Goal: Task Accomplishment & Management: Use online tool/utility

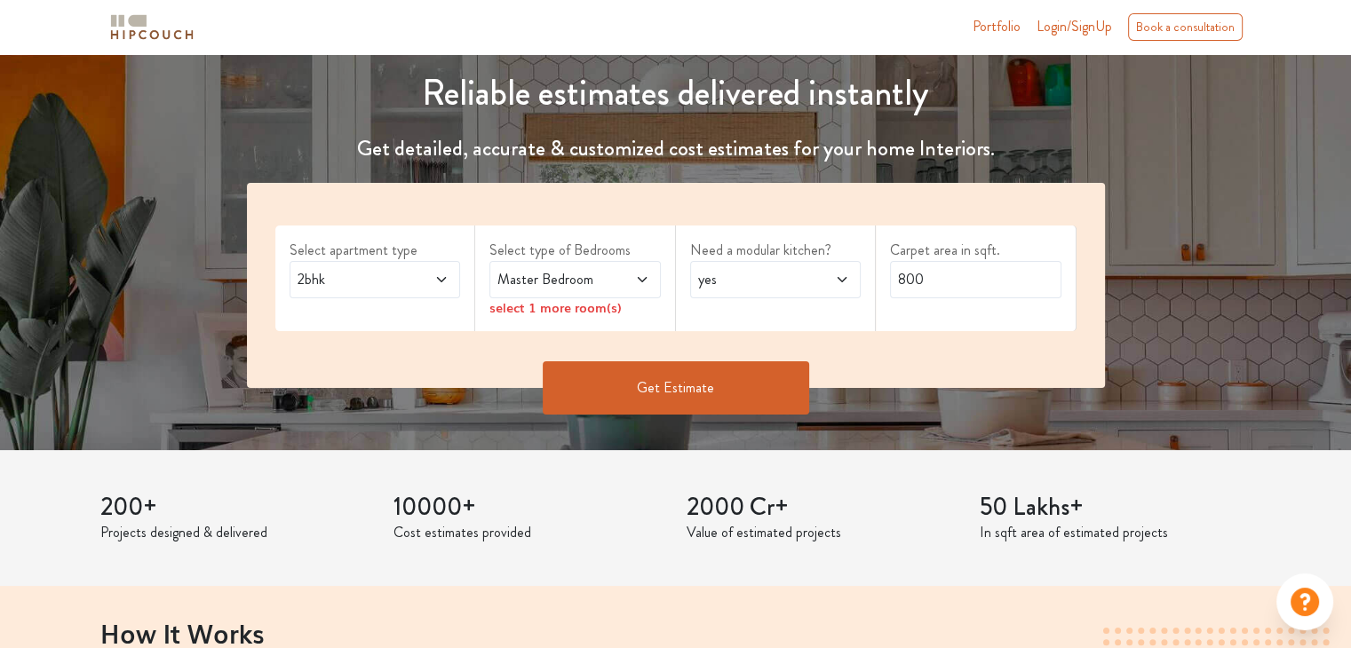
scroll to position [185, 0]
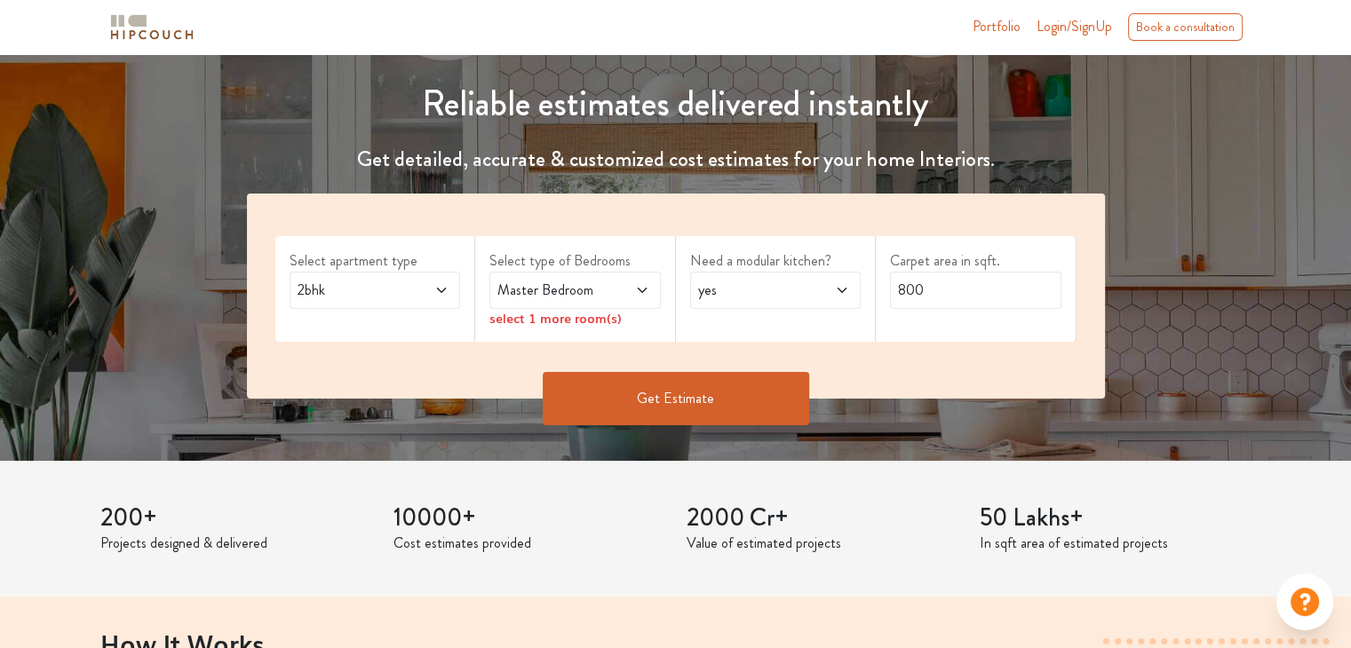
click at [162, 20] on img at bounding box center [151, 27] width 89 height 31
drag, startPoint x: 162, startPoint y: 20, endPoint x: 1296, endPoint y: 29, distance: 1133.1
click at [1296, 29] on nav "Portfolio Login/SignUp Book a consultation" at bounding box center [675, 27] width 1351 height 54
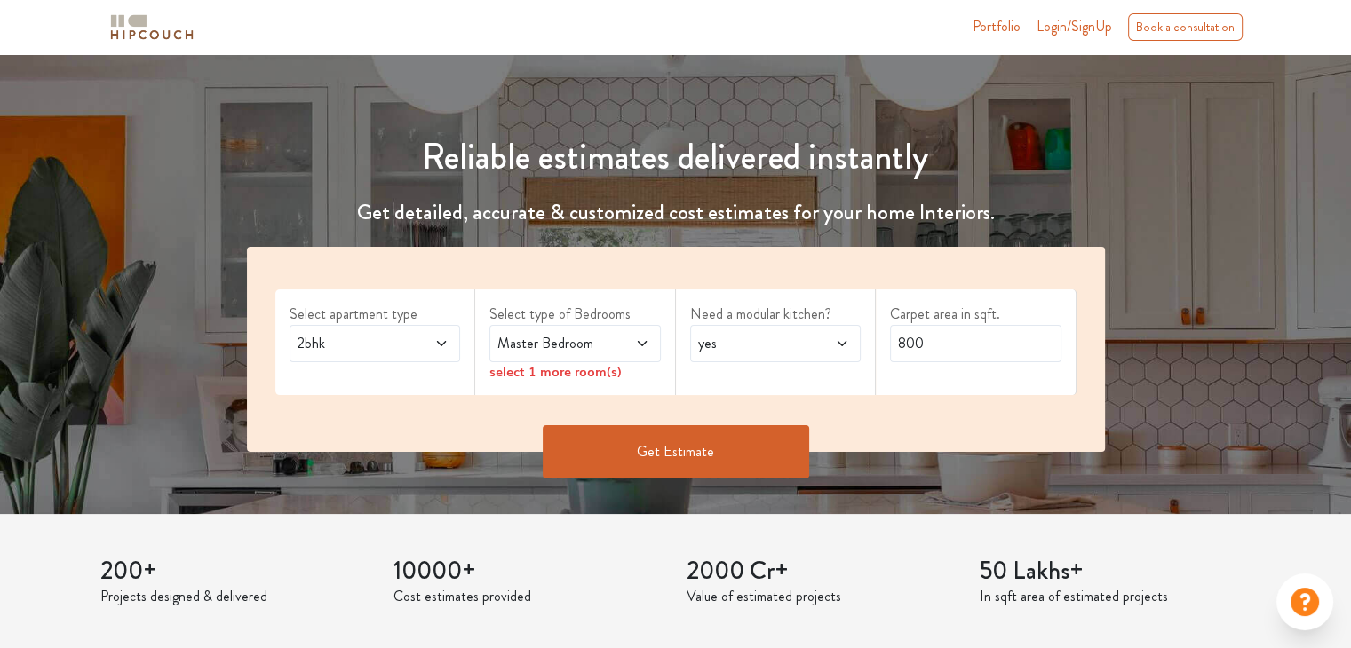
scroll to position [131, 0]
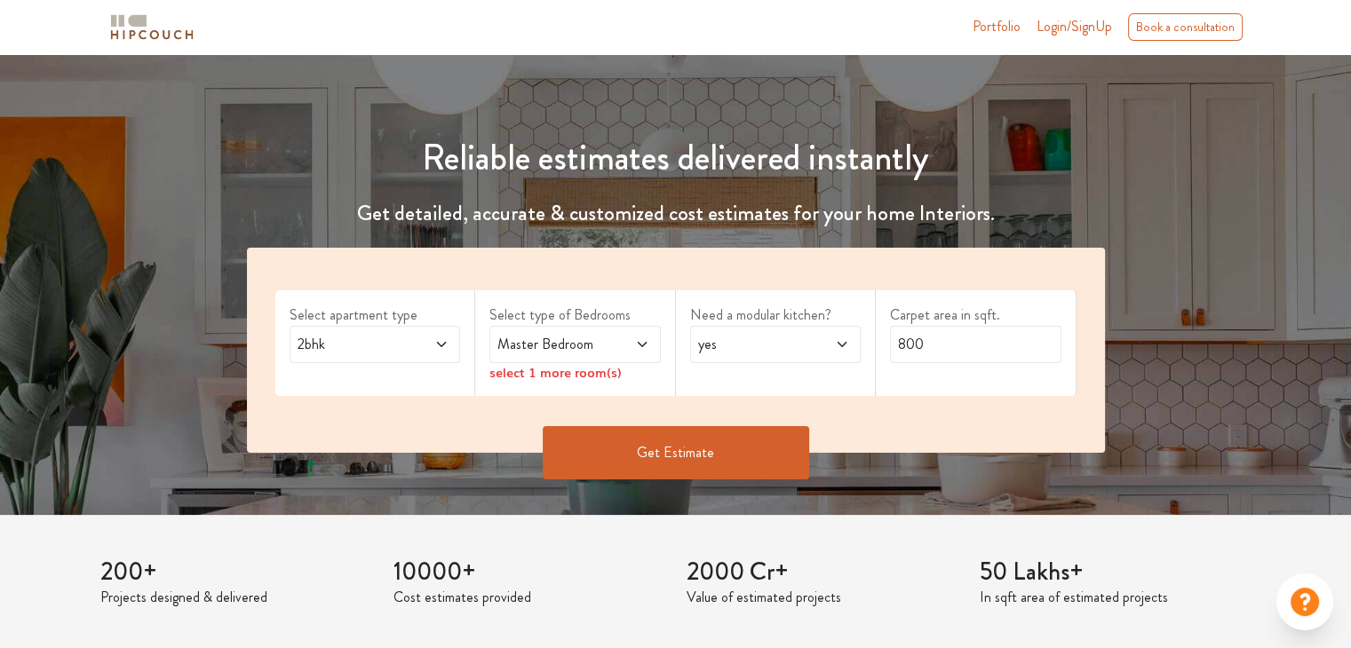
click at [1054, 26] on span "Login/SignUp" at bounding box center [1073, 26] width 75 height 20
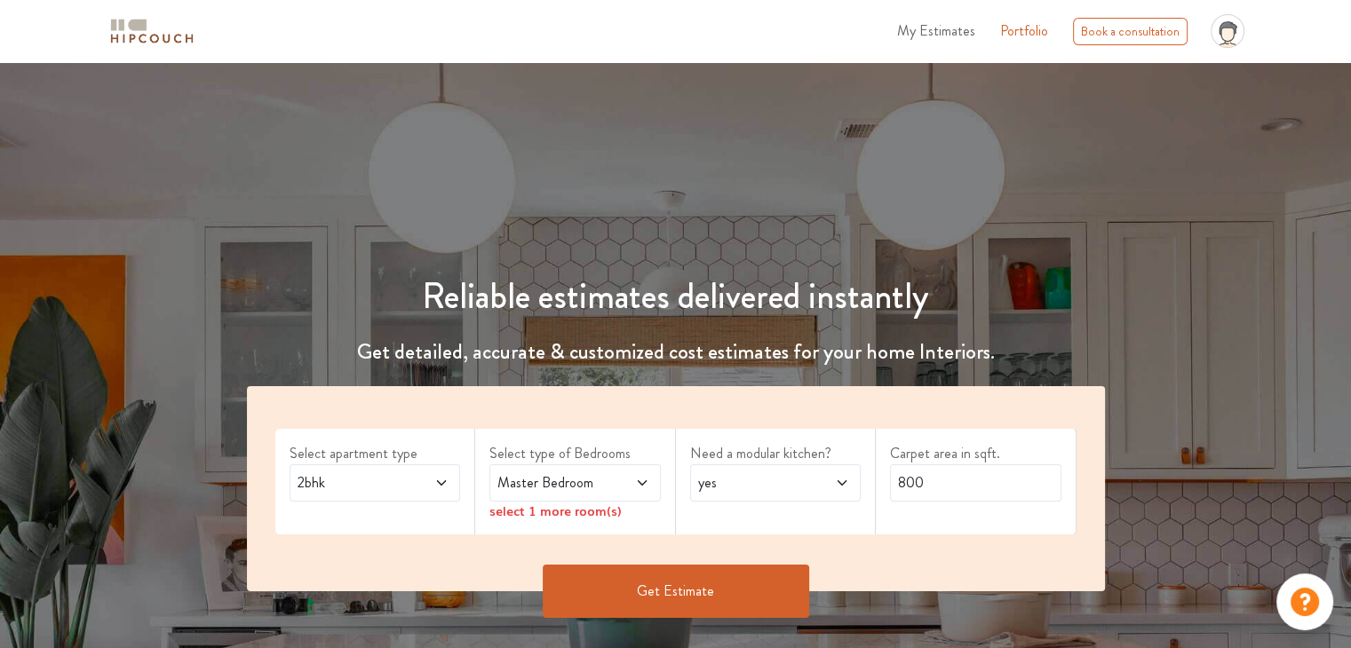
click at [1234, 29] on icon at bounding box center [1226, 36] width 20 height 31
click at [945, 33] on span "My Estimates" at bounding box center [936, 30] width 78 height 20
click at [820, 285] on h1 "Reliable estimates delivered instantly" at bounding box center [675, 296] width 879 height 43
click at [622, 475] on span at bounding box center [629, 482] width 39 height 21
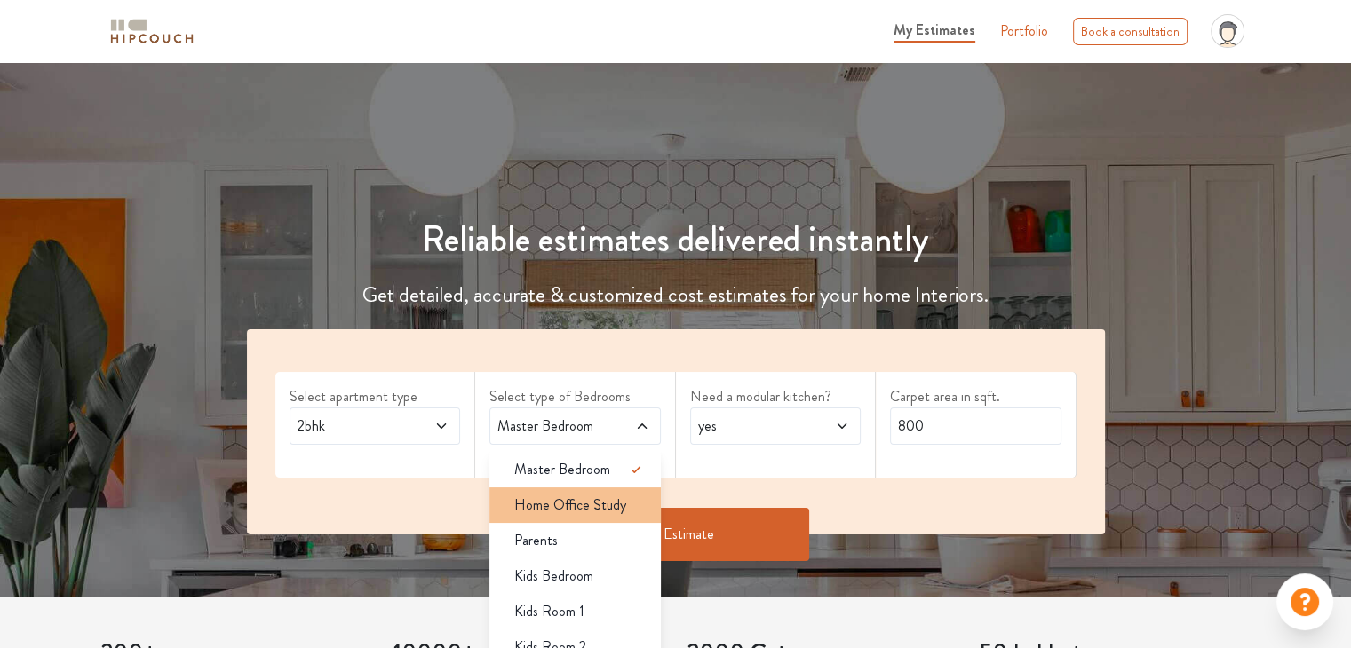
scroll to position [60, 0]
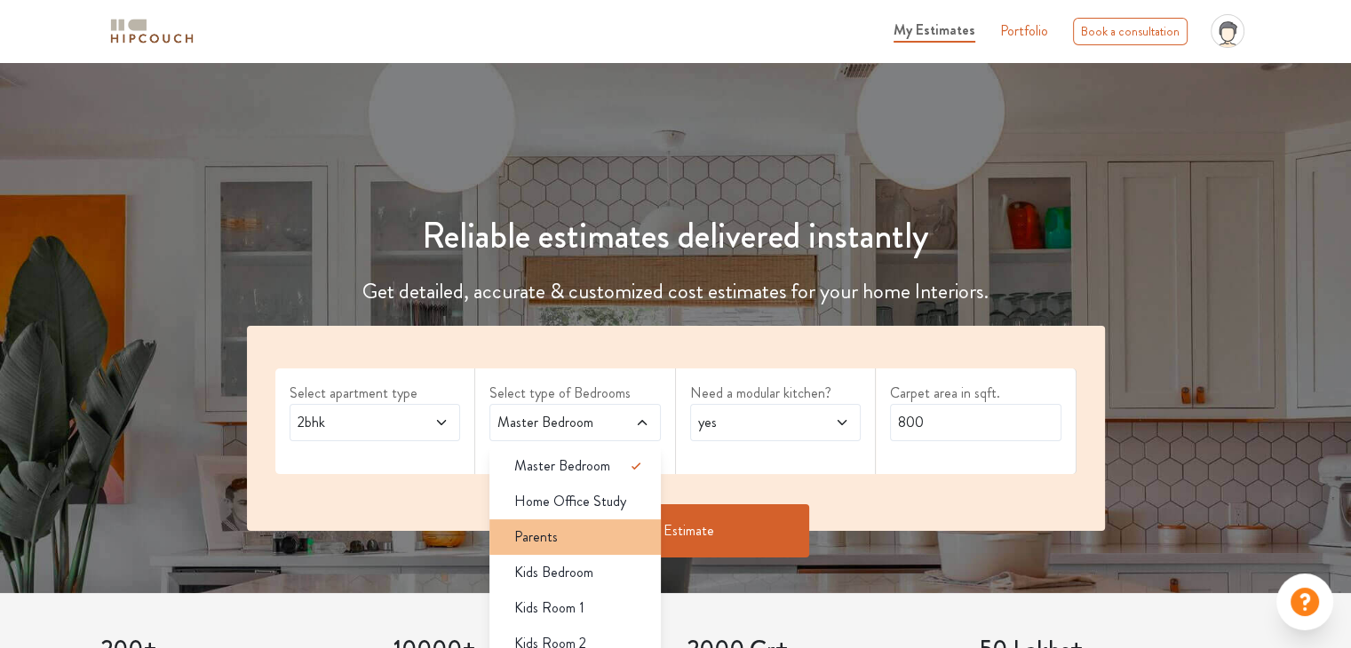
click at [593, 543] on div "Parents" at bounding box center [580, 537] width 161 height 21
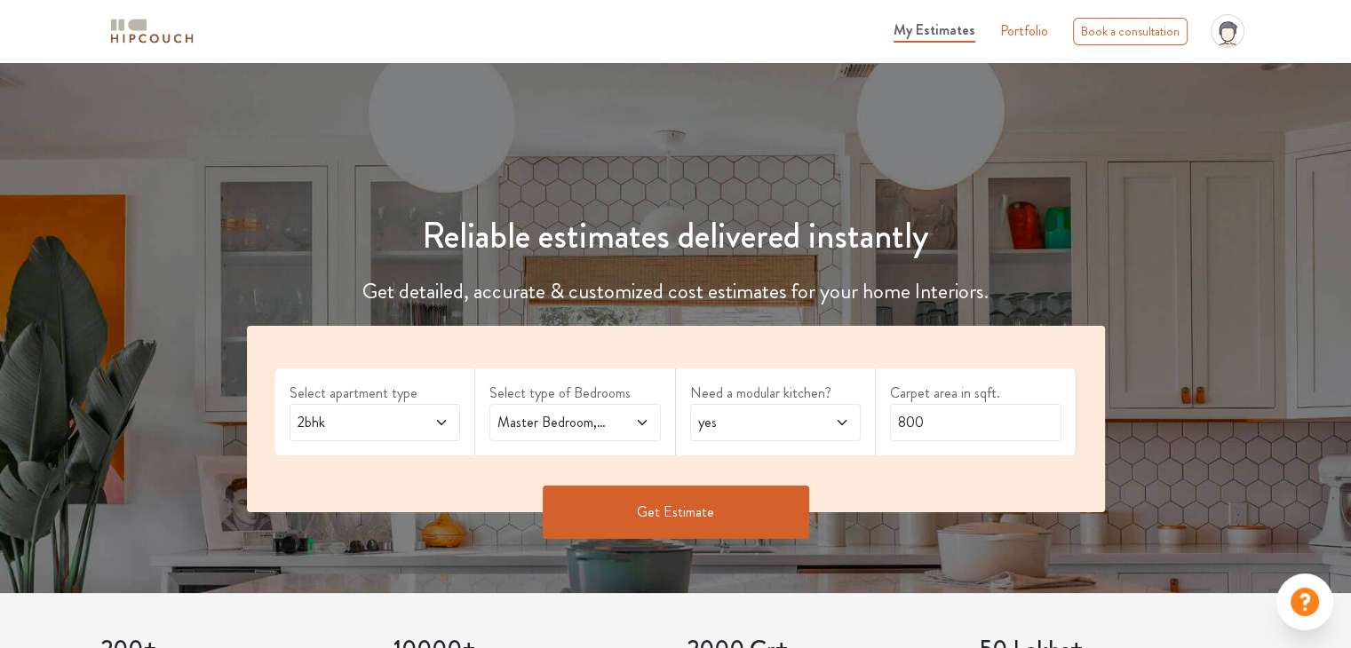
click at [431, 416] on span at bounding box center [428, 422] width 39 height 21
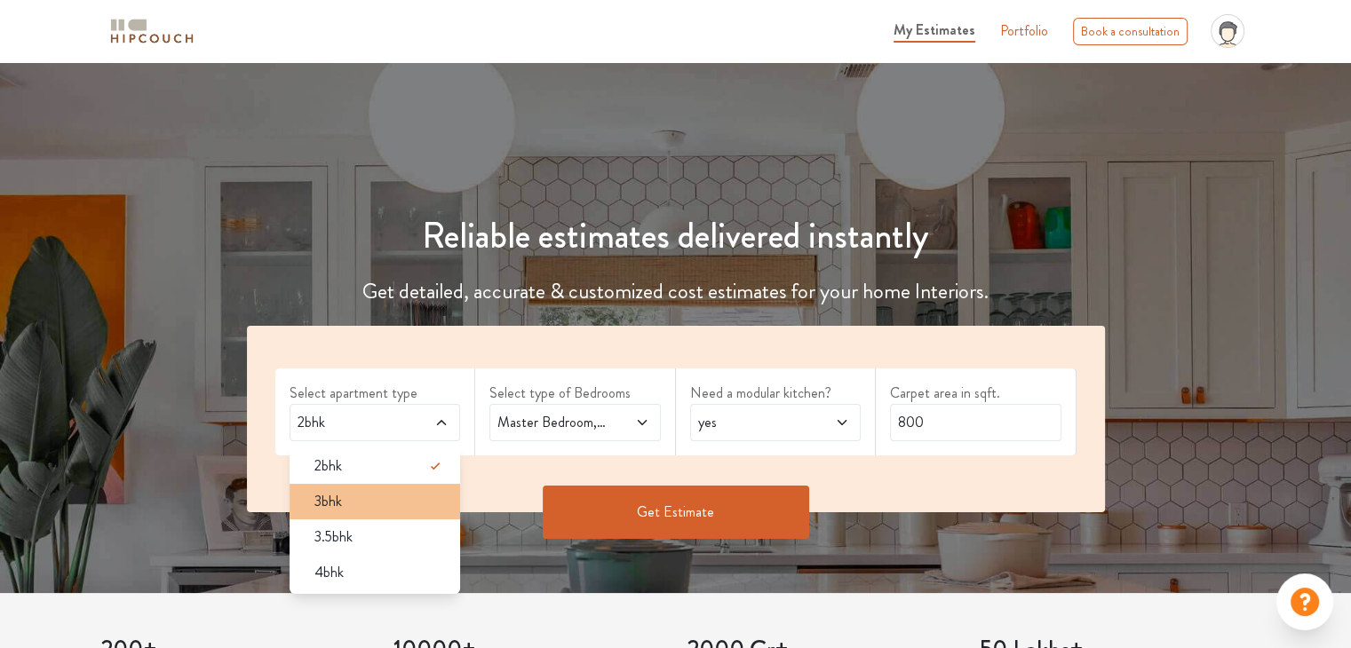
click at [392, 495] on div "3bhk" at bounding box center [380, 501] width 161 height 21
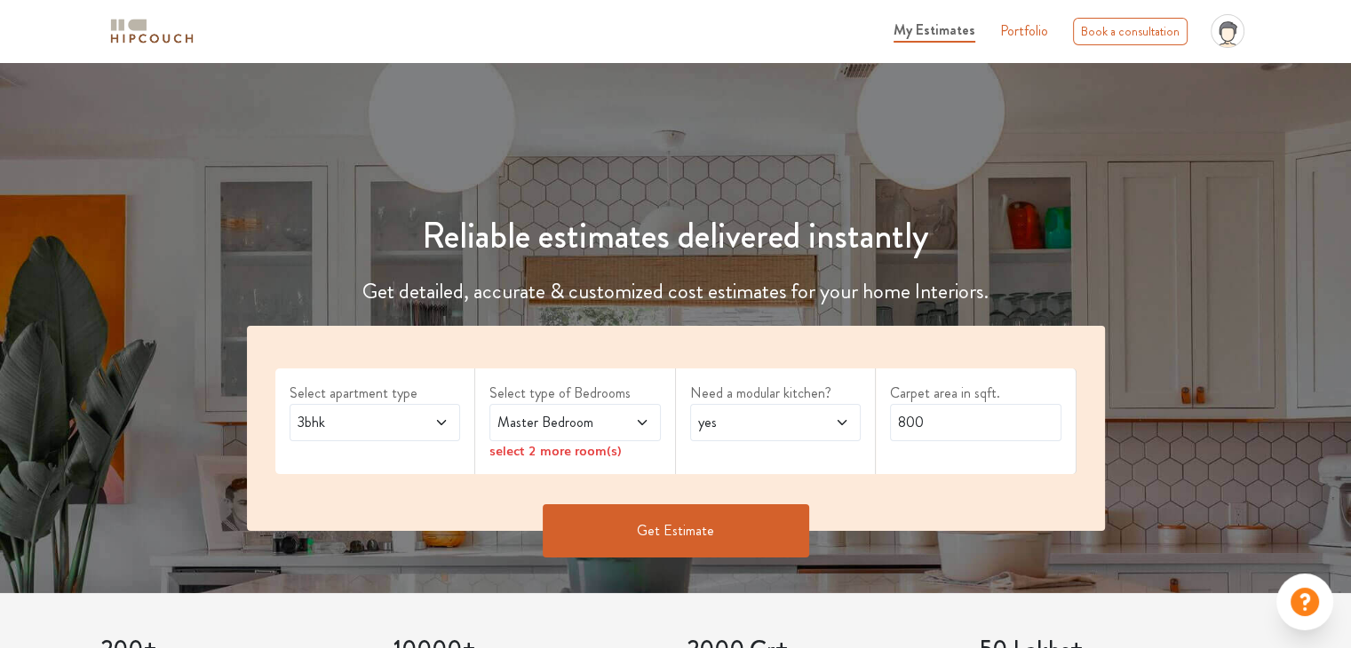
click at [586, 424] on span "Master Bedroom" at bounding box center [552, 422] width 116 height 21
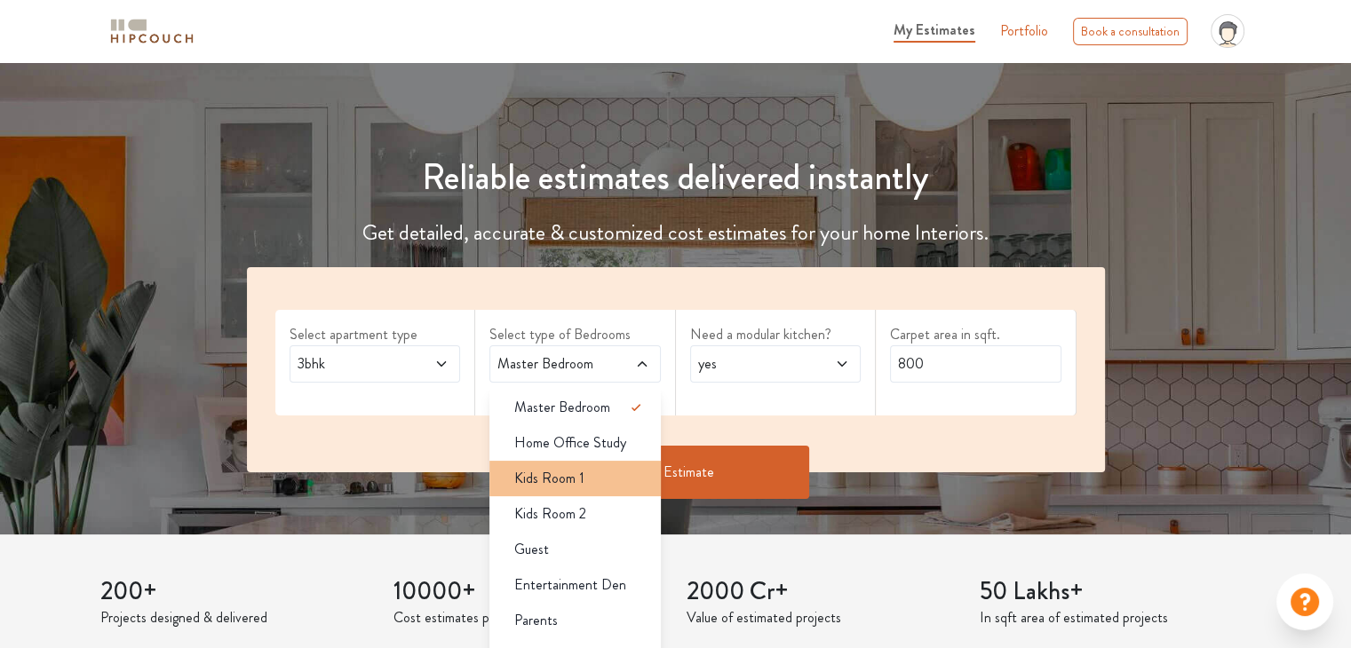
scroll to position [120, 0]
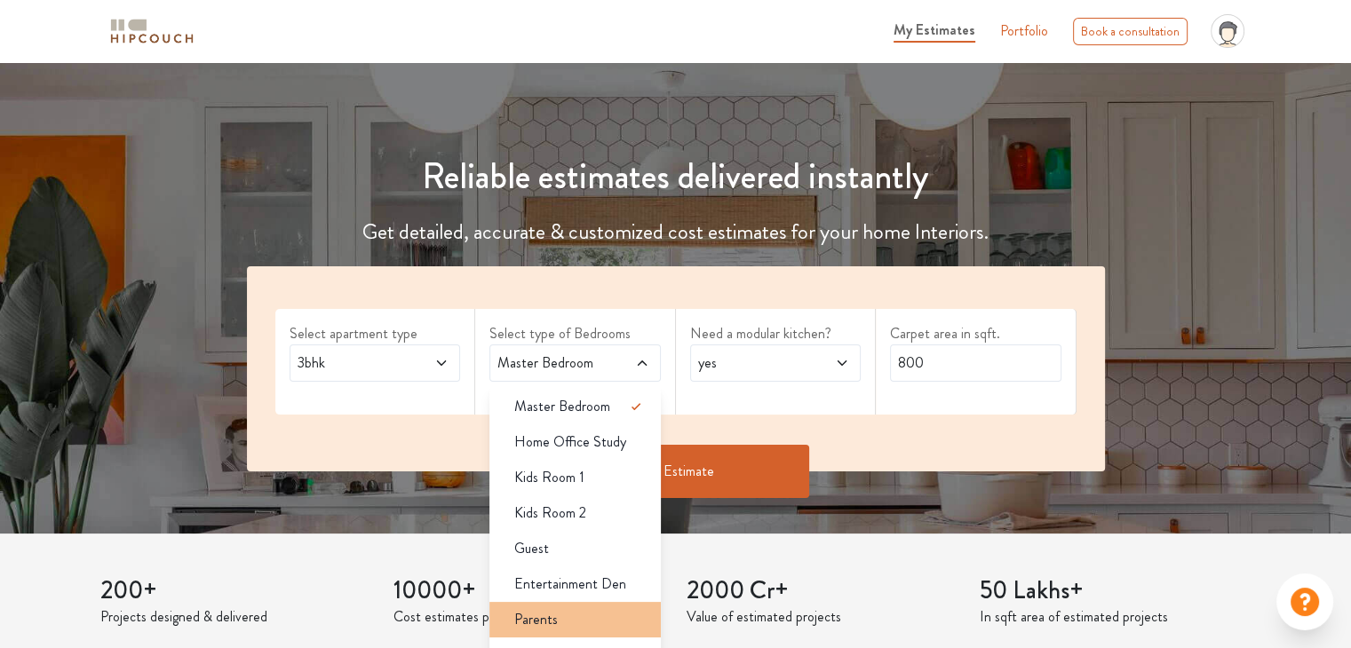
click at [588, 617] on div "Parents" at bounding box center [580, 619] width 161 height 21
click at [582, 620] on div "Parents" at bounding box center [580, 619] width 161 height 21
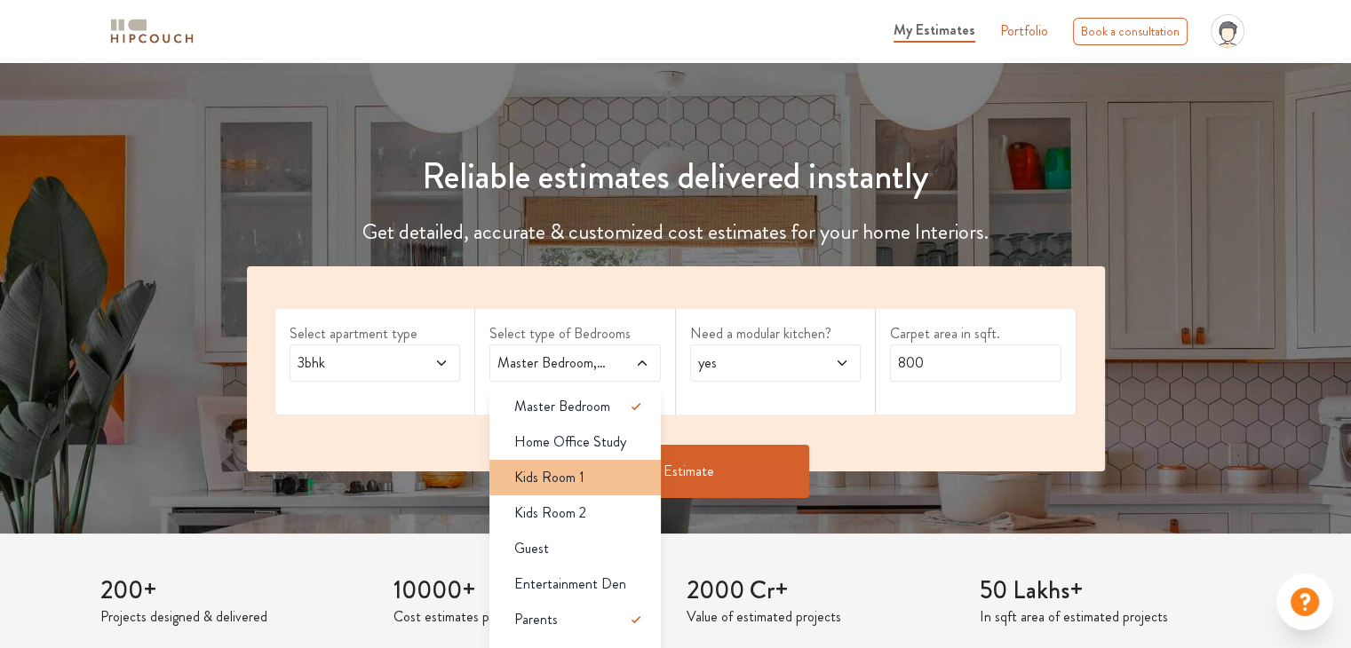
click at [581, 487] on span "Kids Room 1" at bounding box center [549, 477] width 70 height 21
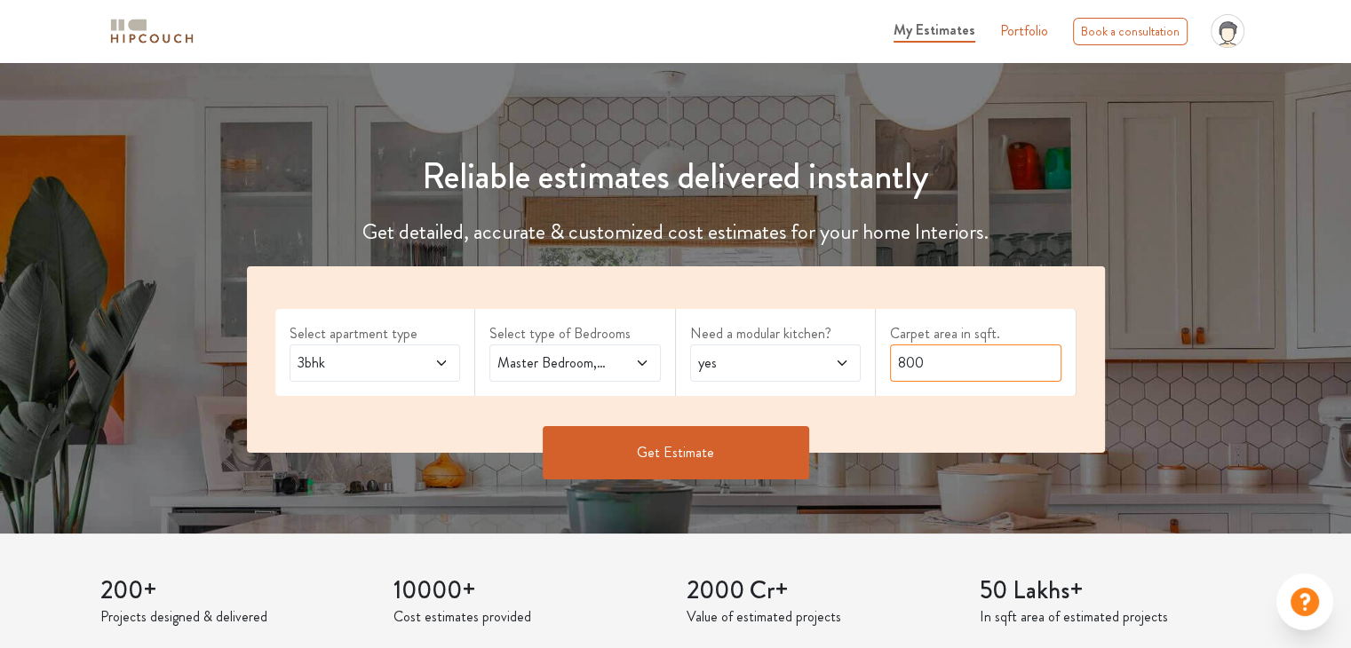
click at [961, 363] on input "800" at bounding box center [975, 363] width 171 height 37
type input "8"
type input "1500"
click at [780, 458] on button "Get Estimate" at bounding box center [676, 452] width 266 height 53
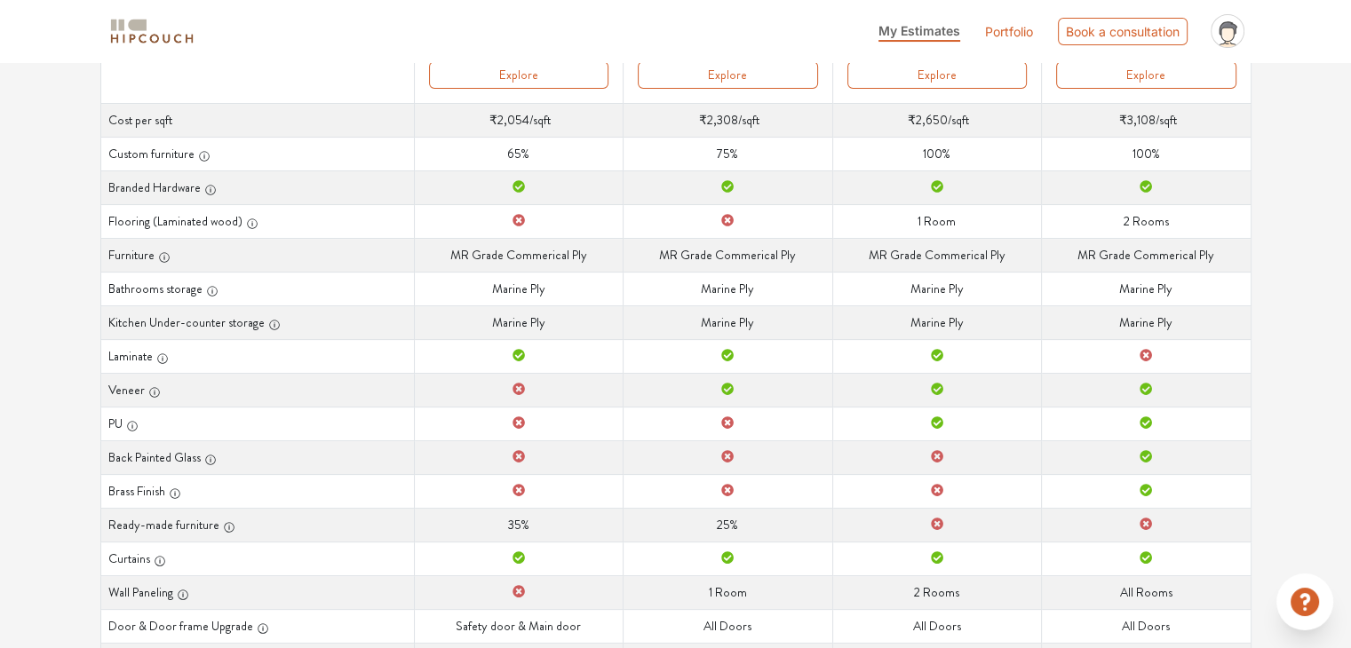
scroll to position [316, 0]
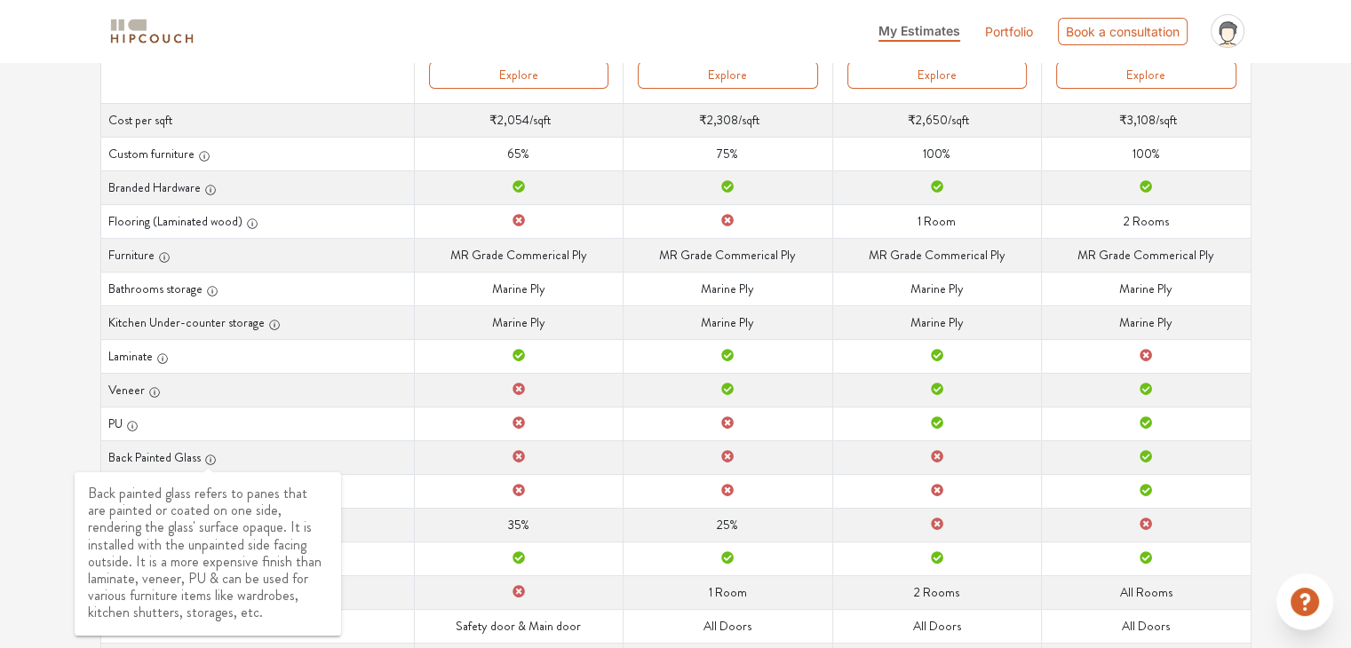
click at [210, 462] on icon "button" at bounding box center [210, 460] width 10 height 10
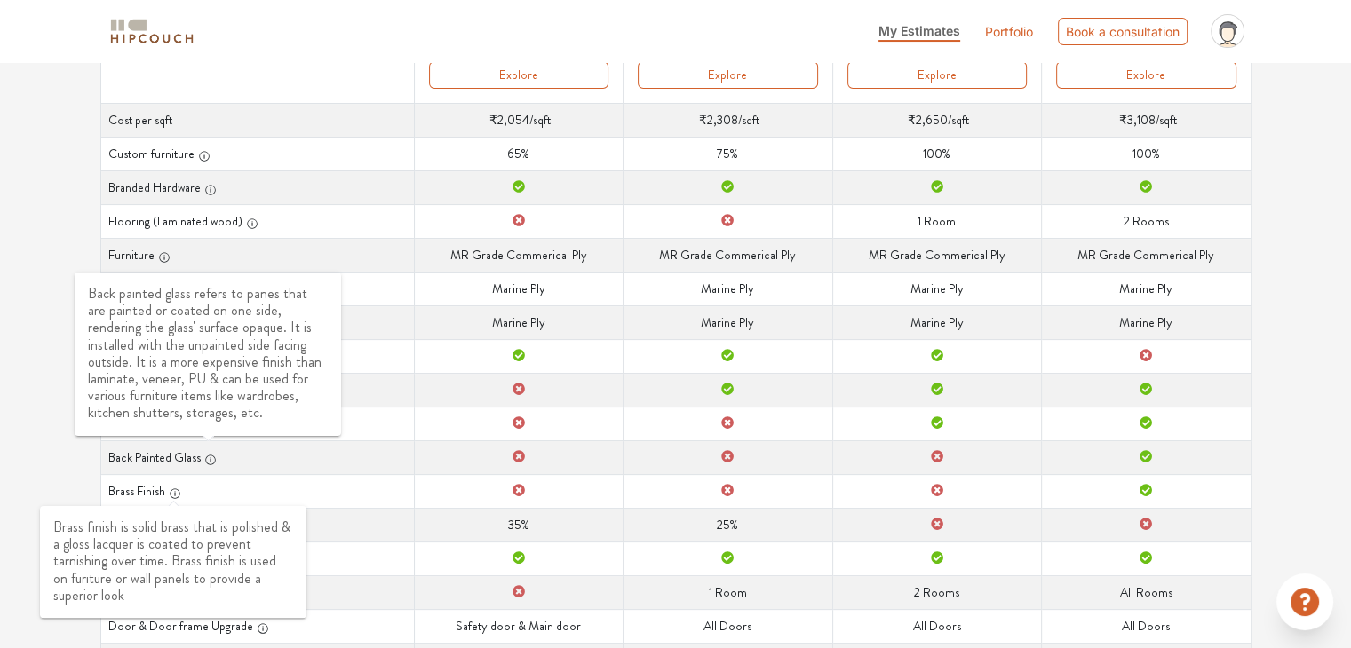
drag, startPoint x: 171, startPoint y: 331, endPoint x: 167, endPoint y: 500, distance: 168.8
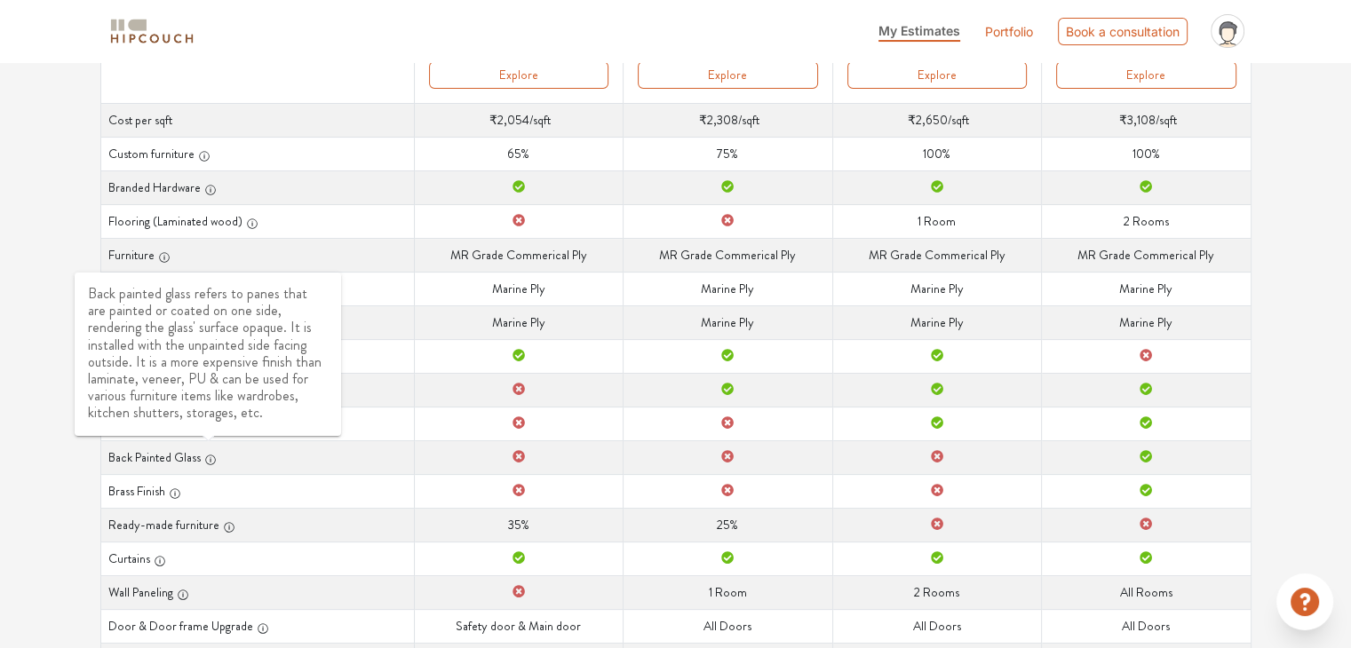
click at [67, 519] on div "Options Summary Details Speak to a Hipcouch Designer Curated Just For You! We'v…" at bounding box center [675, 233] width 1351 height 974
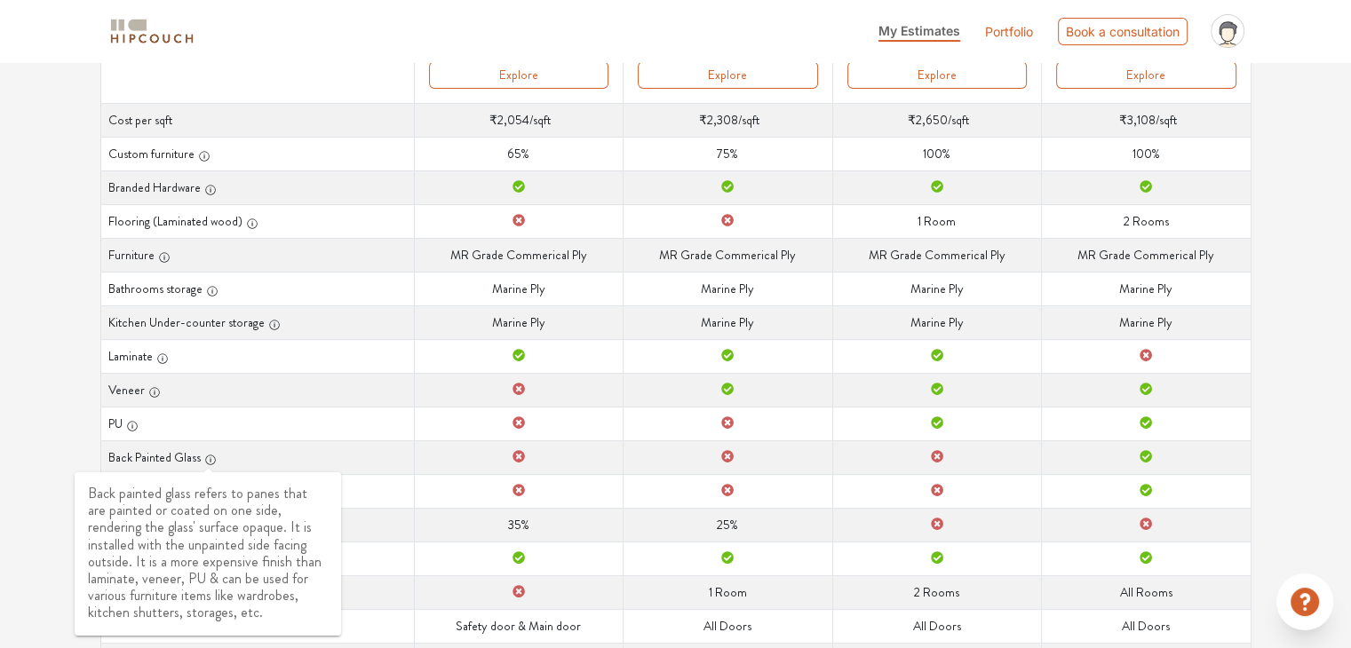
scroll to position [385, 0]
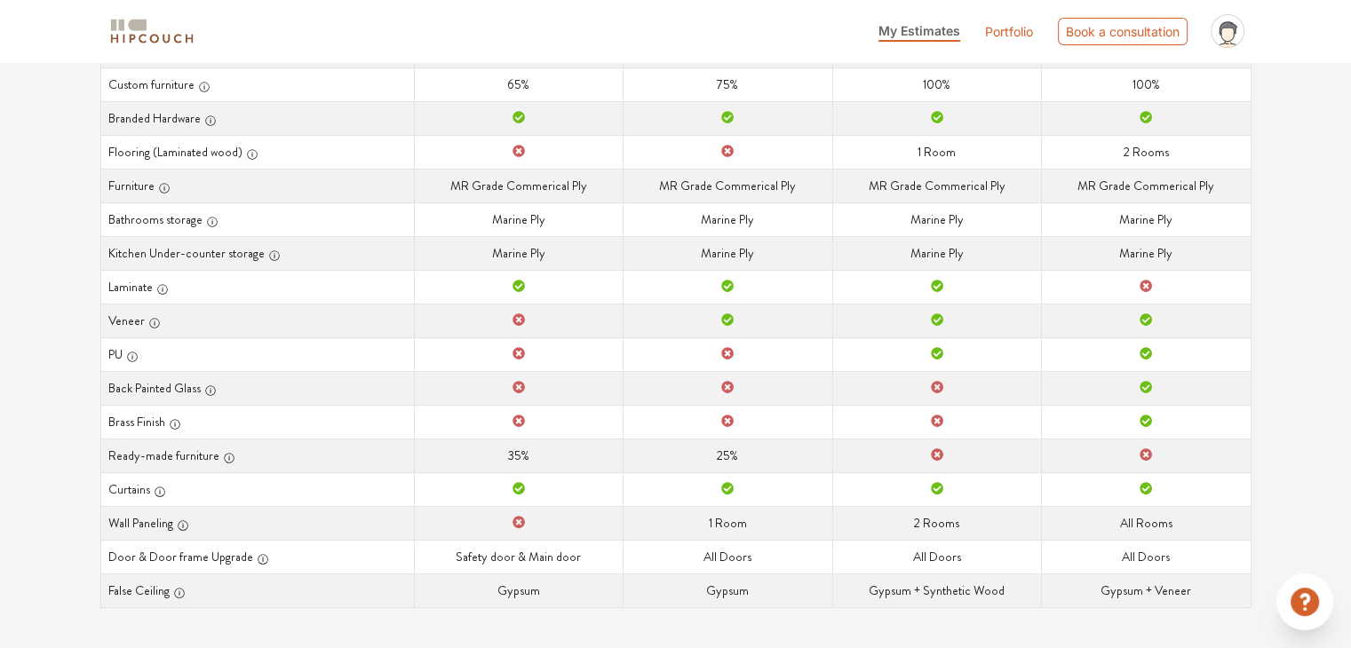
click at [62, 439] on div "Options Summary Details Speak to a Hipcouch Designer Curated Just For You! We'v…" at bounding box center [675, 164] width 1351 height 974
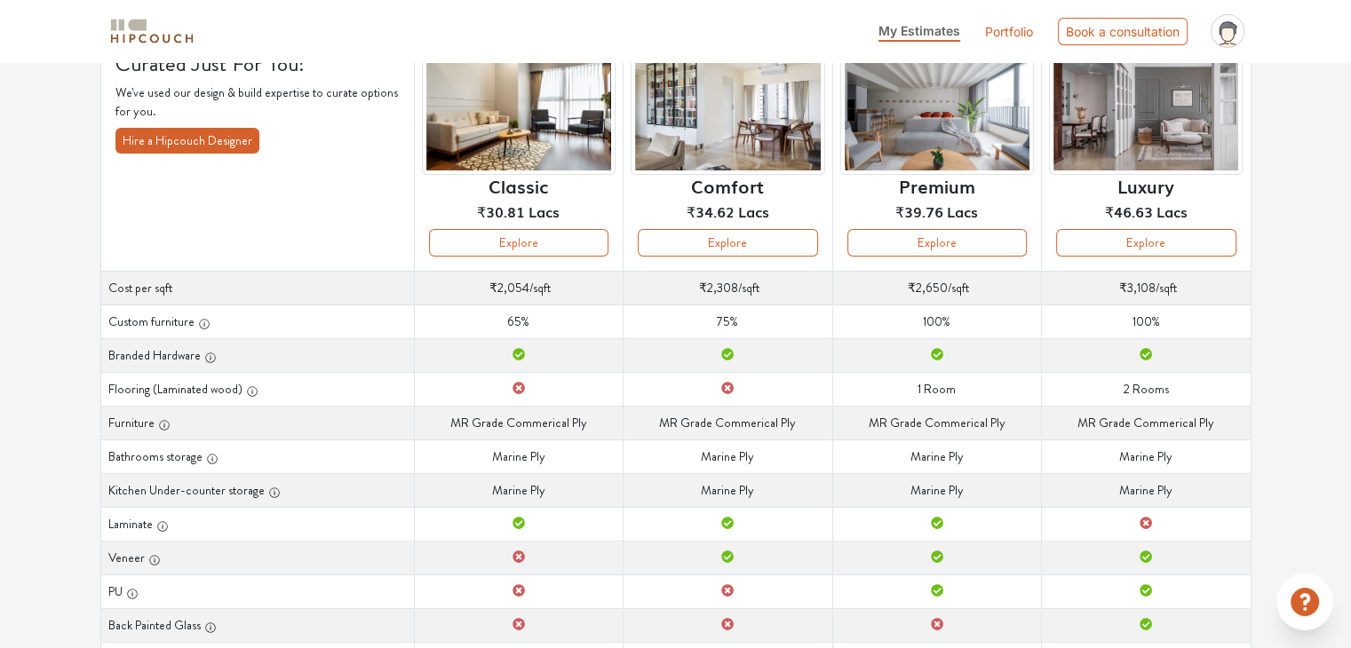
scroll to position [146, 0]
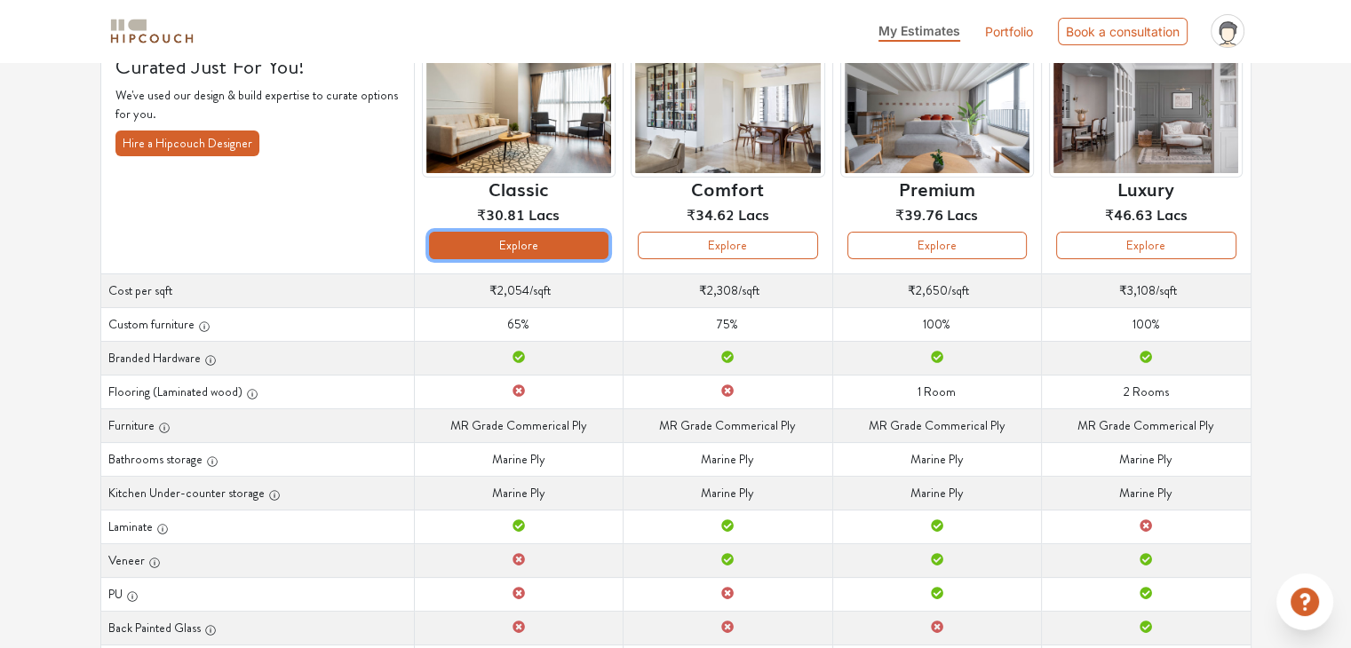
click at [563, 241] on button "Explore" at bounding box center [518, 246] width 179 height 28
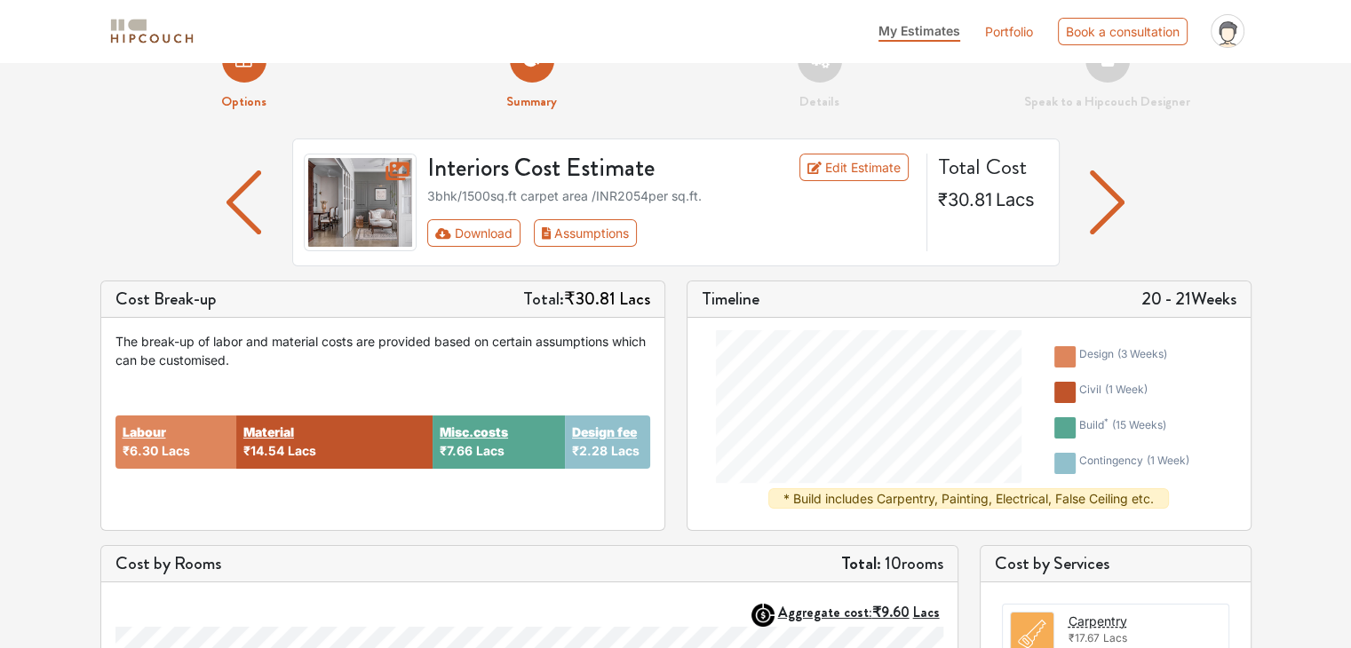
scroll to position [46, 0]
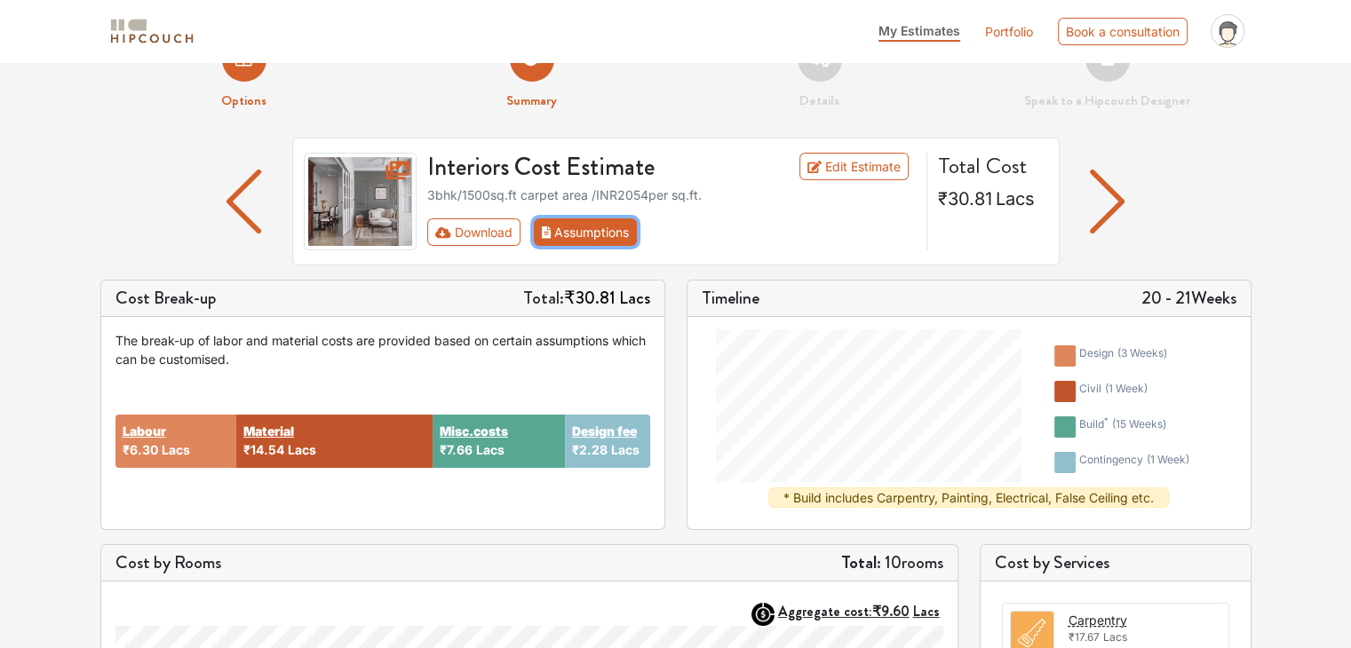
click at [547, 245] on button "Assumptions" at bounding box center [586, 232] width 104 height 28
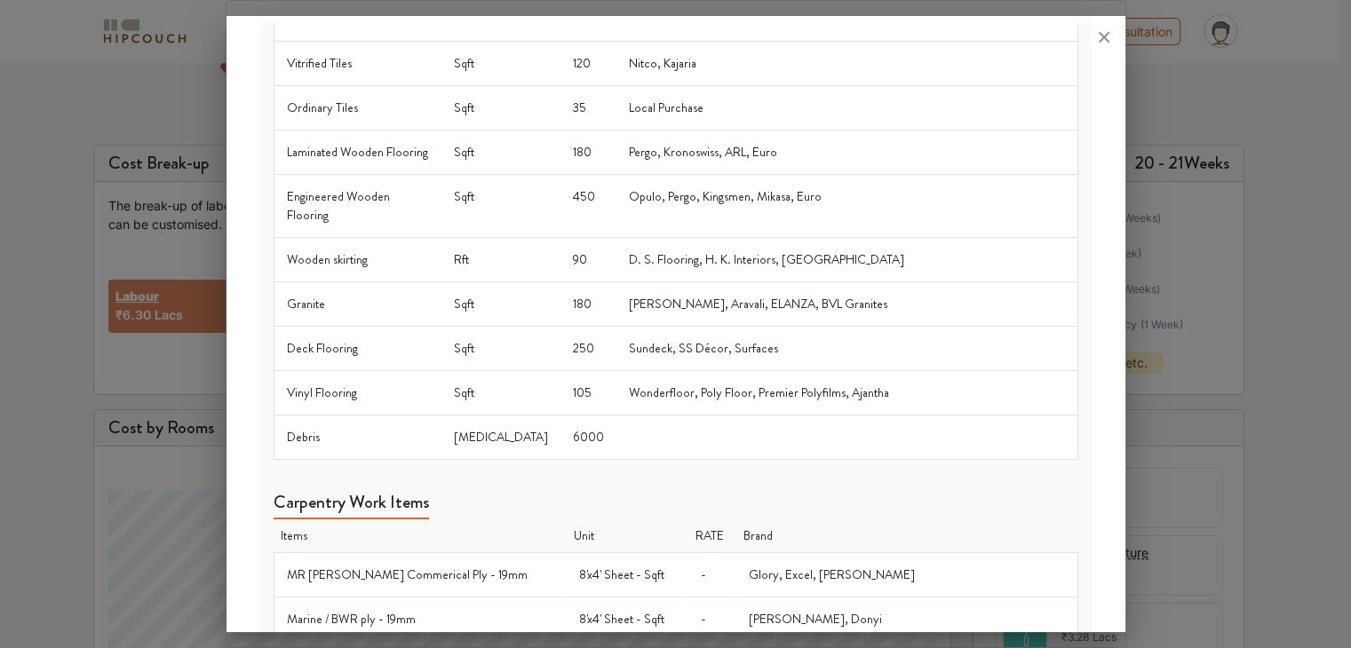
scroll to position [0, 0]
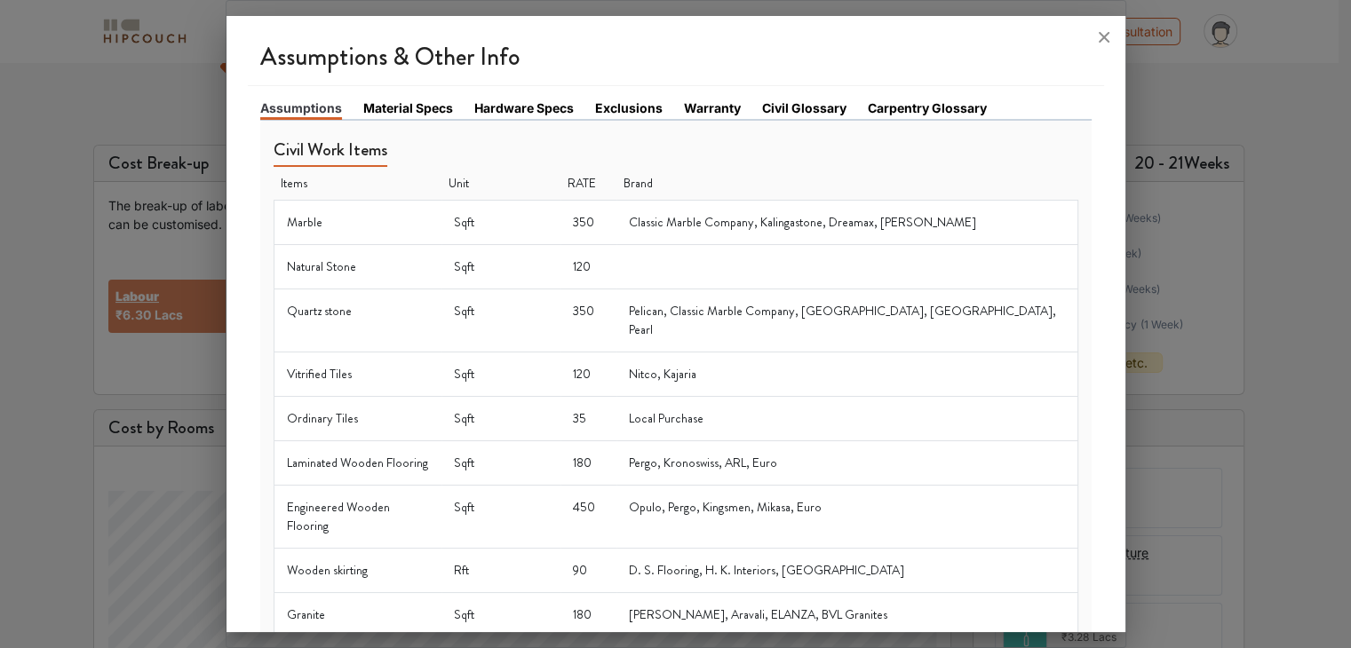
click at [417, 99] on link "Material Specs" at bounding box center [408, 108] width 90 height 19
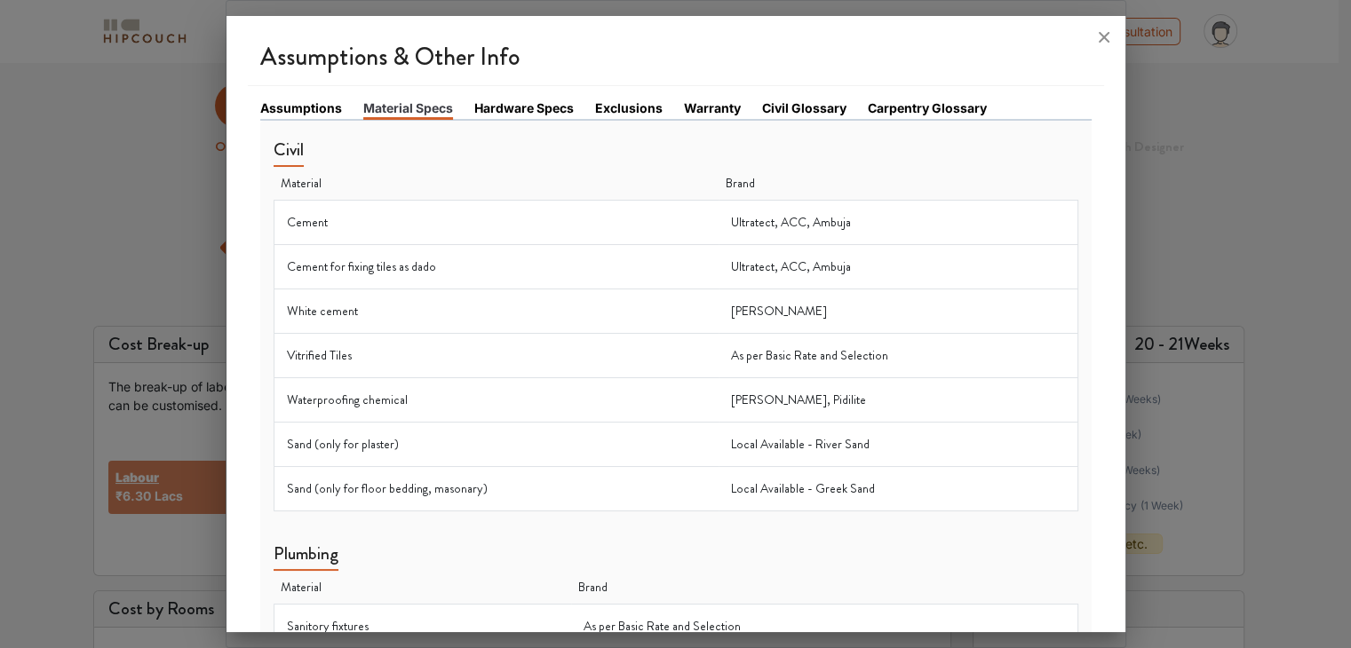
click at [311, 115] on link "Assumptions" at bounding box center [301, 108] width 82 height 19
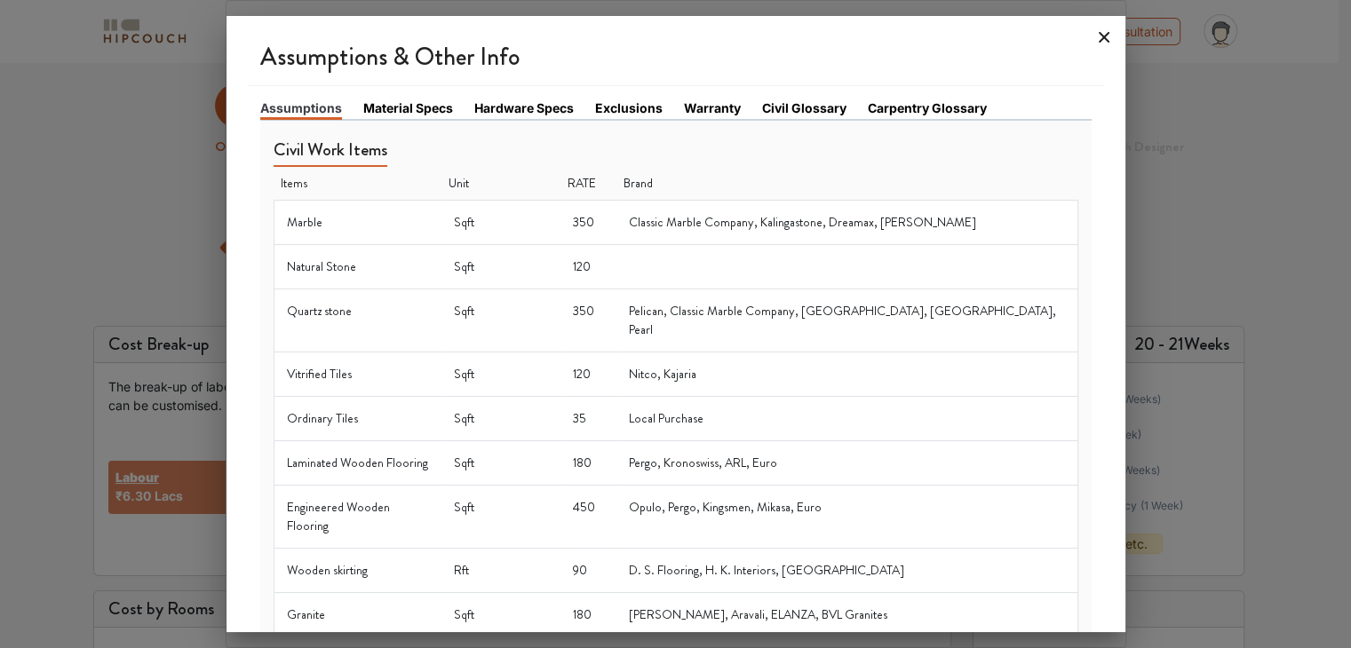
click at [1101, 38] on icon at bounding box center [1103, 37] width 11 height 11
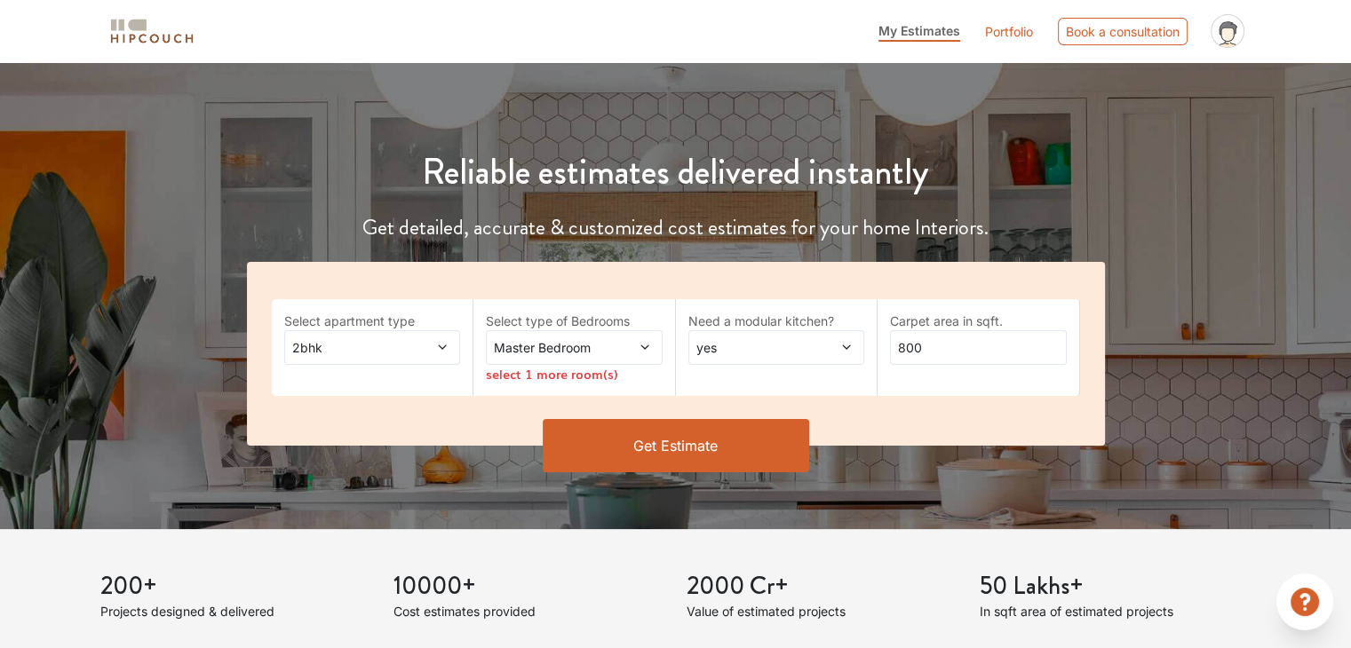
scroll to position [146, 0]
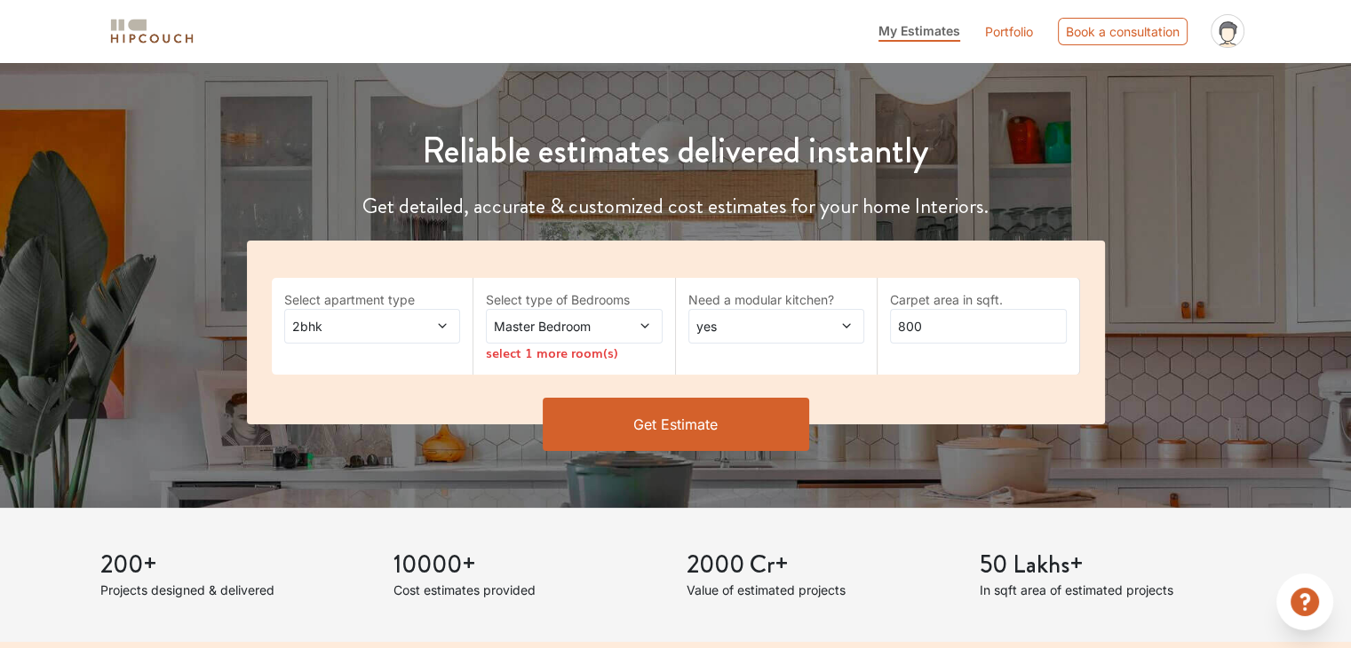
click at [605, 331] on span "Master Bedroom" at bounding box center [550, 326] width 120 height 19
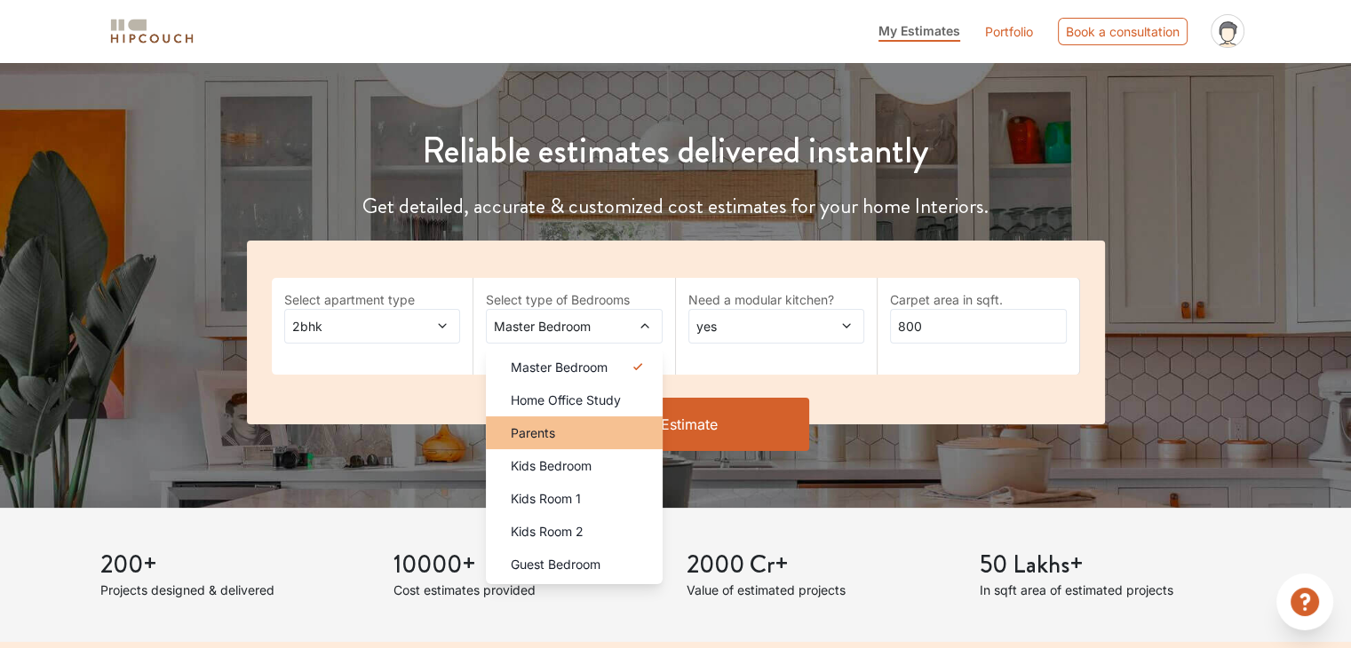
click at [589, 442] on li "Parents" at bounding box center [574, 432] width 177 height 33
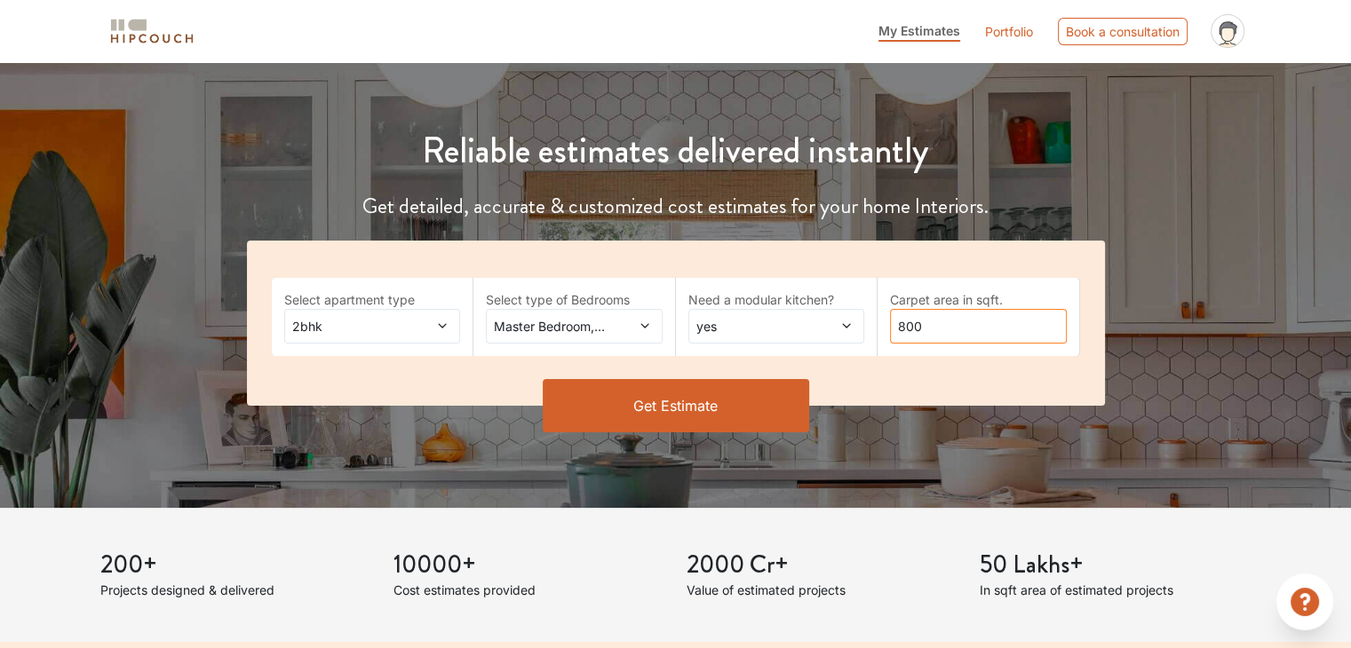
click at [917, 331] on input "800" at bounding box center [978, 326] width 177 height 35
type input "8"
type input "1280"
click at [764, 406] on button "Get Estimate" at bounding box center [676, 405] width 266 height 53
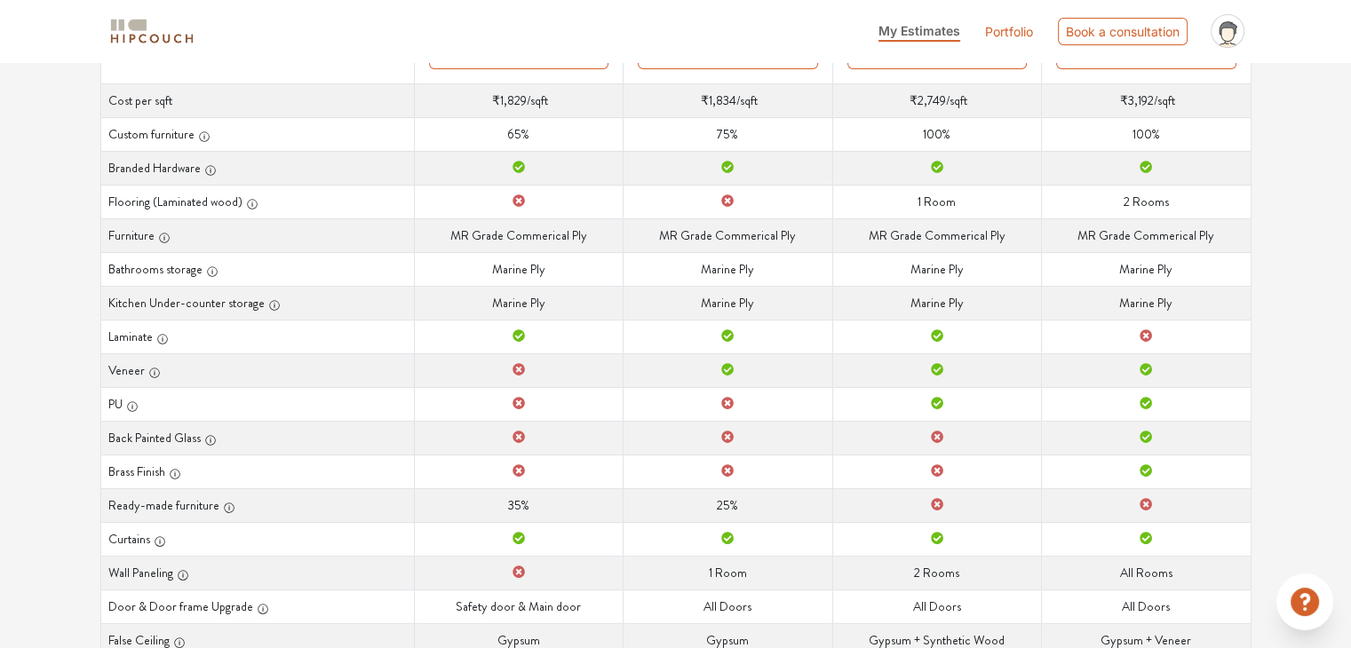
scroll to position [385, 0]
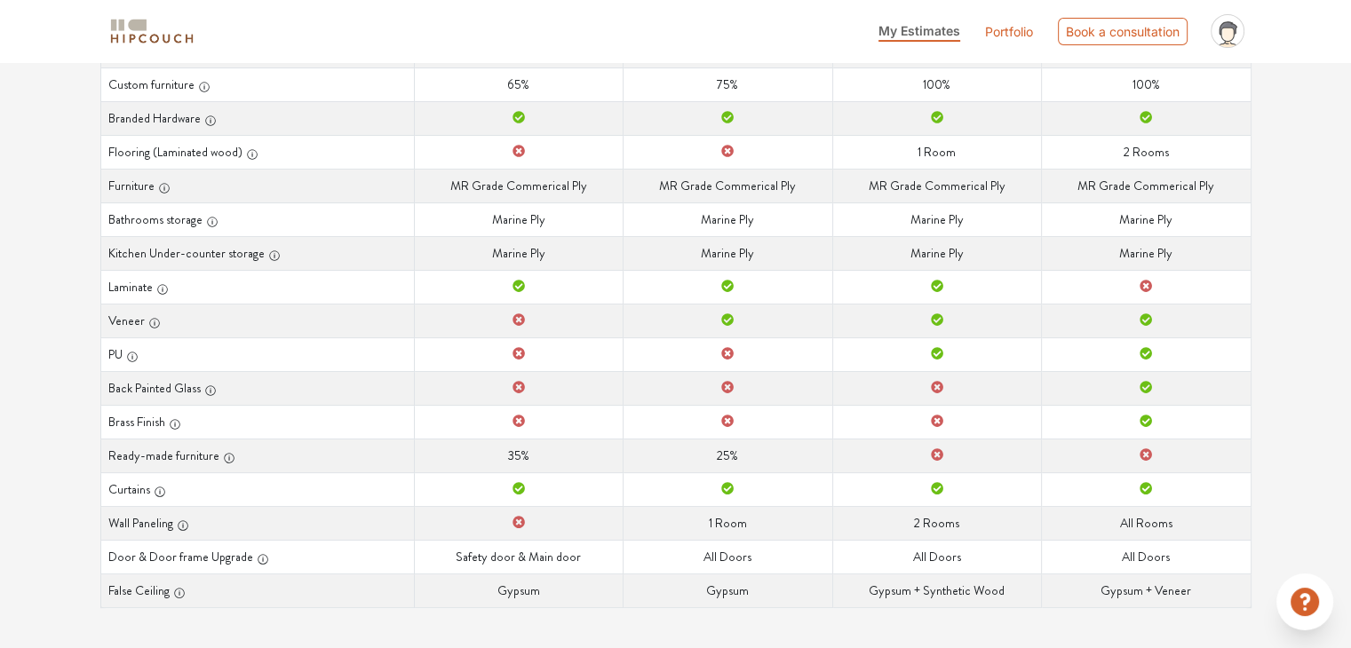
drag, startPoint x: 110, startPoint y: 284, endPoint x: 412, endPoint y: 649, distance: 473.6
click at [82, 266] on div "Options Summary Details Speak to a Hipcouch Designer Curated Just For You! We'v…" at bounding box center [675, 164] width 1351 height 974
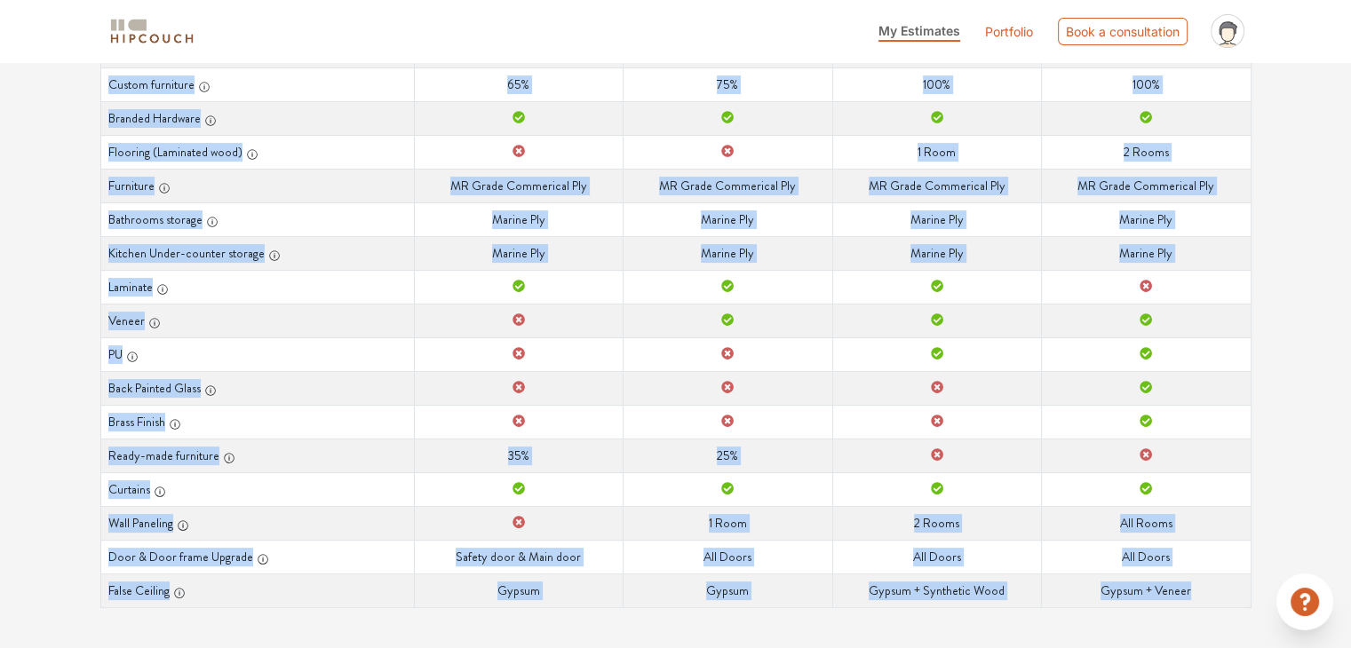
drag, startPoint x: 115, startPoint y: 210, endPoint x: 1212, endPoint y: 598, distance: 1163.5
click at [1212, 598] on table "Curated Just For You! We've used our design & build expertise to curate options…" at bounding box center [675, 203] width 1151 height 810
copy table "Loremip Dolo Sit Ame! Co'ad elit sed doeius & tempo incididun ut labore etdolor…"
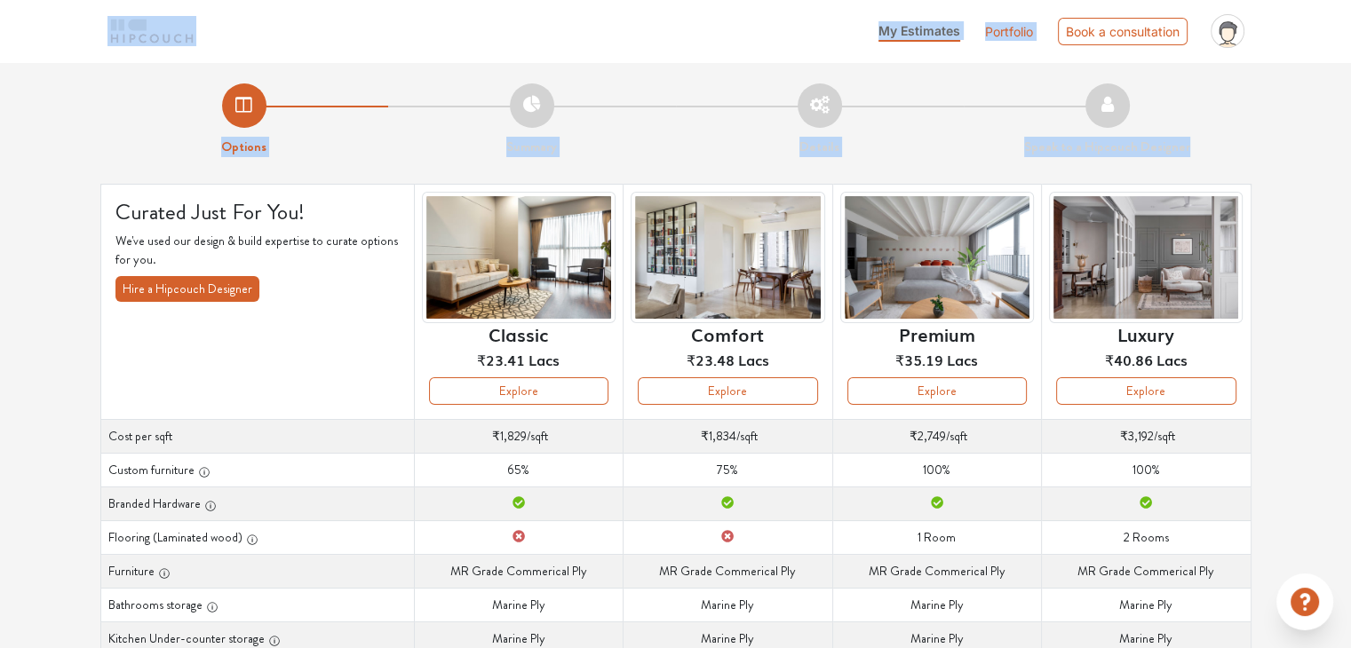
scroll to position [0, 0]
click at [89, 158] on div "Options Summary Details Speak to a Hipcouch Designer Curated Just For You! We'v…" at bounding box center [675, 549] width 1351 height 974
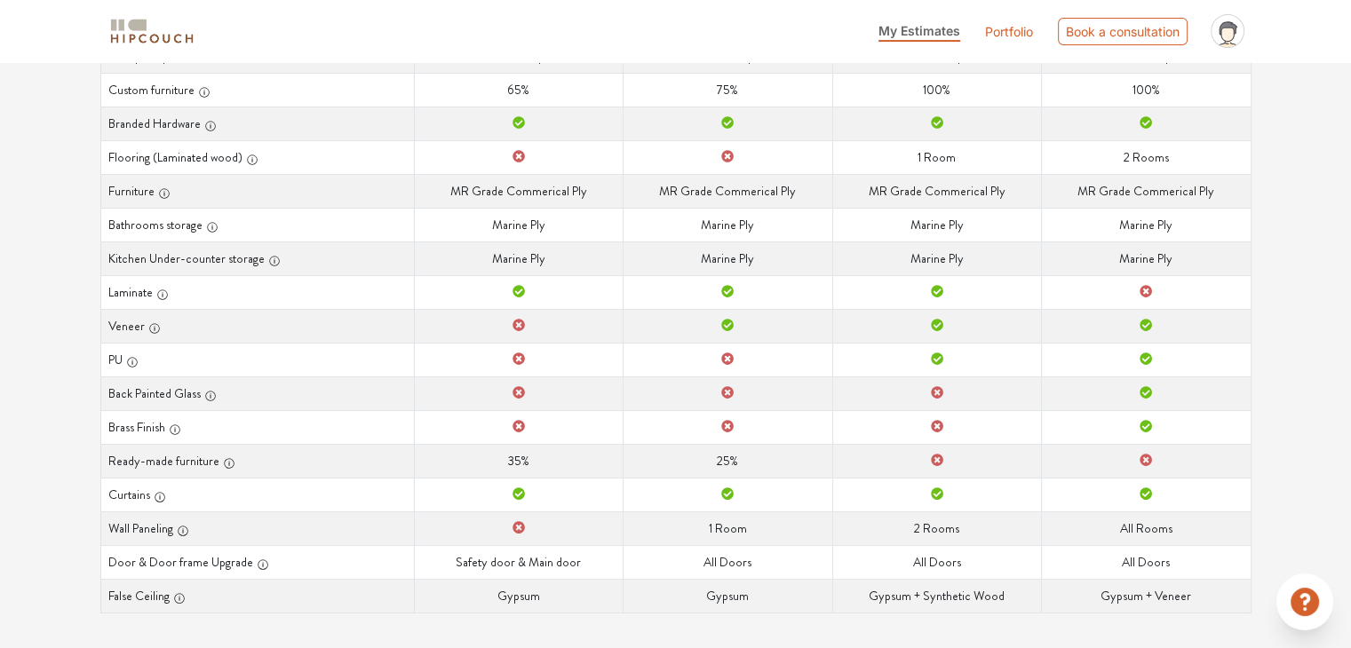
scroll to position [385, 0]
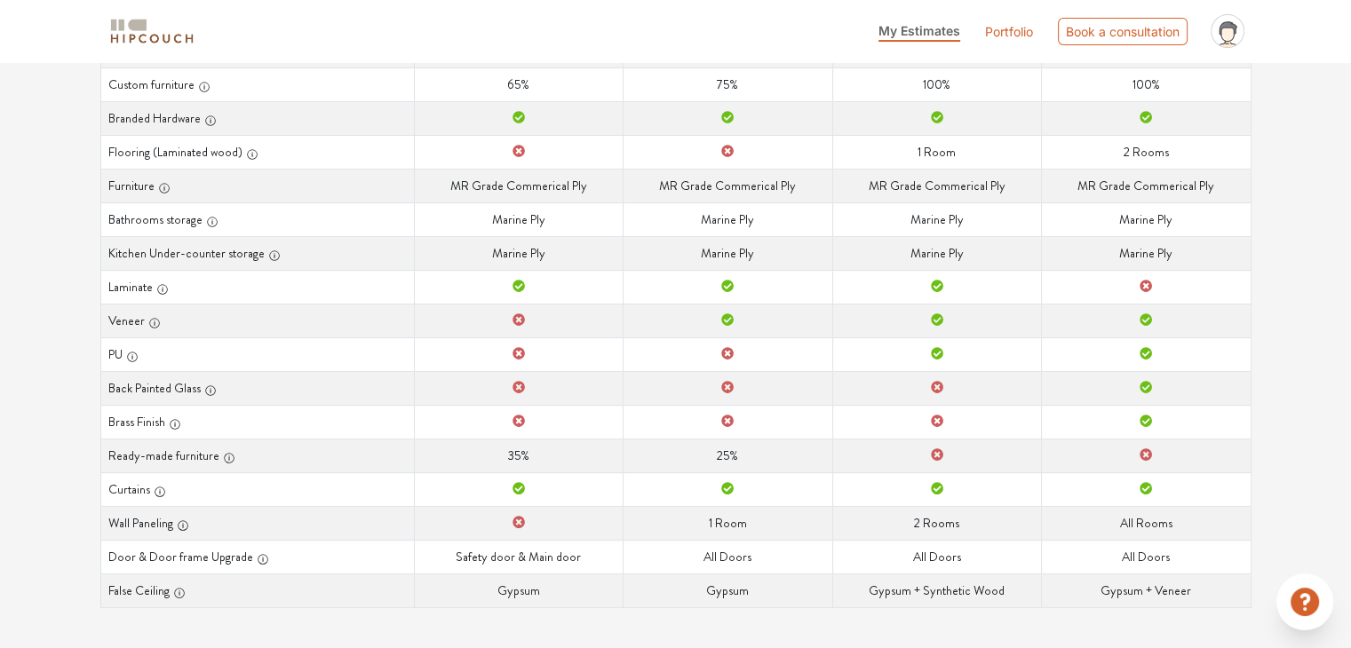
drag, startPoint x: 210, startPoint y: 150, endPoint x: 1363, endPoint y: 689, distance: 1273.2
copy div "Options Summary Details Speak to a Hipcouch Designer Curated Just For You! We'v…"
click at [990, 298] on td "Laminate" at bounding box center [936, 287] width 209 height 34
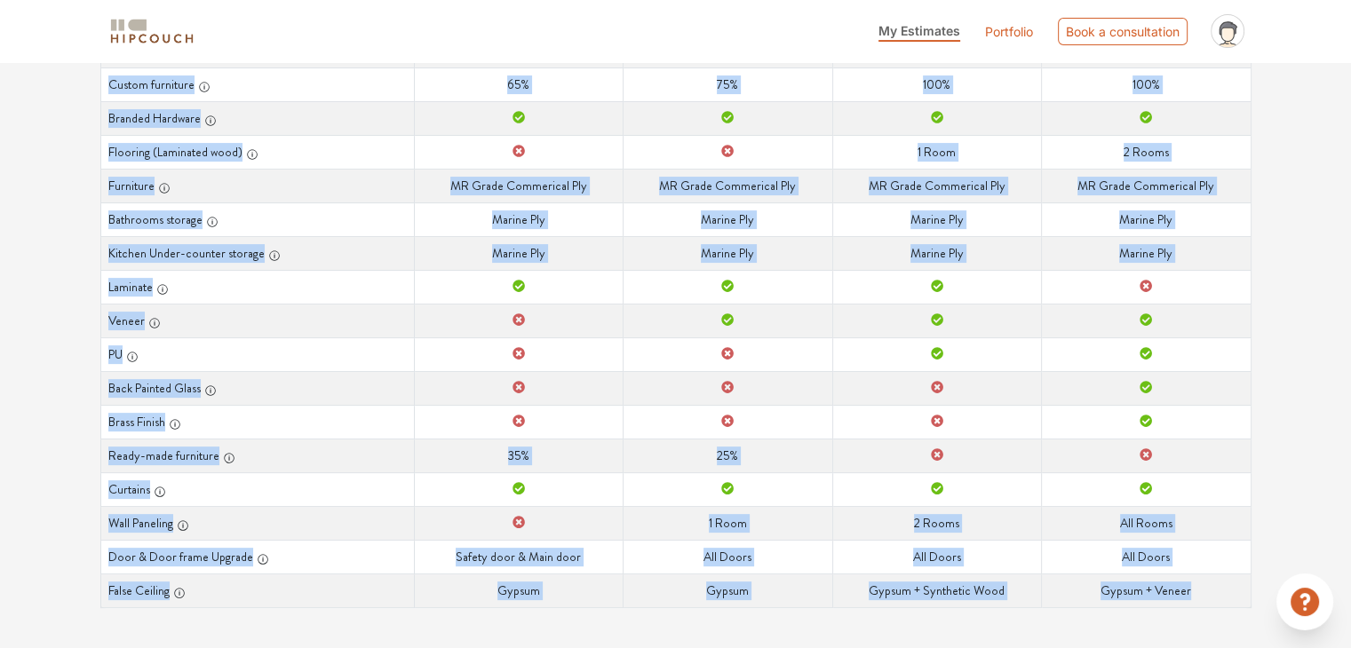
drag, startPoint x: 113, startPoint y: 144, endPoint x: 1242, endPoint y: 583, distance: 1212.0
click at [1242, 583] on table "Curated Just For You! We've used our design & build expertise to curate options…" at bounding box center [675, 203] width 1151 height 810
copy table "Loremip Dolo Sit Ame! Co'ad elit sed doeius & tempo incididun ut labore etdolor…"
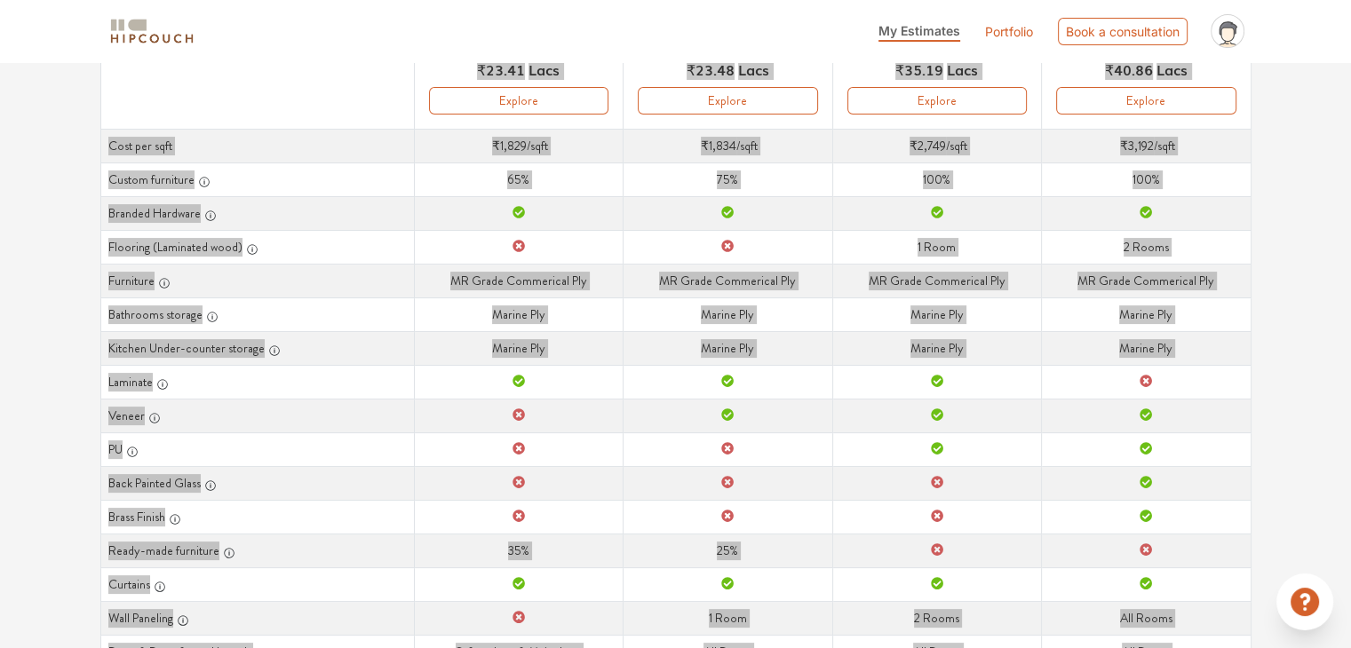
scroll to position [289, 0]
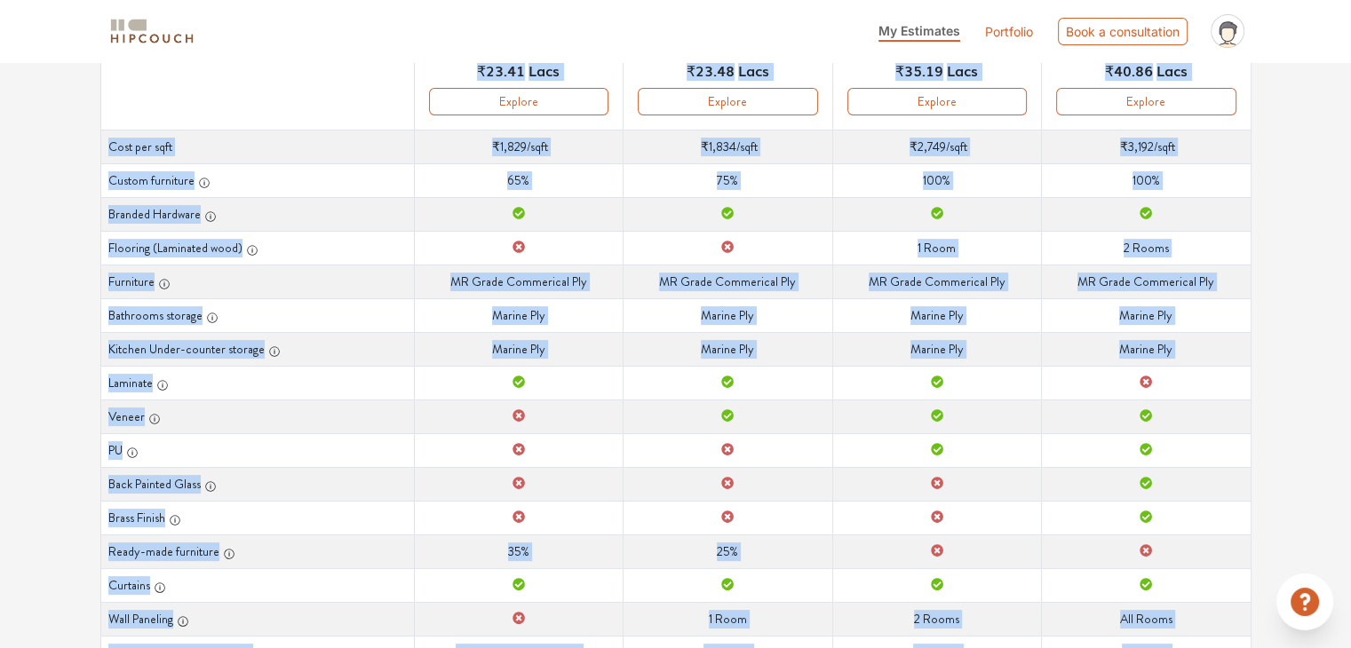
click at [417, 271] on td "Furniture MR [PERSON_NAME] Commerical Ply" at bounding box center [518, 282] width 209 height 34
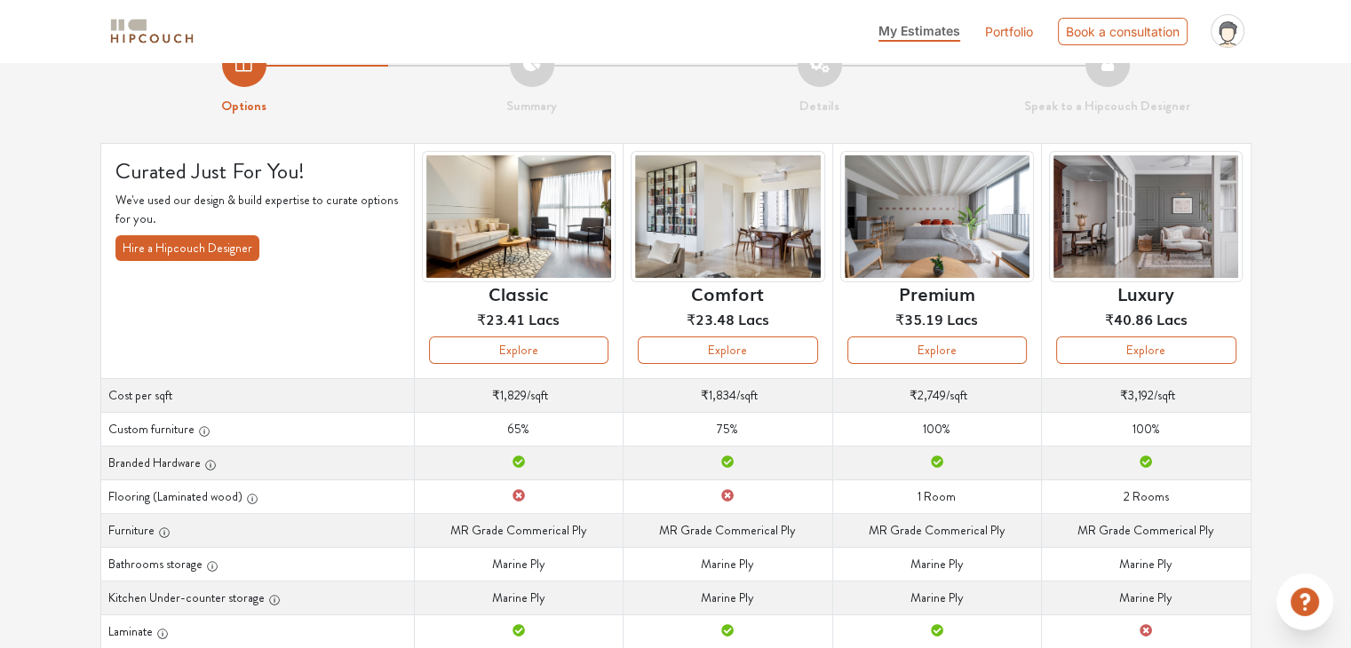
scroll to position [38, 0]
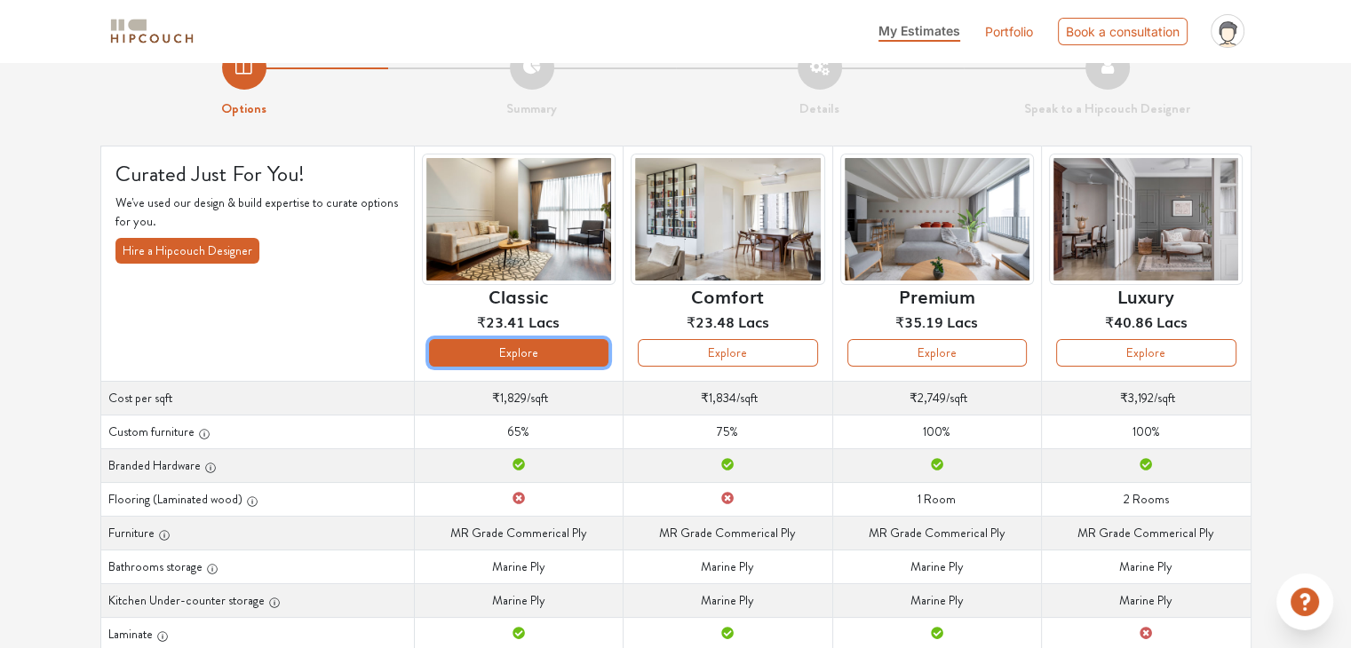
click at [578, 347] on button "Explore" at bounding box center [518, 353] width 179 height 28
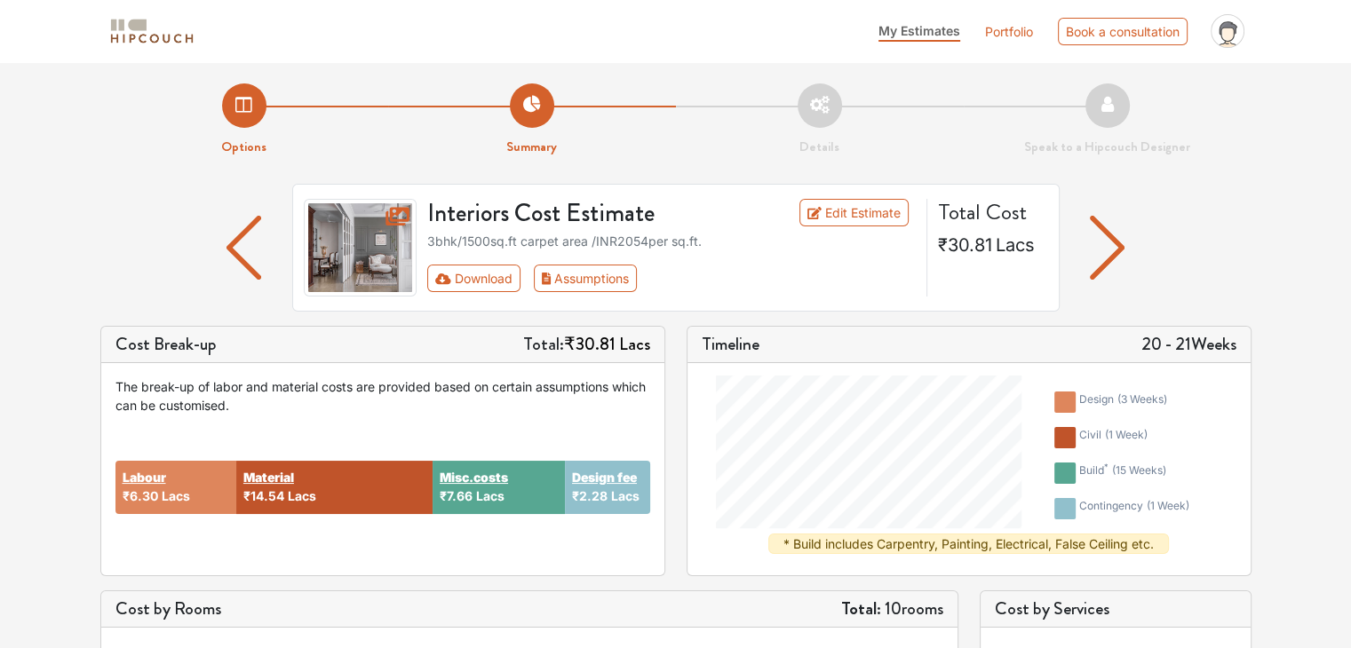
click at [242, 253] on img "button" at bounding box center [243, 248] width 35 height 64
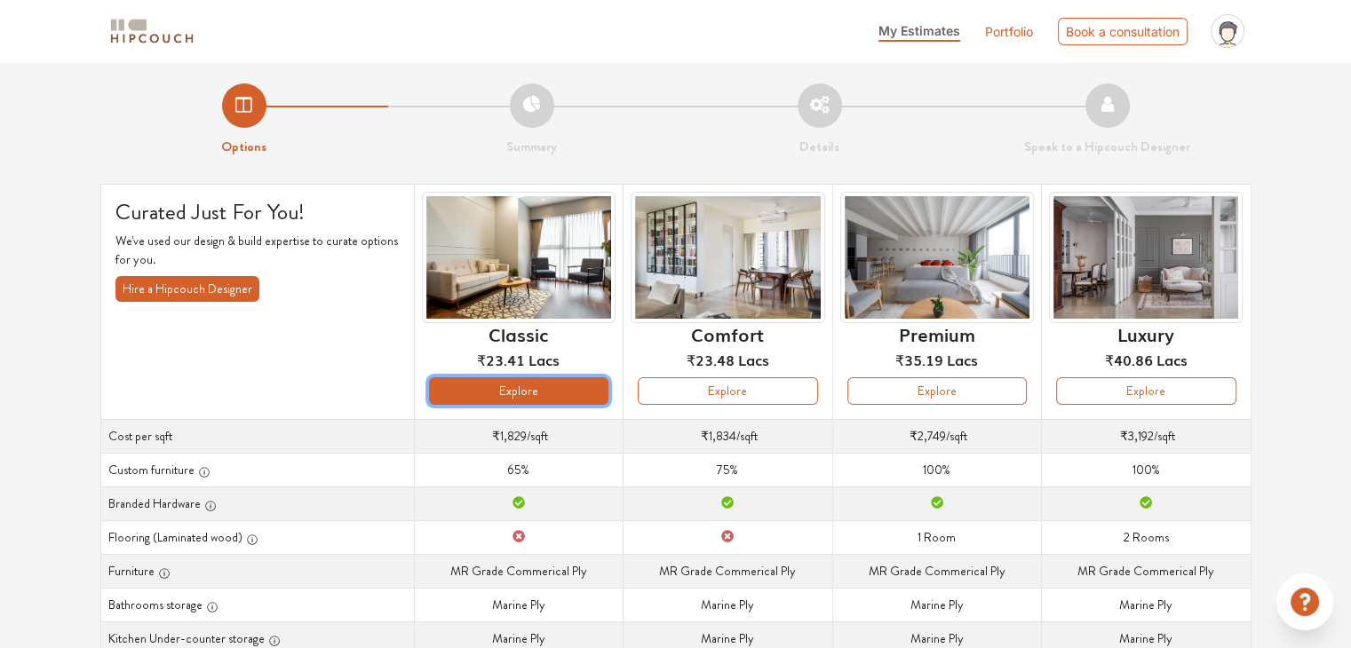
click at [553, 388] on button "Explore" at bounding box center [518, 391] width 179 height 28
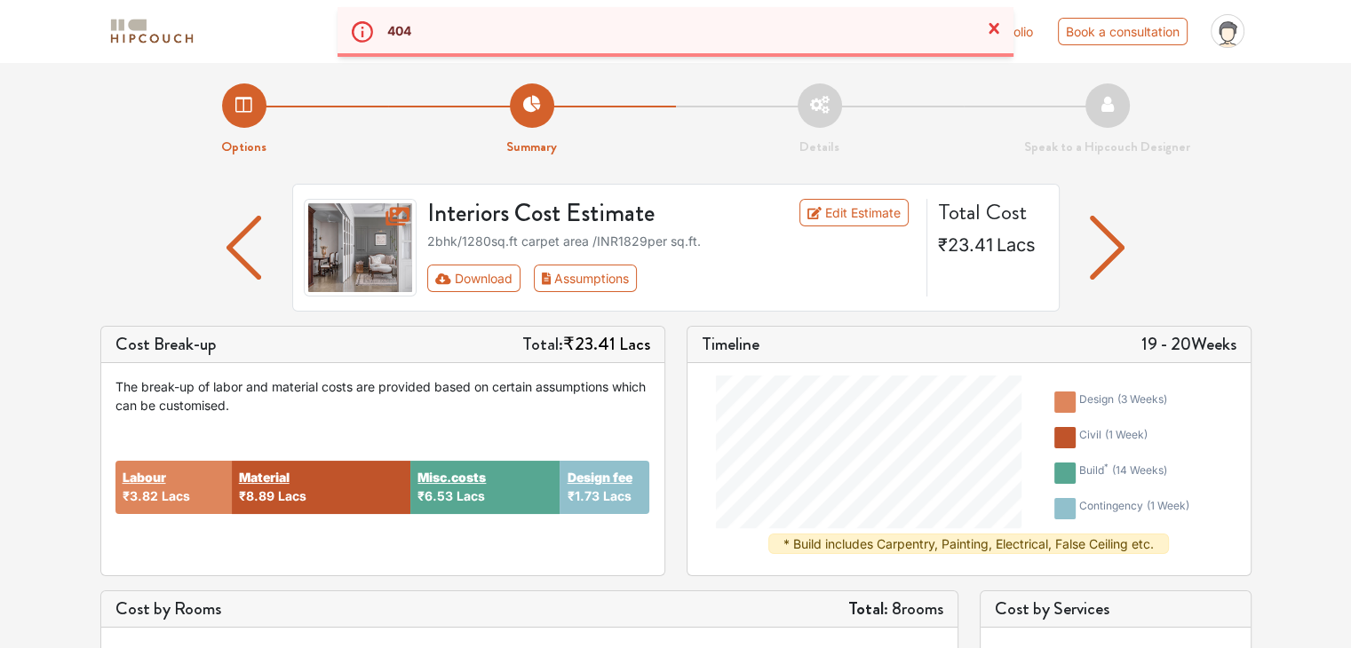
click at [1119, 253] on img "button" at bounding box center [1107, 248] width 35 height 64
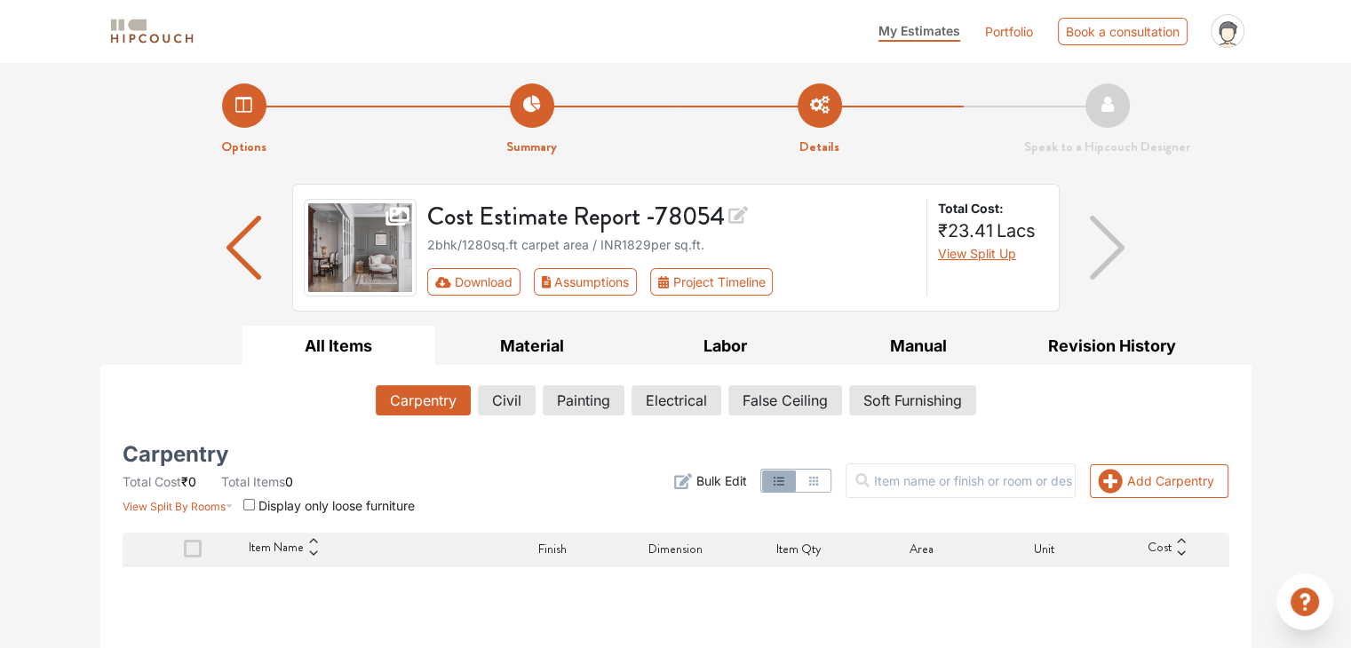
click at [229, 259] on img "button" at bounding box center [243, 248] width 35 height 64
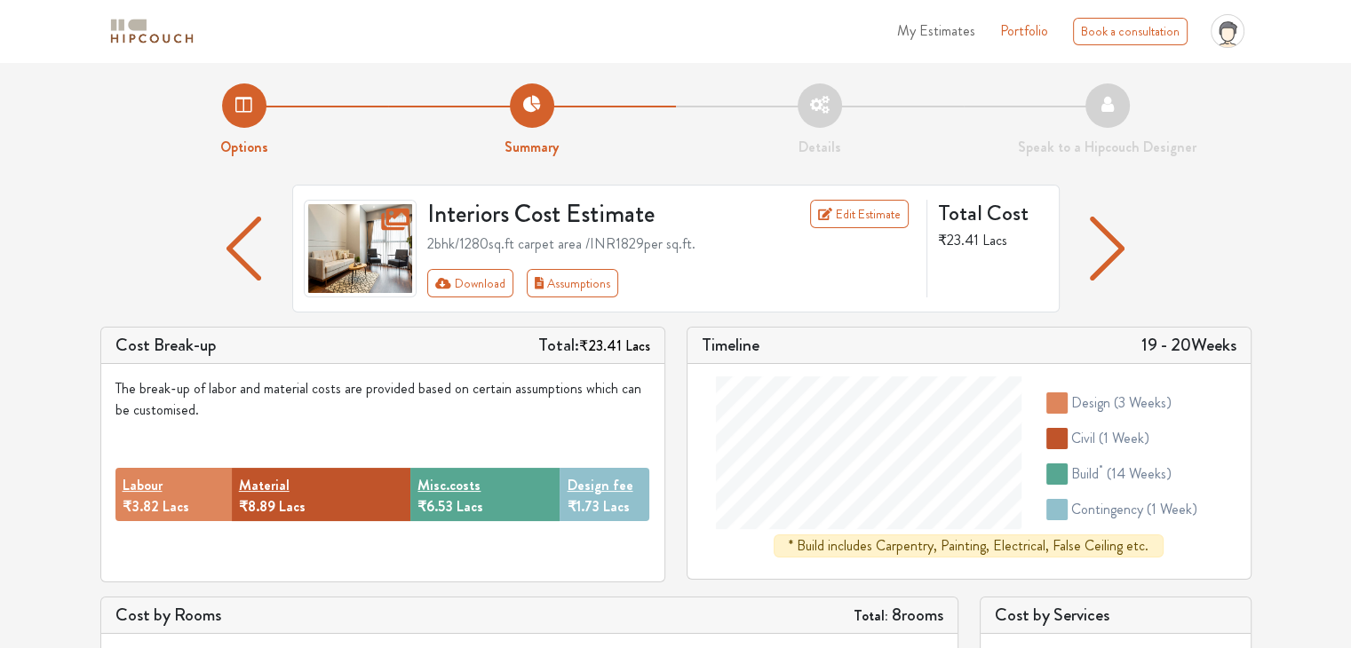
click at [122, 338] on h5 "Cost Break-up" at bounding box center [165, 345] width 101 height 21
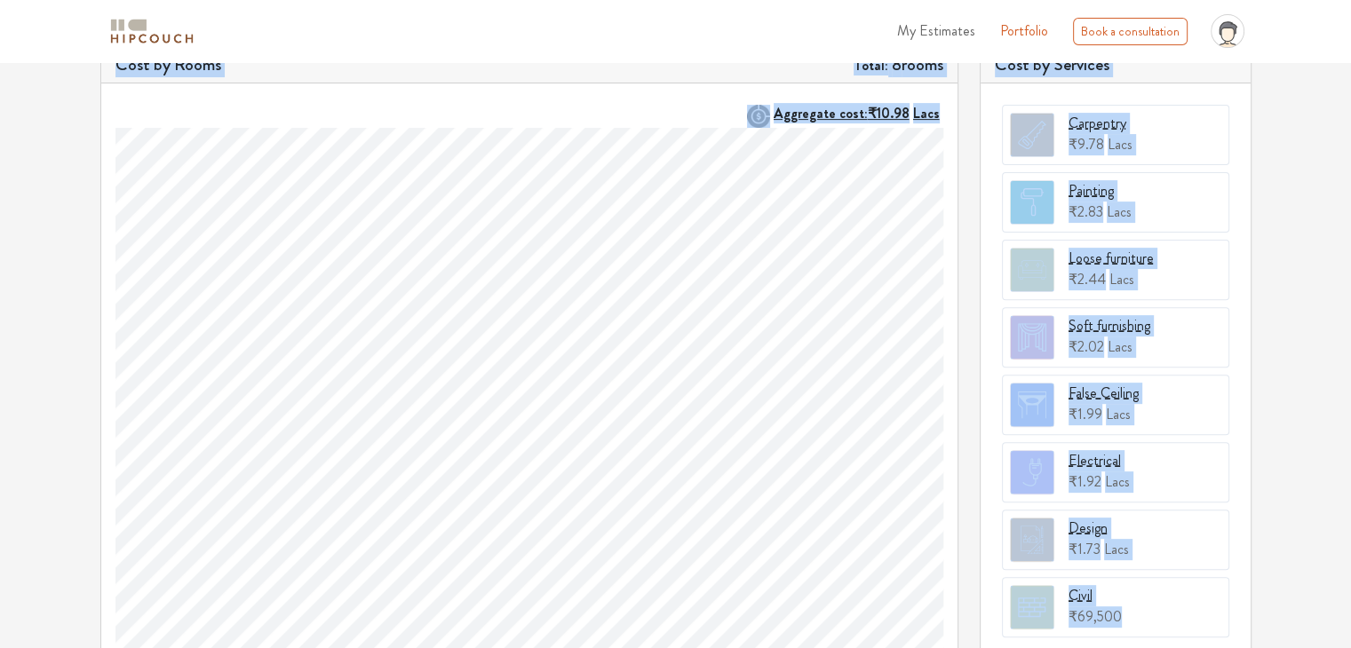
scroll to position [672, 0]
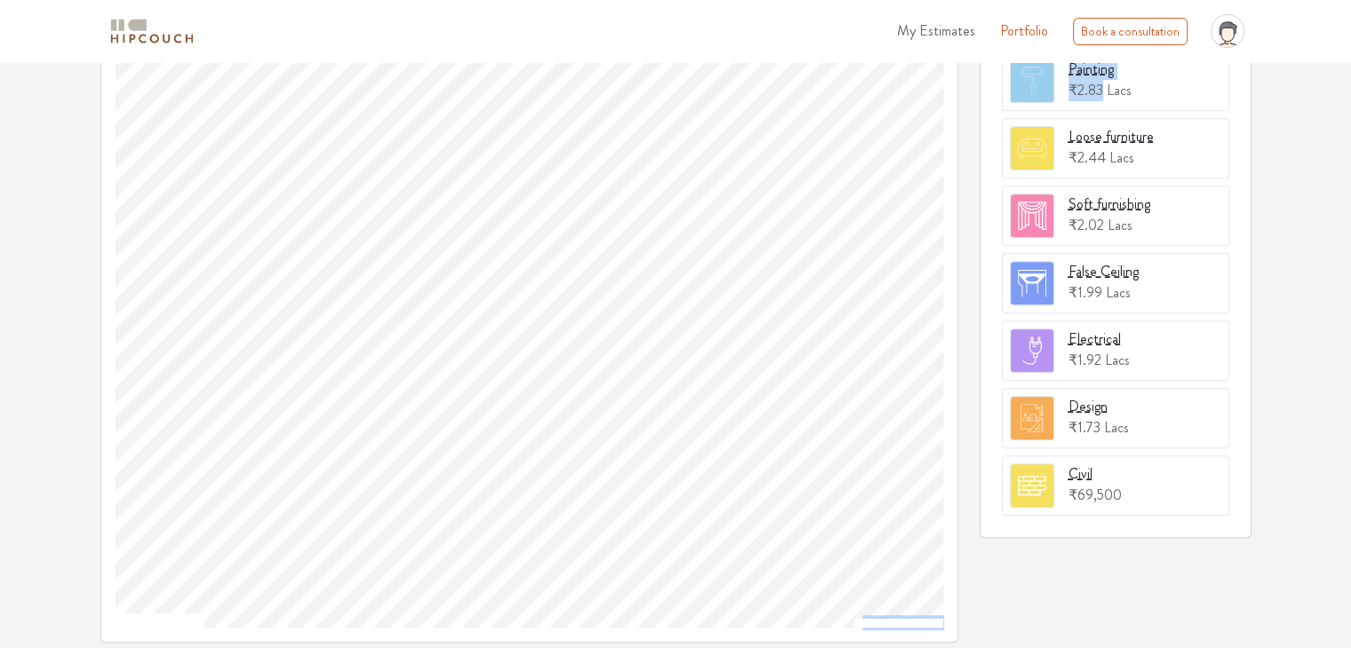
drag, startPoint x: 114, startPoint y: 341, endPoint x: 1099, endPoint y: 104, distance: 1013.7
click at [1099, 104] on div "Cost Break-up Total: ₹23.41 Lacs The break-up of labor and material costs are p…" at bounding box center [676, 152] width 1172 height 995
copy div "Cost Break-up Total: ₹23.41 Lacs The break-up of labor and material costs are p…"
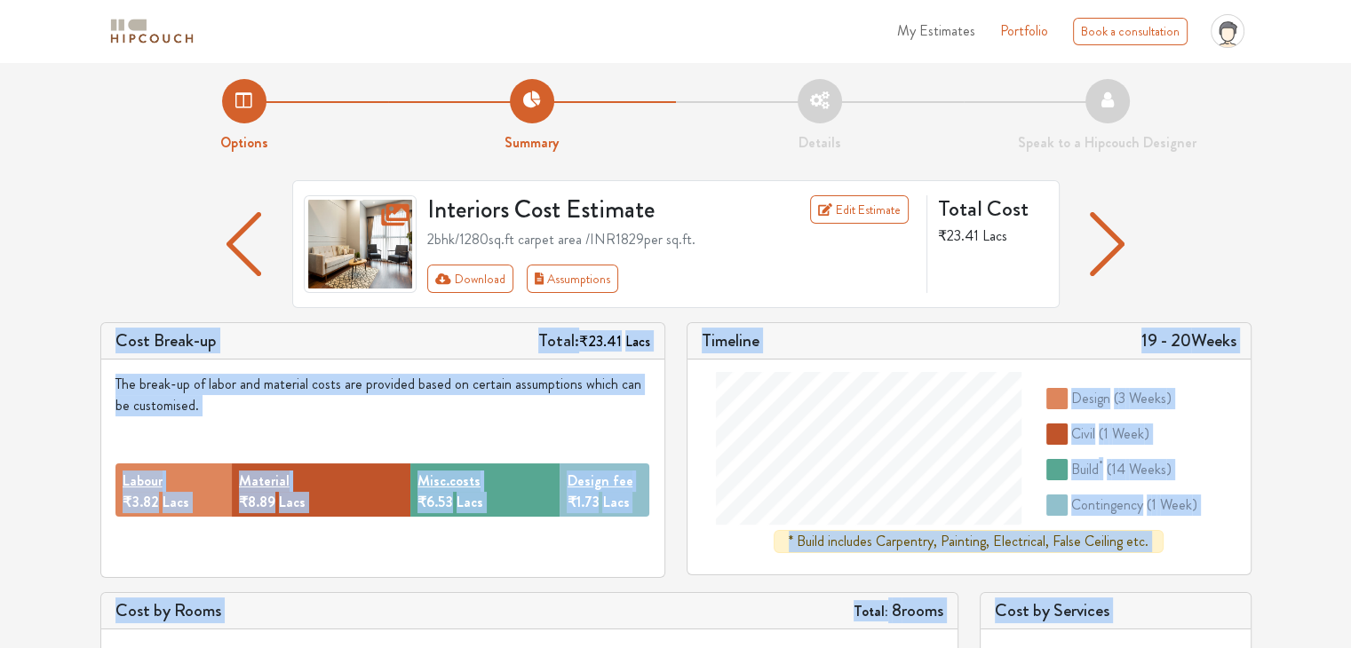
scroll to position [0, 0]
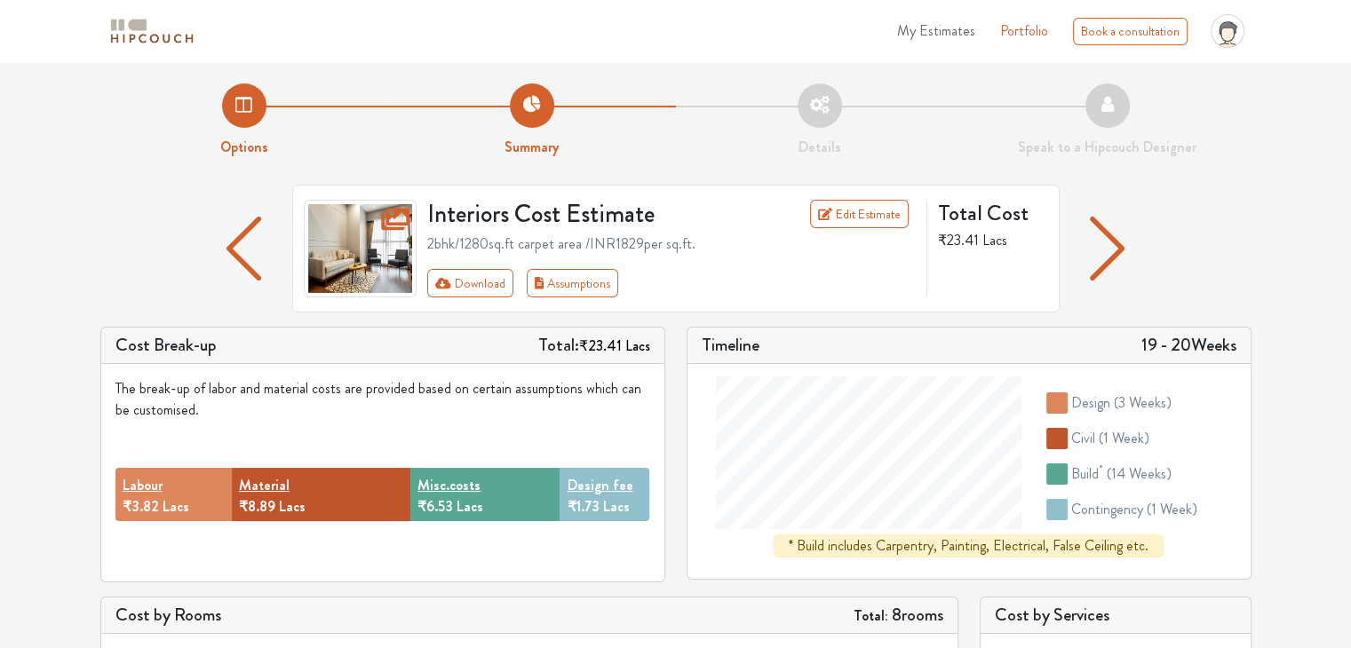
click at [148, 260] on div "Interiors Cost Estimate Edit Estimate 2bhk / 1280 sq.ft carpet area /INR 1829 p…" at bounding box center [675, 256] width 1151 height 142
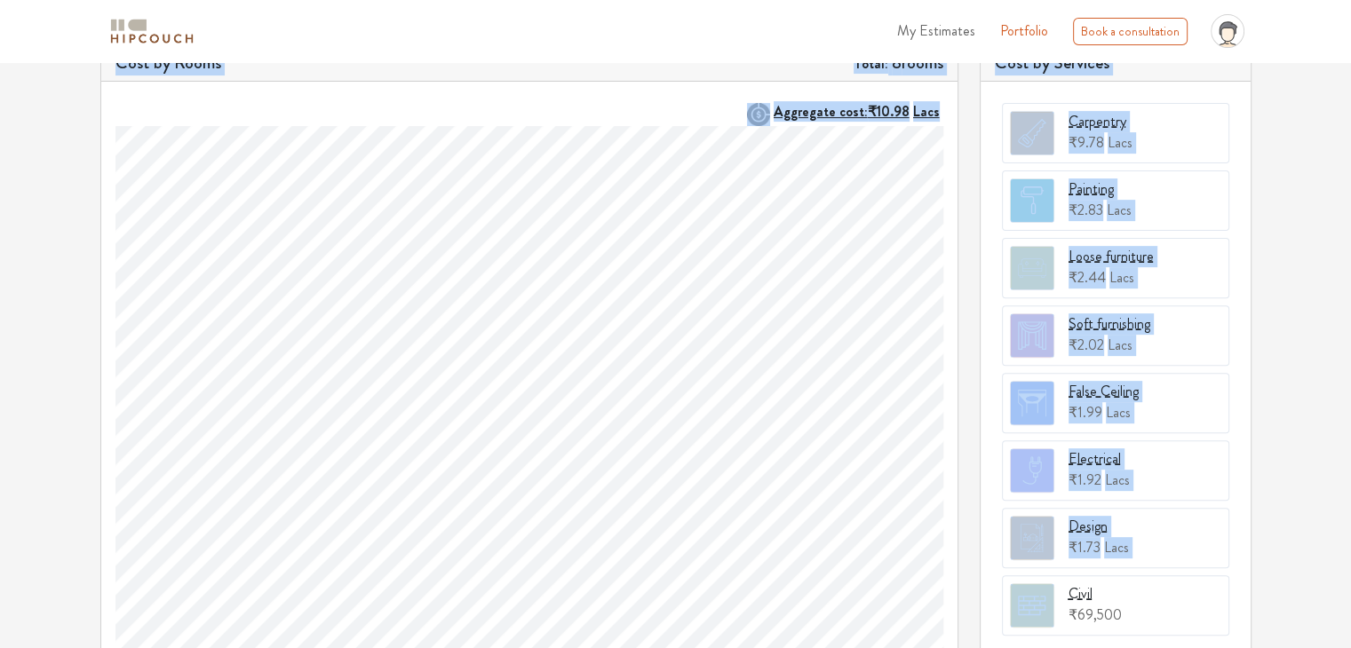
scroll to position [672, 0]
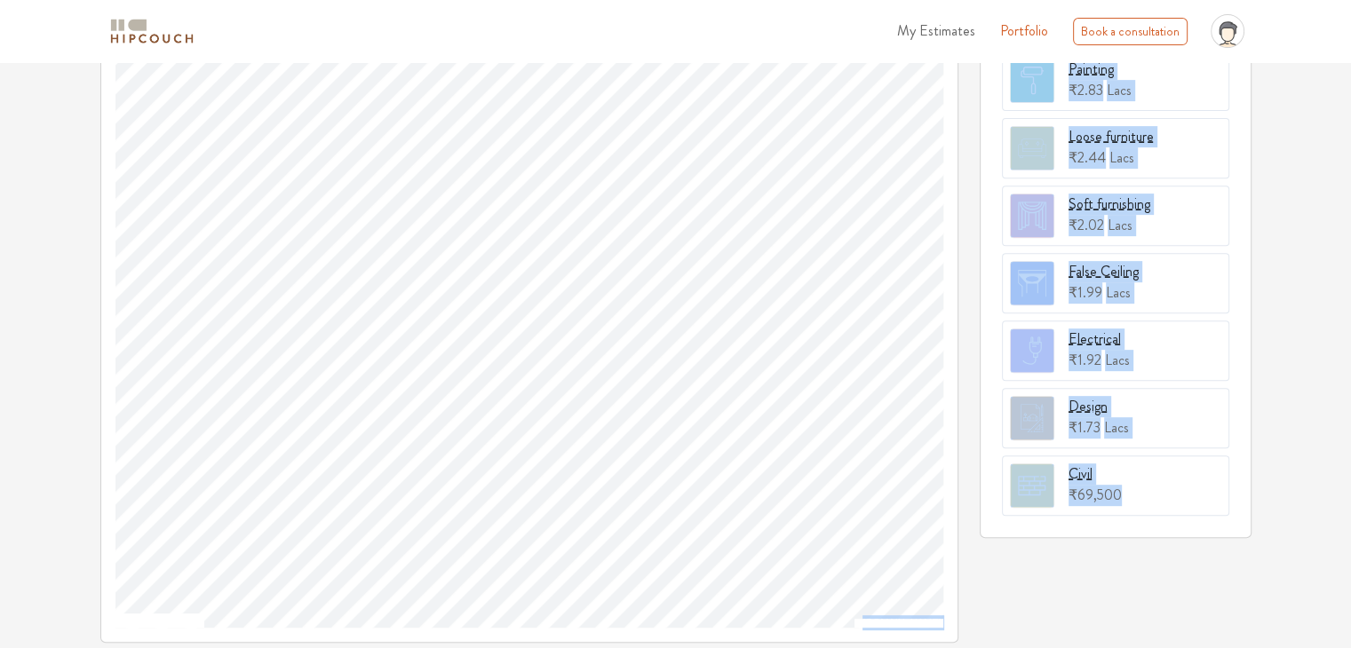
drag, startPoint x: 110, startPoint y: 343, endPoint x: 1188, endPoint y: 541, distance: 1096.0
click at [1188, 541] on div "Cost Break-up Total: ₹23.41 Lacs The break-up of labor and material costs are p…" at bounding box center [676, 152] width 1172 height 995
copy div "Cost Break-up Total: ₹23.41 Lacs The break-up of labor and material costs are p…"
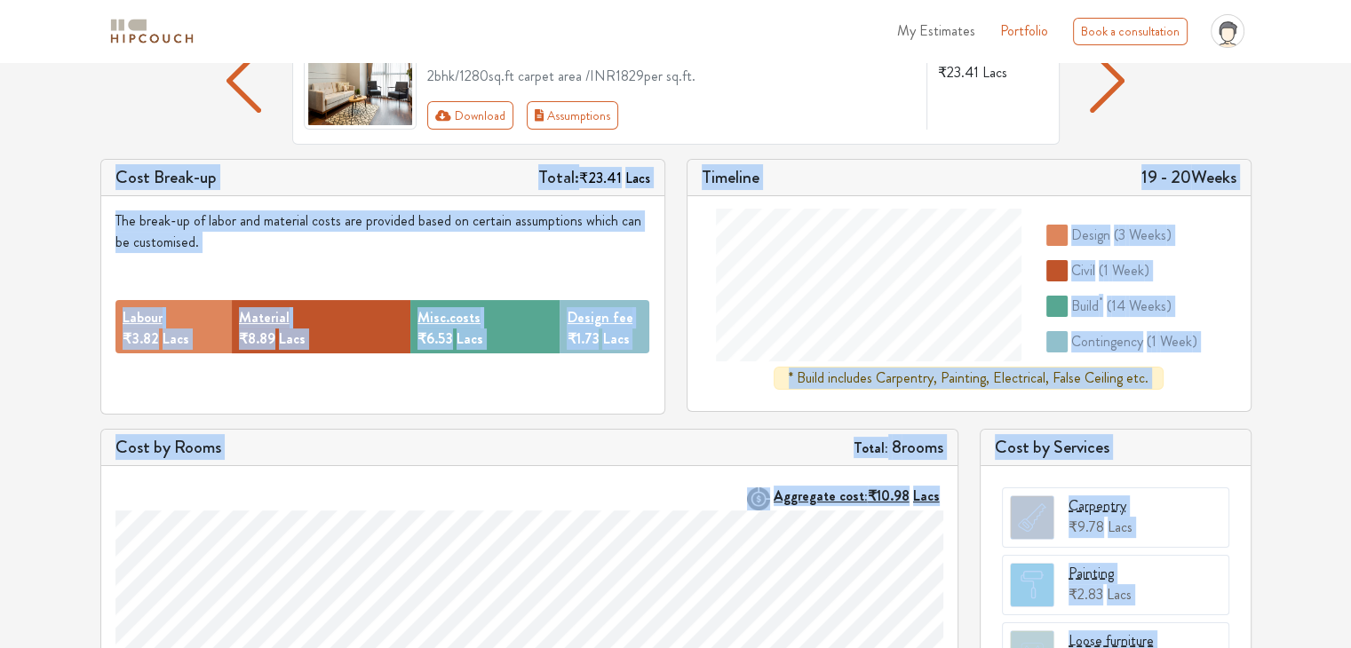
scroll to position [0, 0]
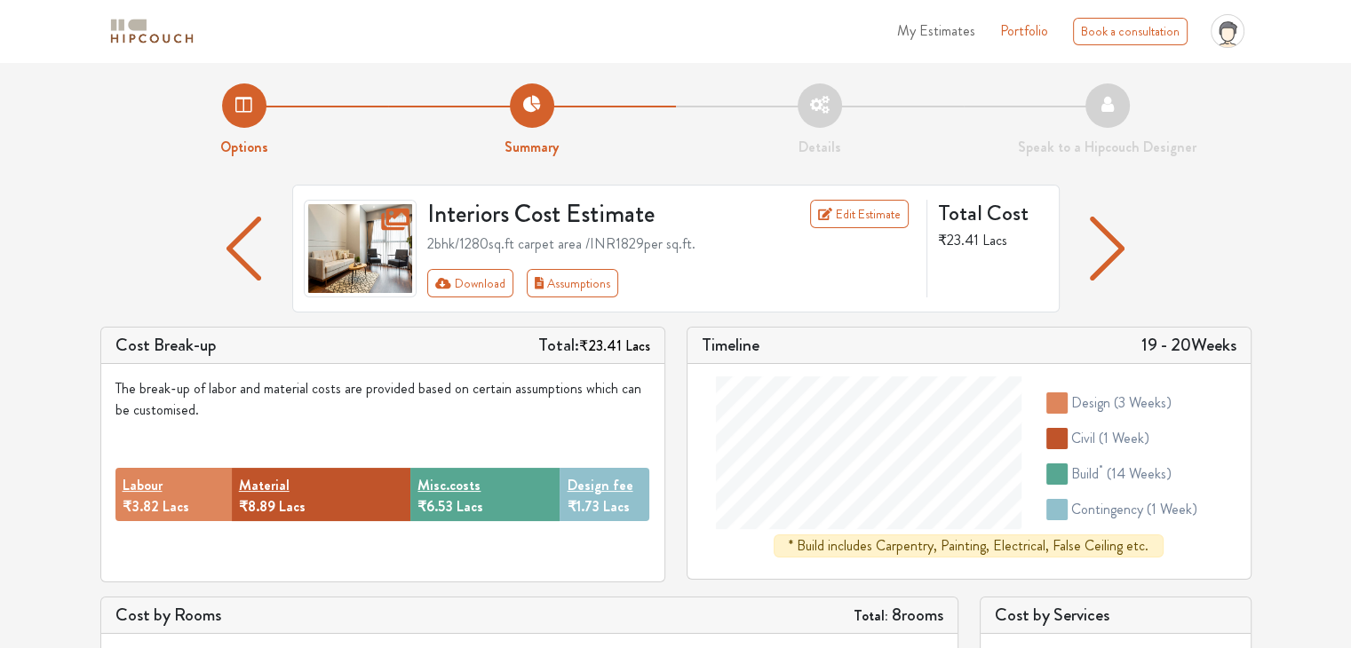
click at [497, 279] on button "Download" at bounding box center [470, 283] width 86 height 28
click at [498, 289] on button "Download" at bounding box center [470, 283] width 86 height 28
click at [445, 281] on icon "First group" at bounding box center [443, 282] width 16 height 11
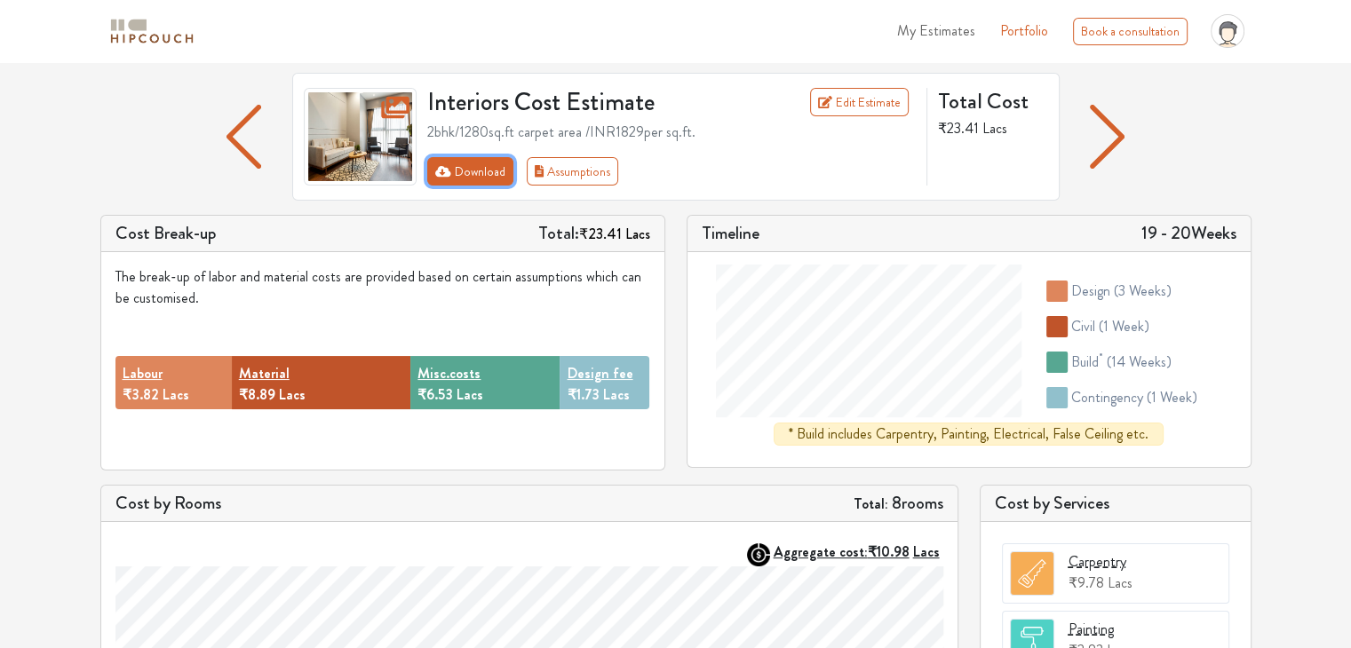
scroll to position [113, 0]
click at [445, 281] on div "The break-up of labor and material costs are provided based on certain assumpti…" at bounding box center [382, 286] width 535 height 43
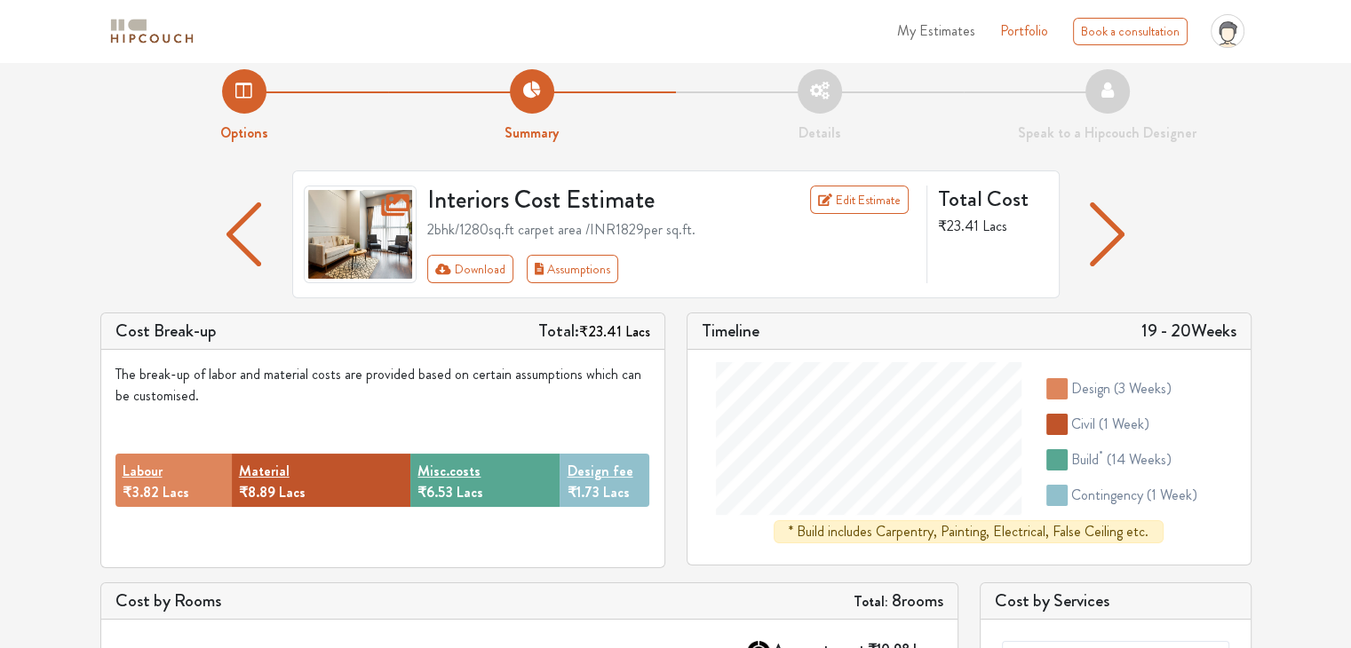
scroll to position [0, 0]
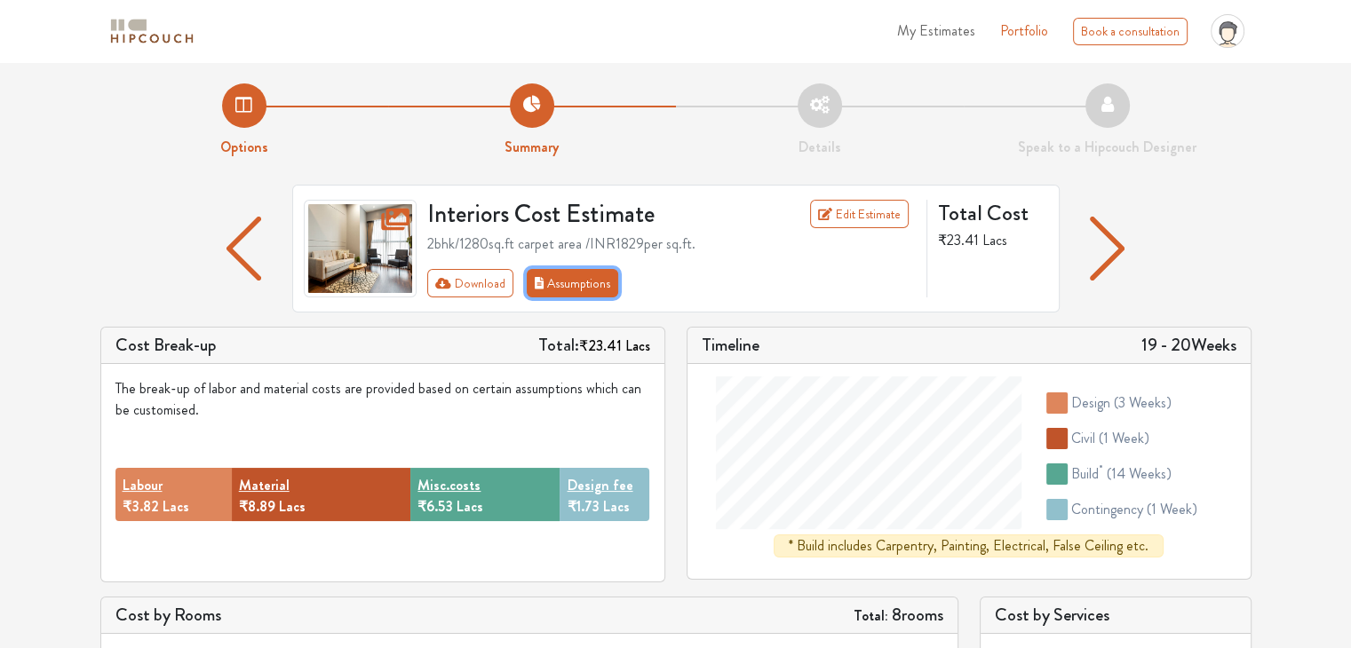
click at [565, 292] on button "Assumptions" at bounding box center [573, 283] width 92 height 28
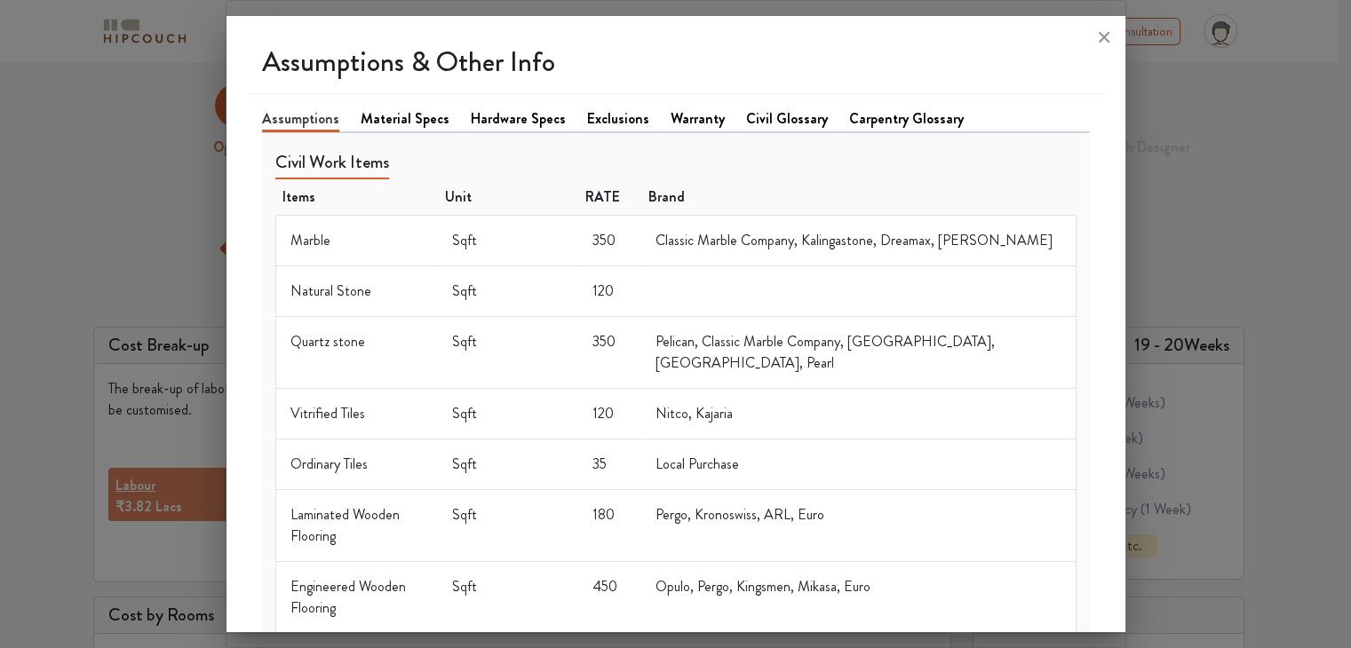
click at [863, 116] on link "Carpentry Glossary" at bounding box center [906, 118] width 115 height 21
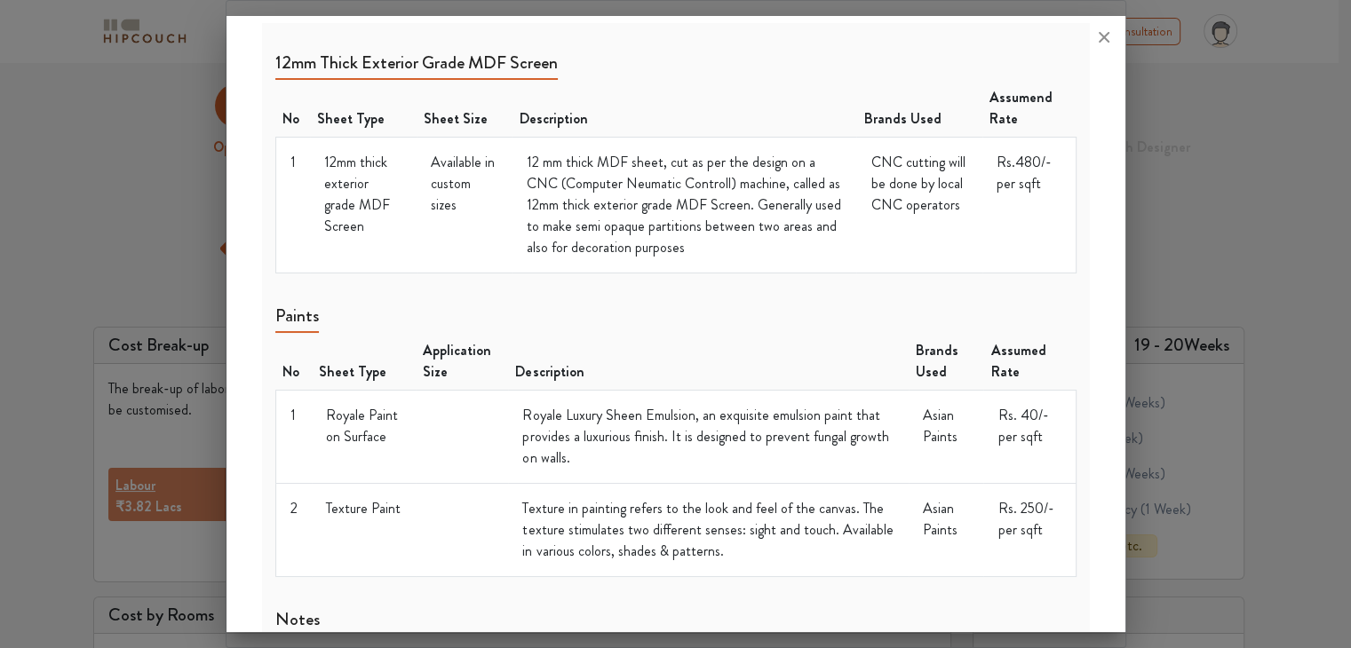
scroll to position [2291, 0]
click at [1105, 29] on icon at bounding box center [1104, 37] width 28 height 28
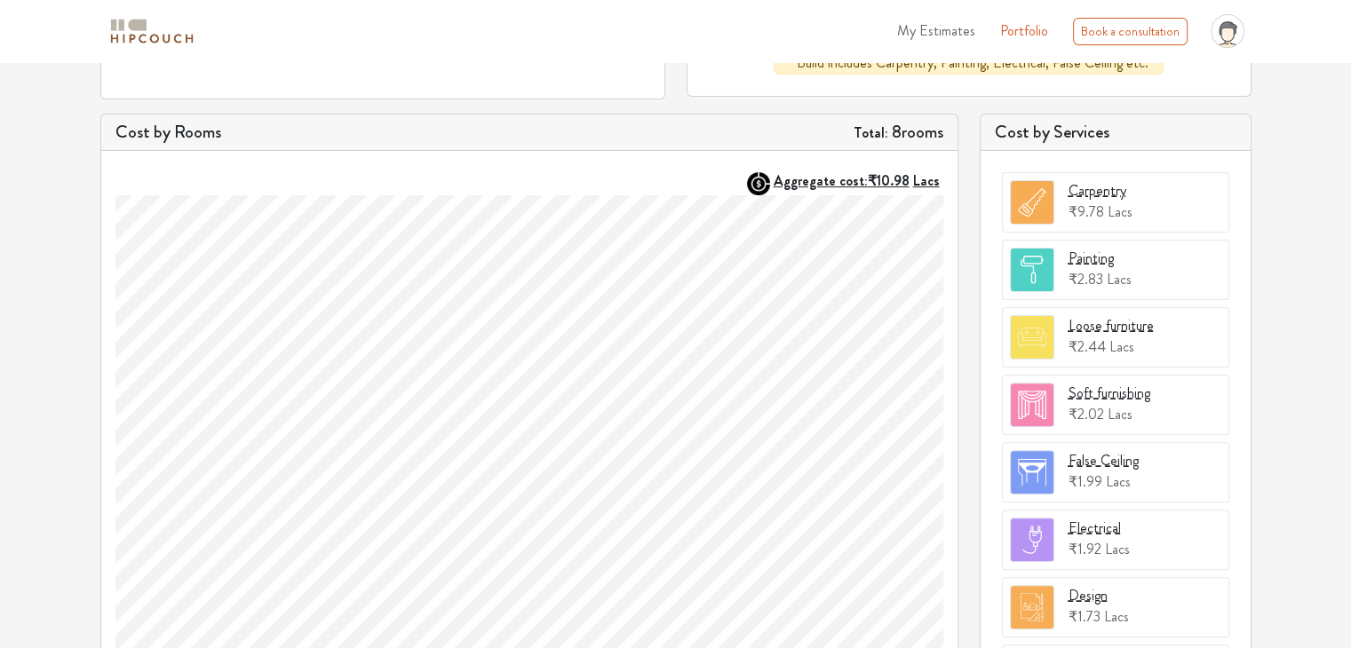
scroll to position [508, 0]
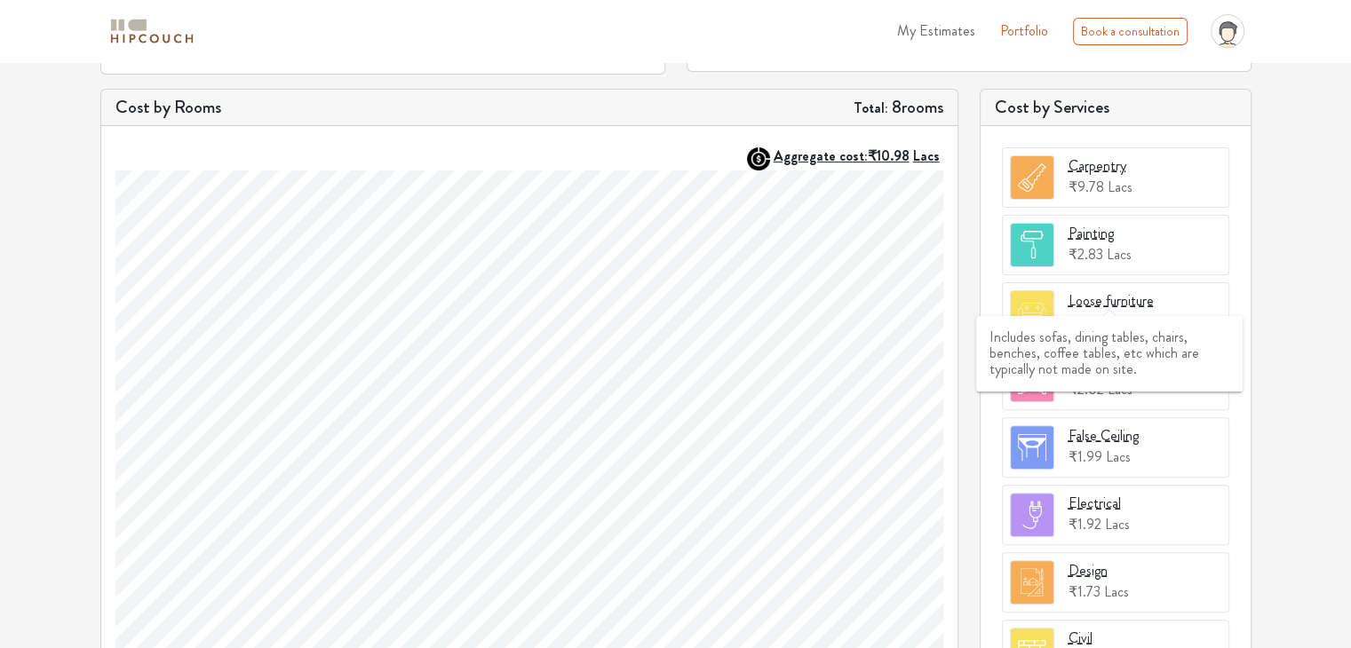
click at [1126, 294] on div "Loose furniture" at bounding box center [1110, 300] width 85 height 21
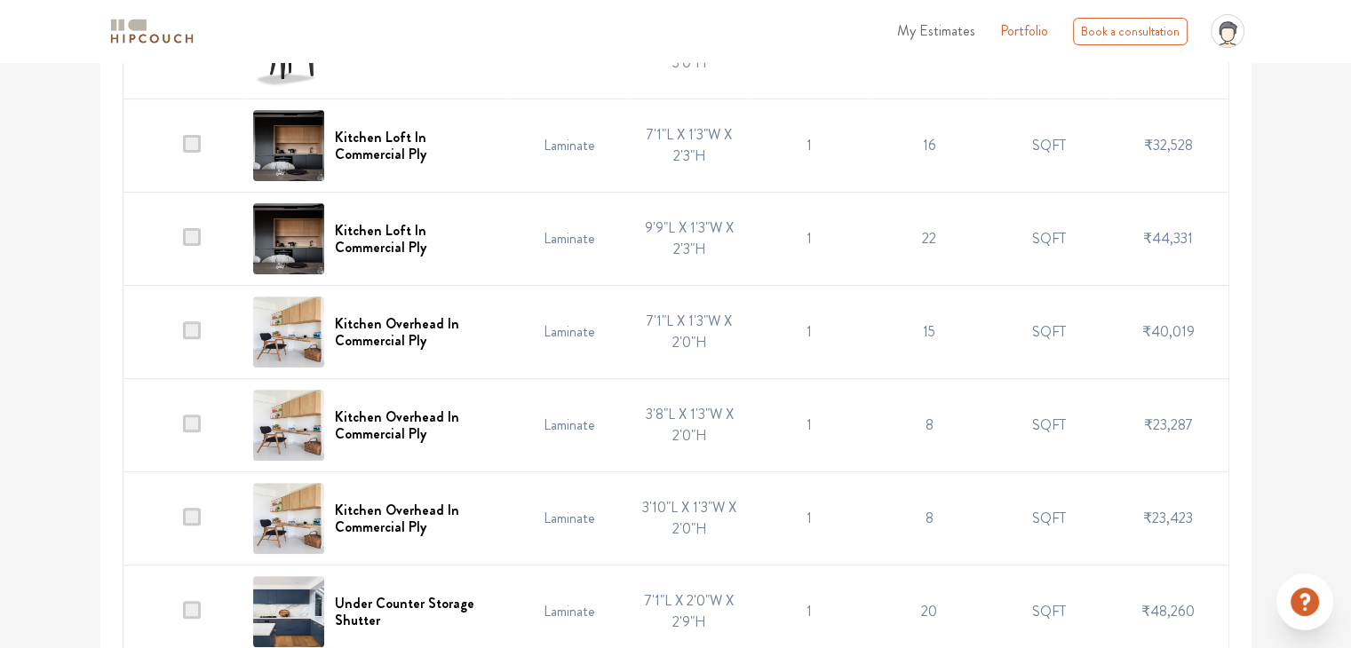
scroll to position [571, 0]
click at [188, 232] on span at bounding box center [192, 238] width 18 height 18
click at [183, 244] on input "checkbox" at bounding box center [183, 244] width 0 height 0
click at [188, 232] on span at bounding box center [192, 238] width 18 height 18
click at [183, 244] on input "checkbox" at bounding box center [183, 244] width 0 height 0
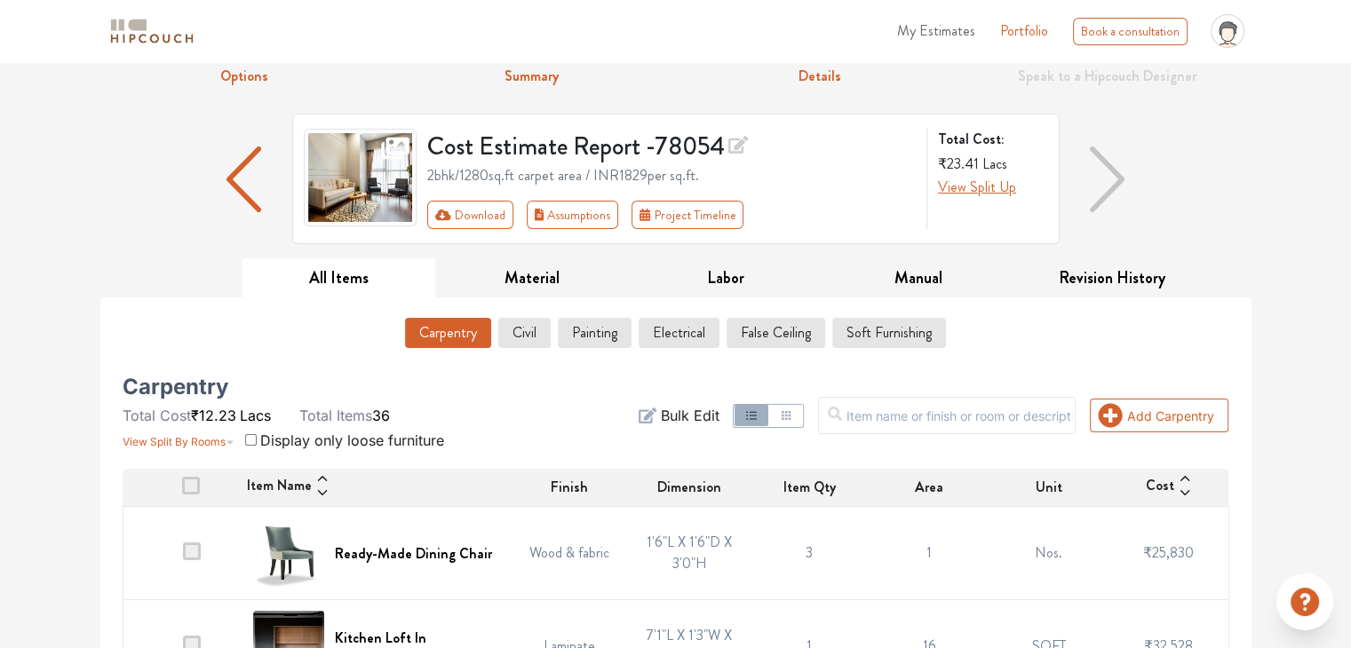
scroll to position [0, 0]
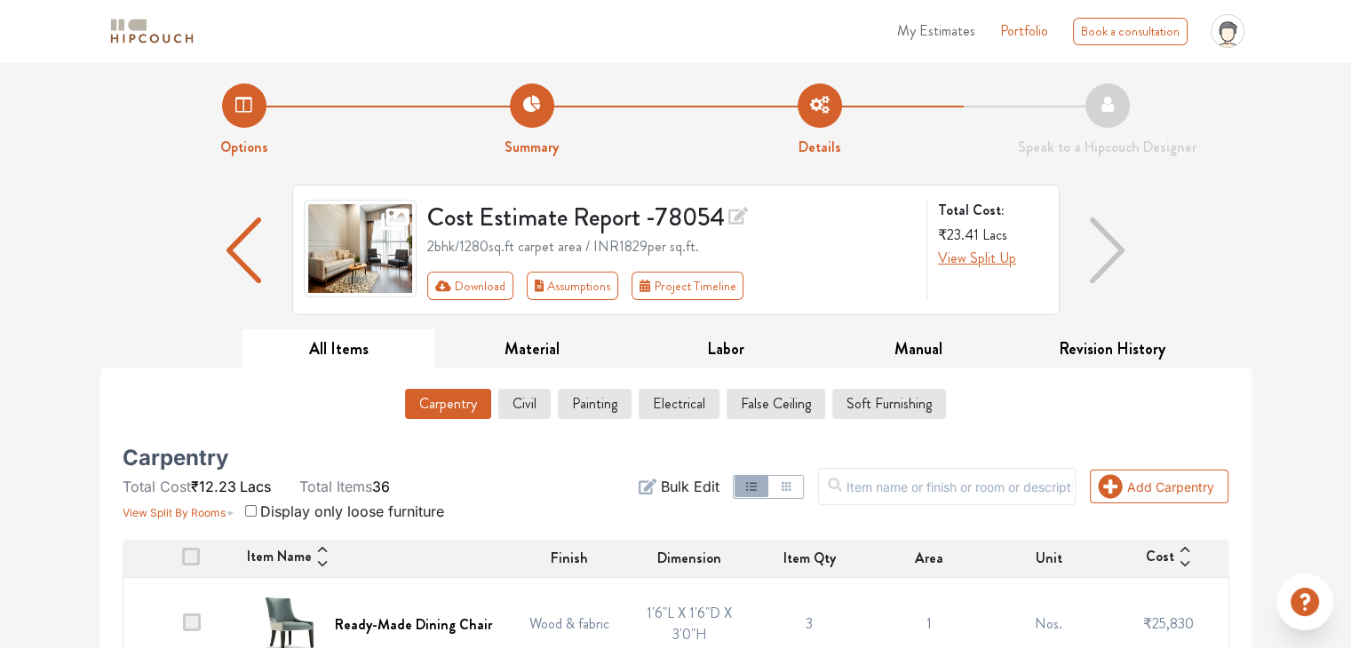
click at [924, 29] on span "My Estimates" at bounding box center [936, 30] width 78 height 20
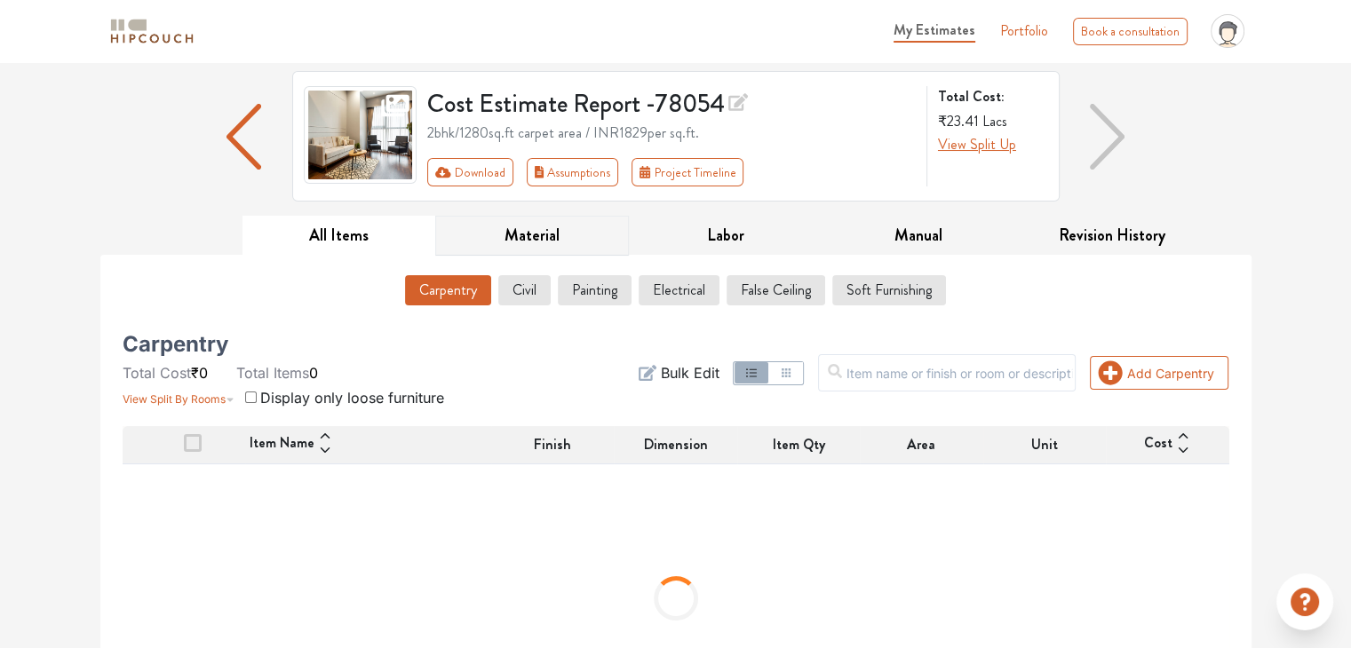
scroll to position [117, 0]
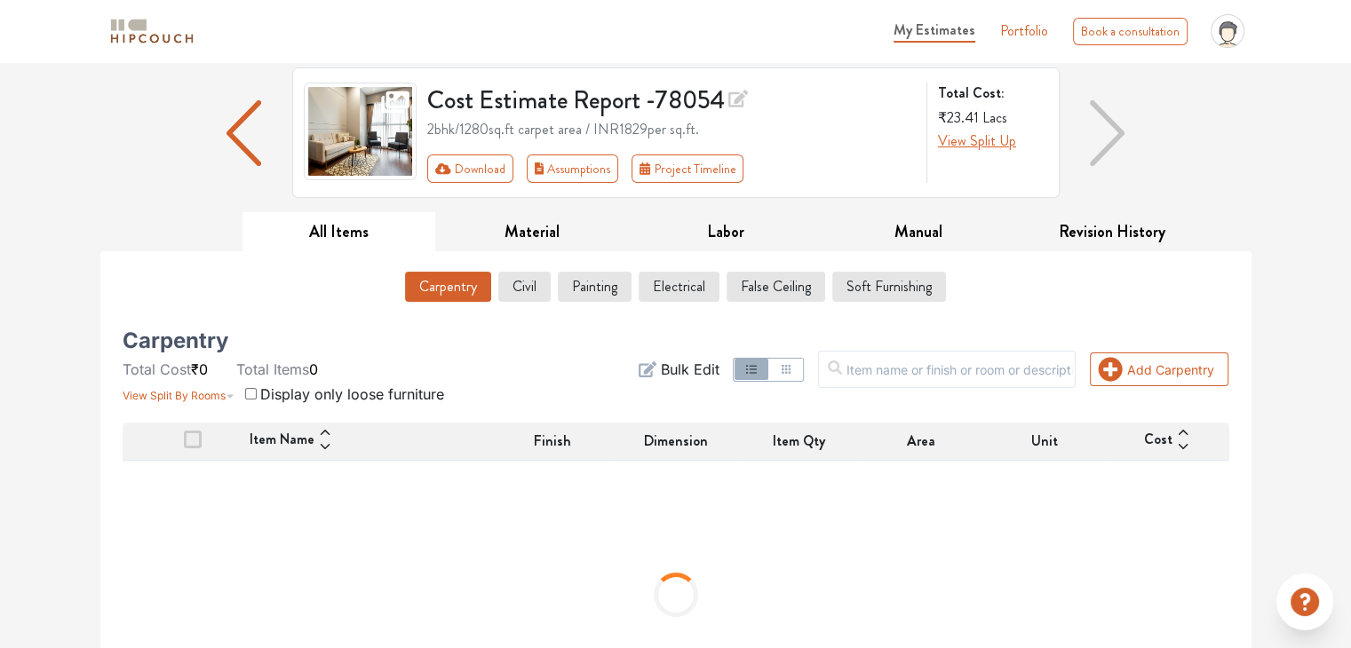
click at [718, 368] on span "Bulk Edit" at bounding box center [689, 369] width 59 height 21
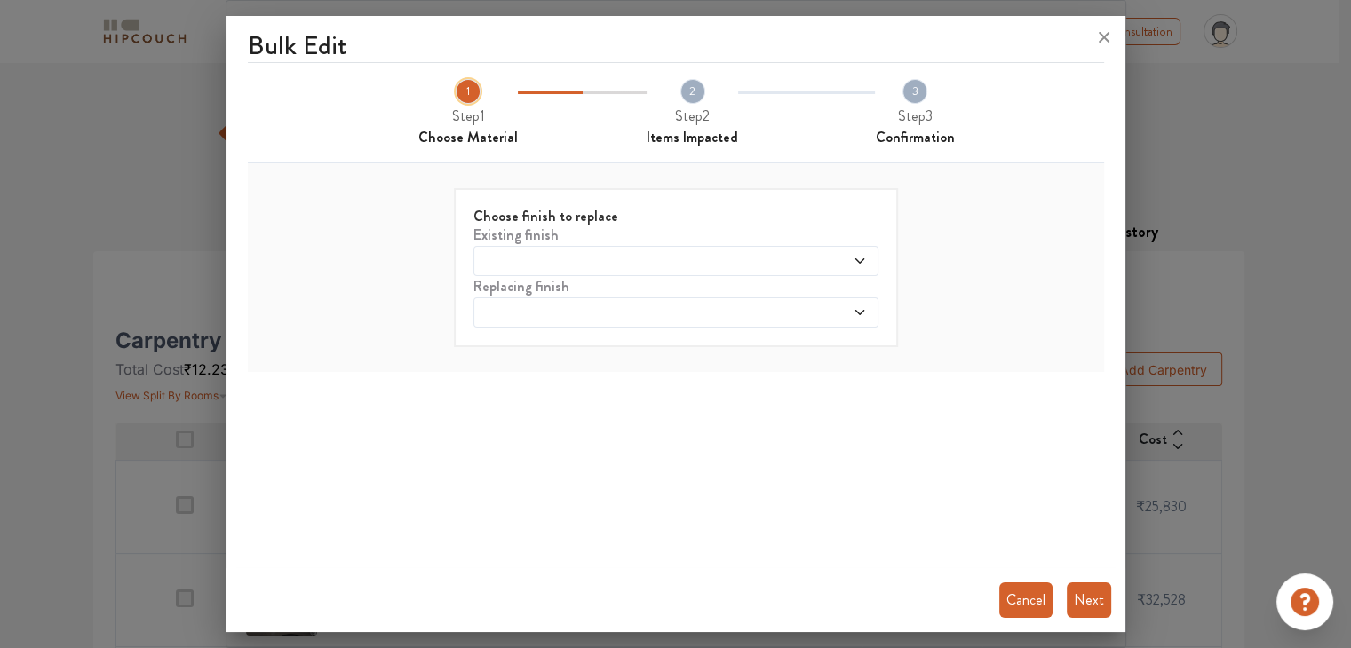
click at [1023, 587] on button "Cancel" at bounding box center [1025, 600] width 53 height 36
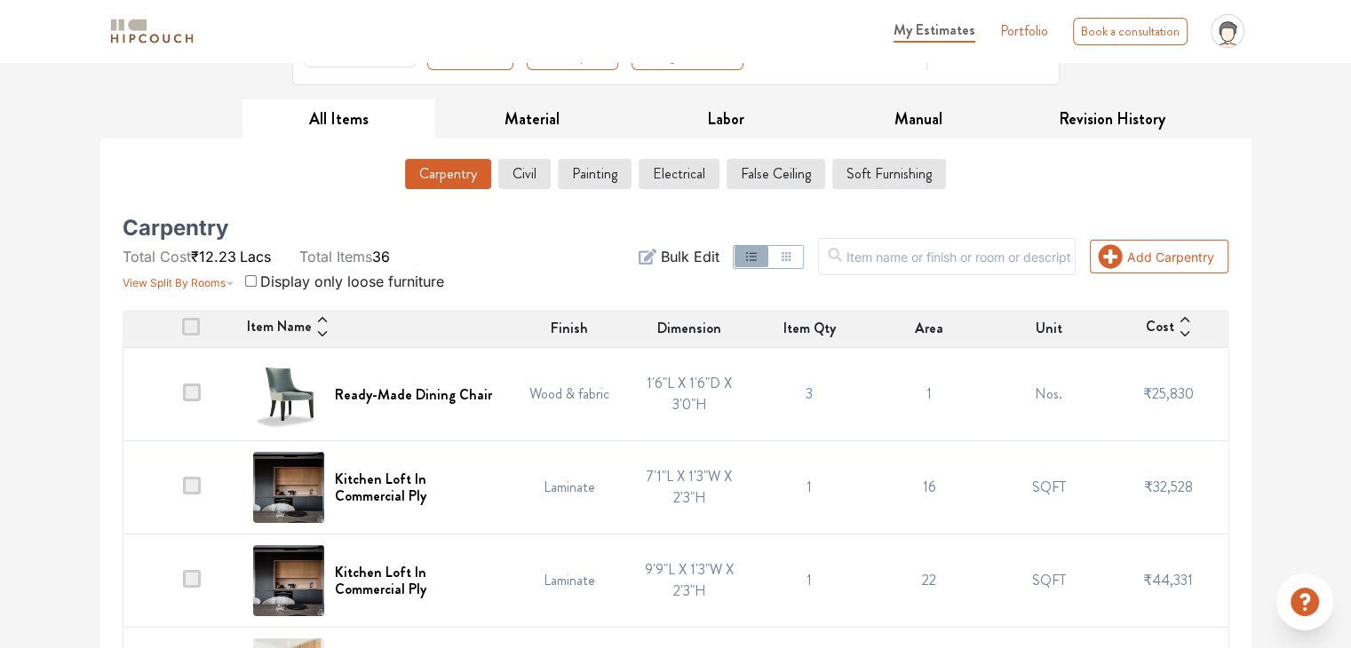
scroll to position [226, 0]
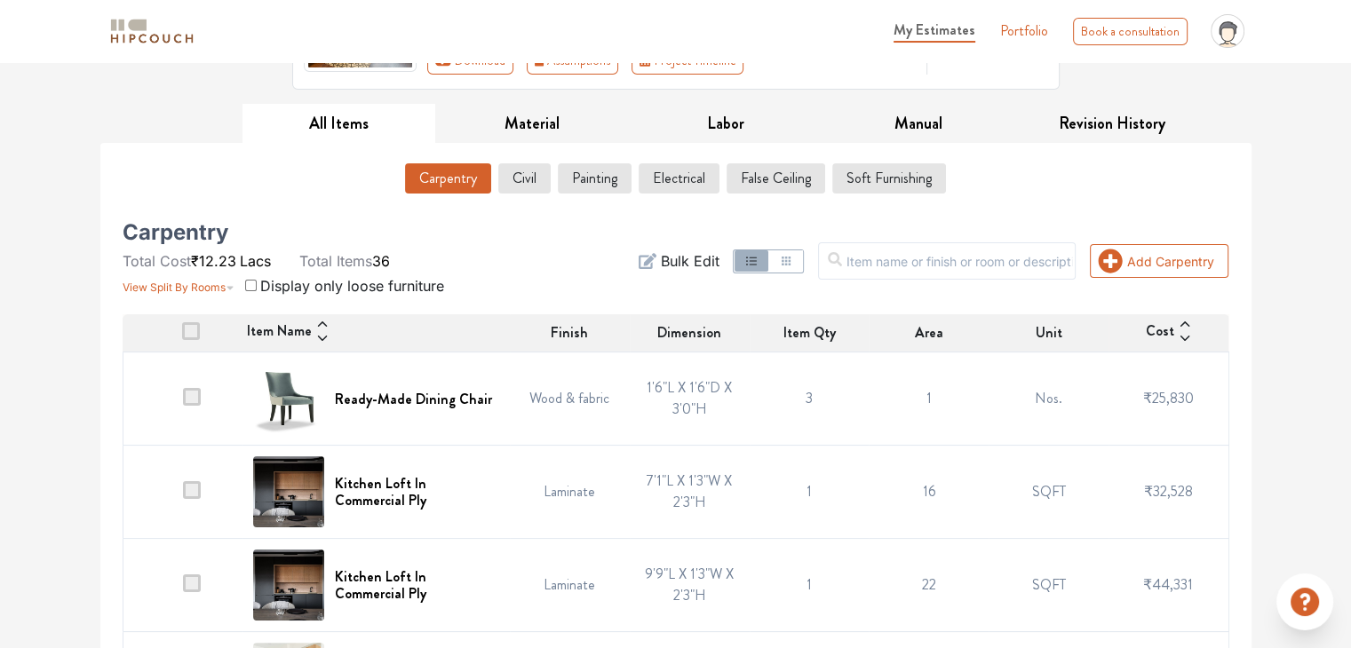
click at [197, 396] on span at bounding box center [192, 397] width 18 height 18
click at [183, 403] on input "checkbox" at bounding box center [183, 403] width 0 height 0
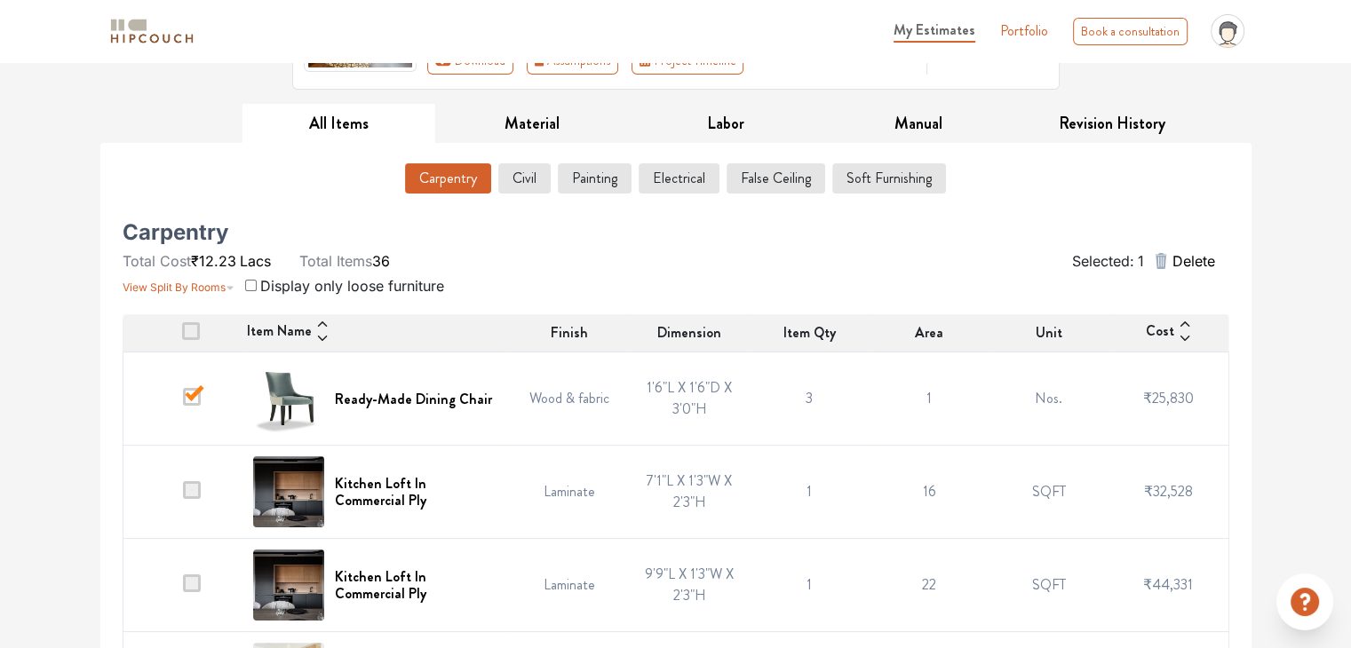
click at [194, 394] on span at bounding box center [192, 397] width 18 height 18
click at [183, 403] on input "checkbox" at bounding box center [183, 403] width 0 height 0
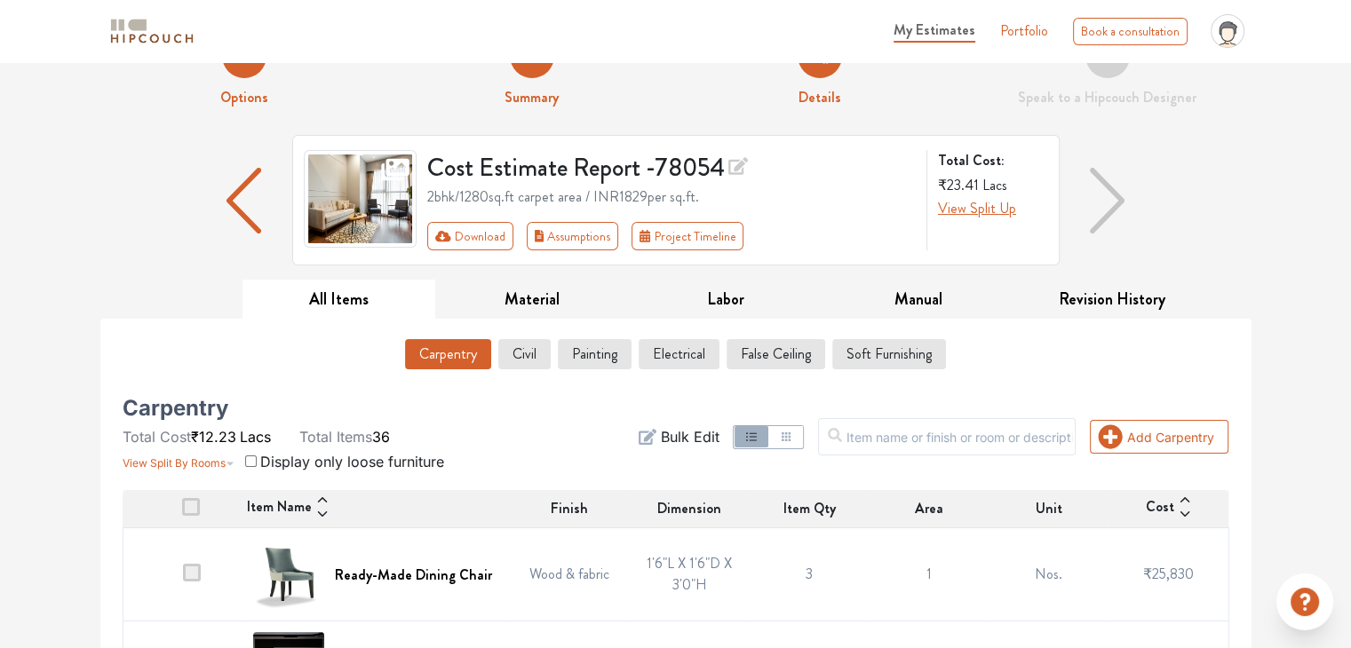
scroll to position [53, 0]
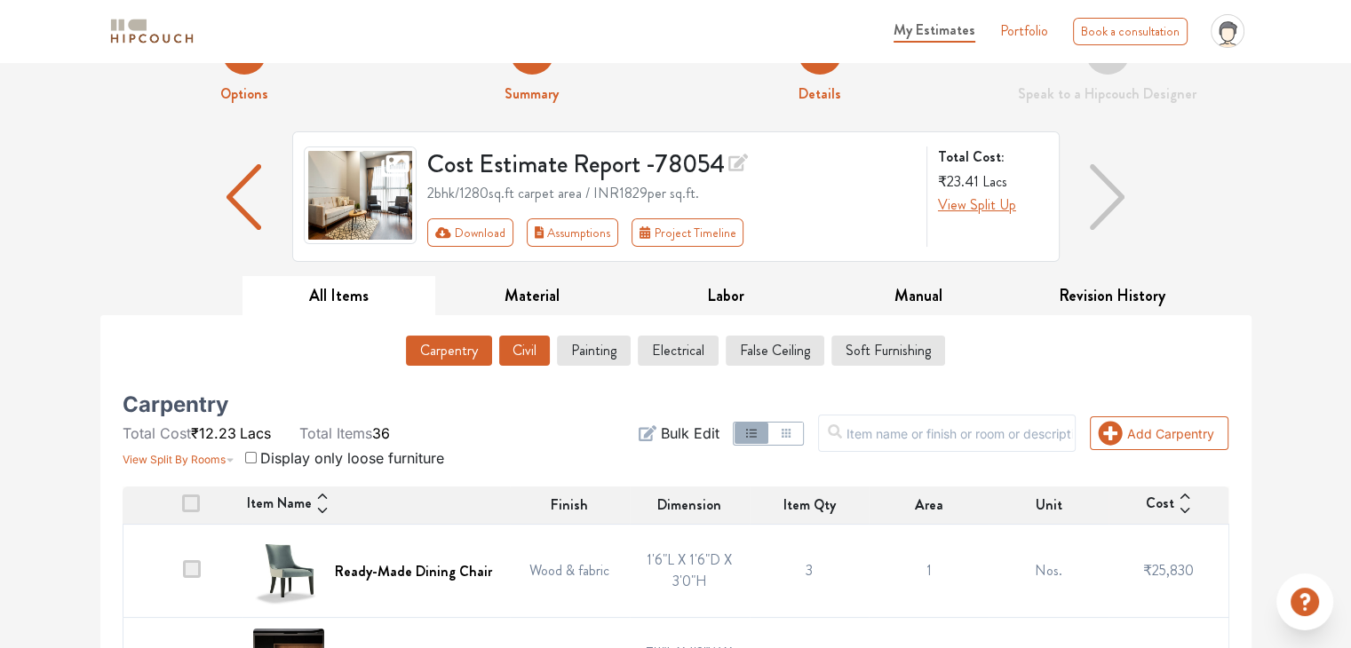
click at [526, 357] on button "Civil" at bounding box center [524, 351] width 51 height 30
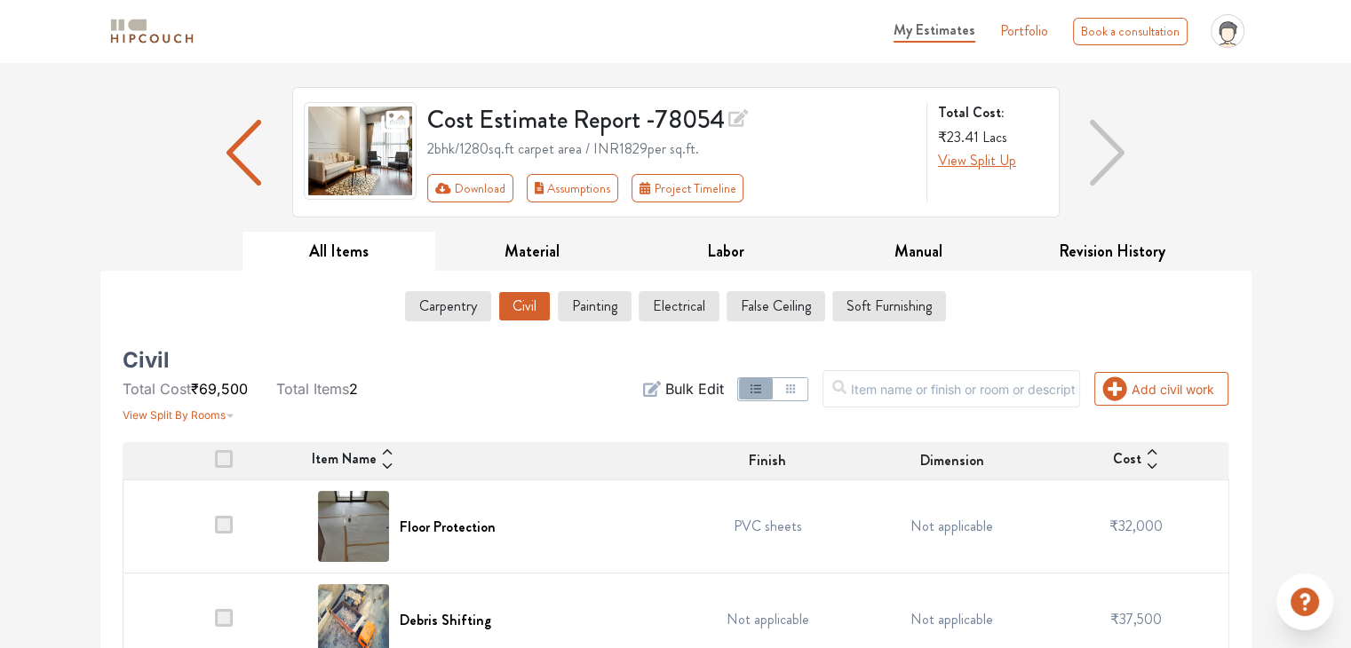
scroll to position [128, 0]
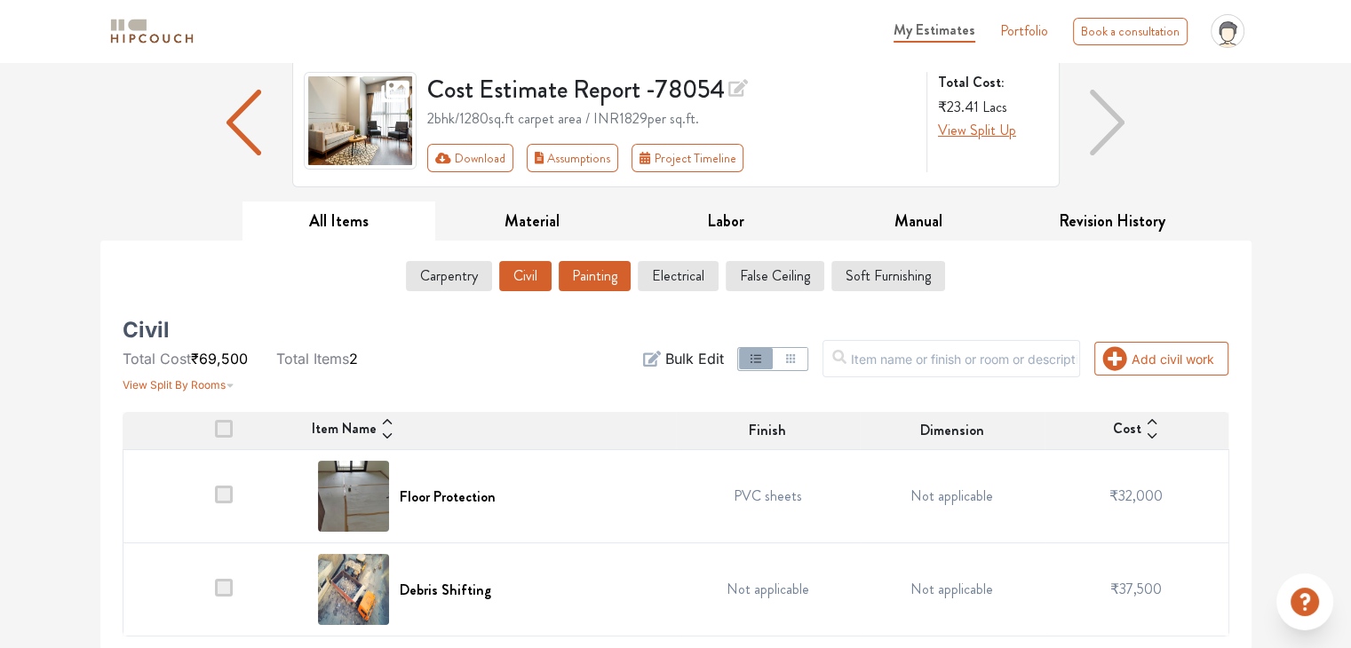
click at [582, 281] on button "Painting" at bounding box center [595, 276] width 72 height 30
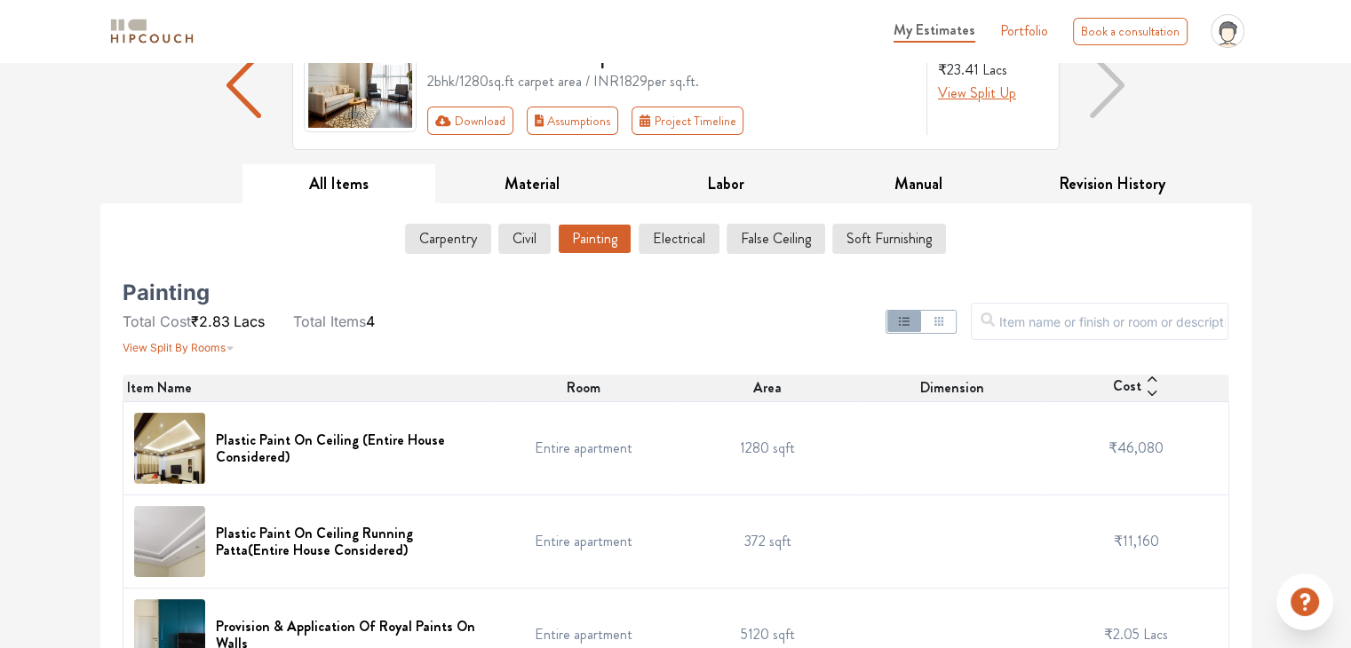
scroll to position [177, 0]
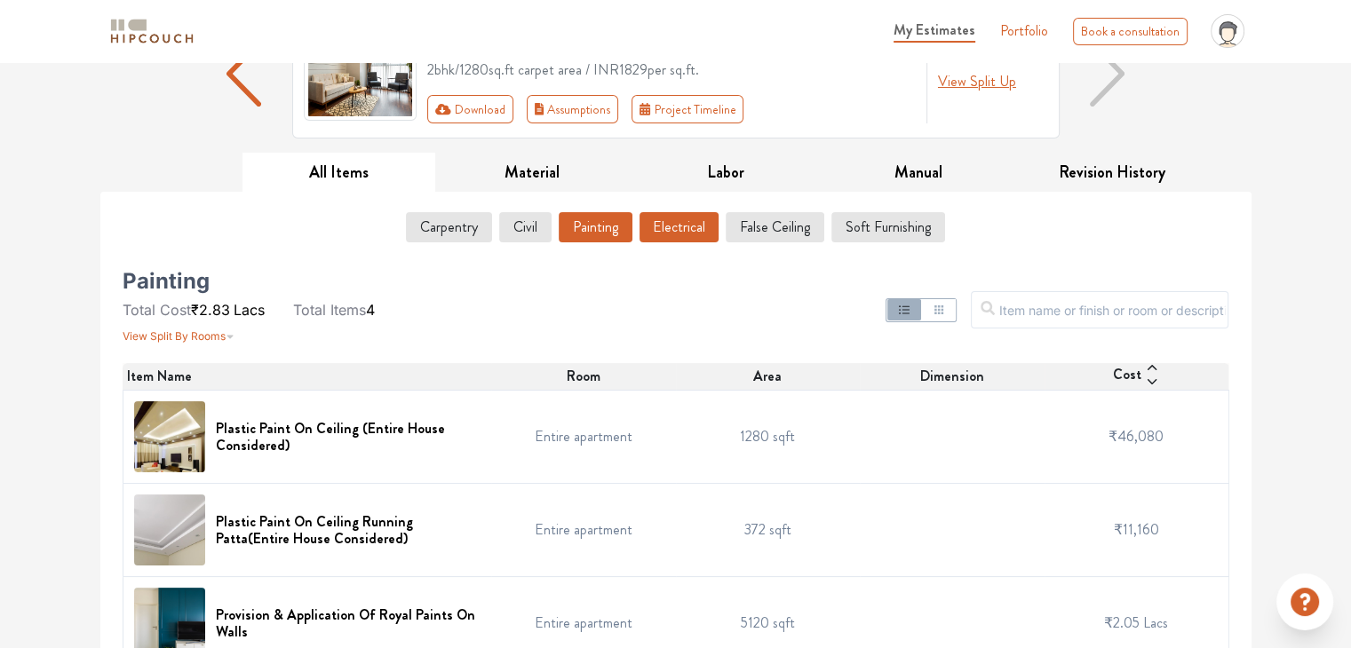
click at [664, 223] on button "Electrical" at bounding box center [678, 227] width 79 height 30
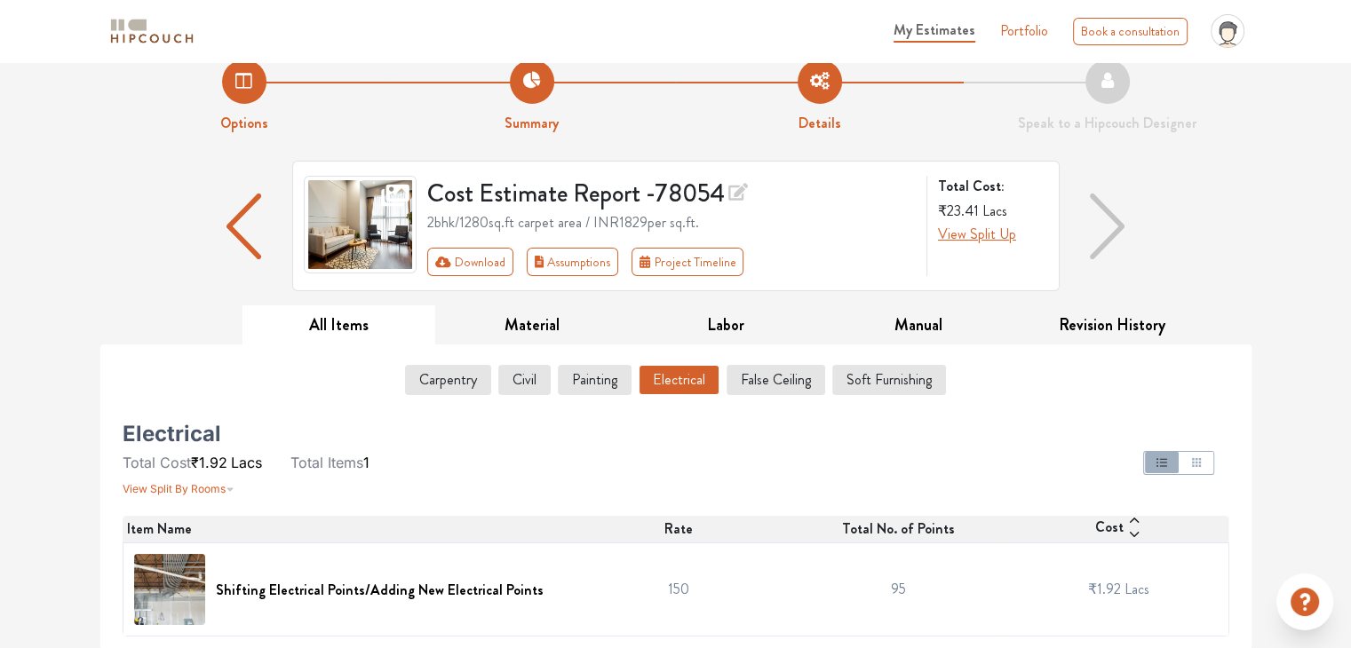
scroll to position [0, 0]
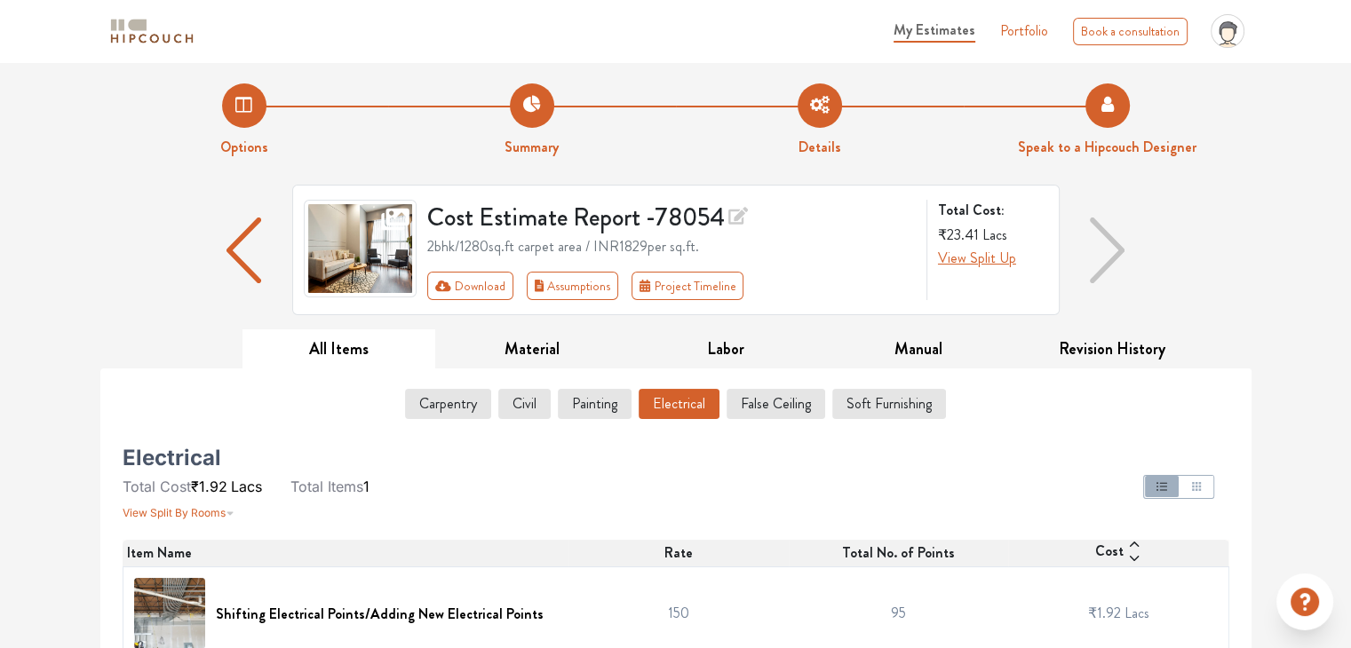
click at [1124, 139] on strong "Speak to a Hipcouch Designer" at bounding box center [1107, 147] width 178 height 20
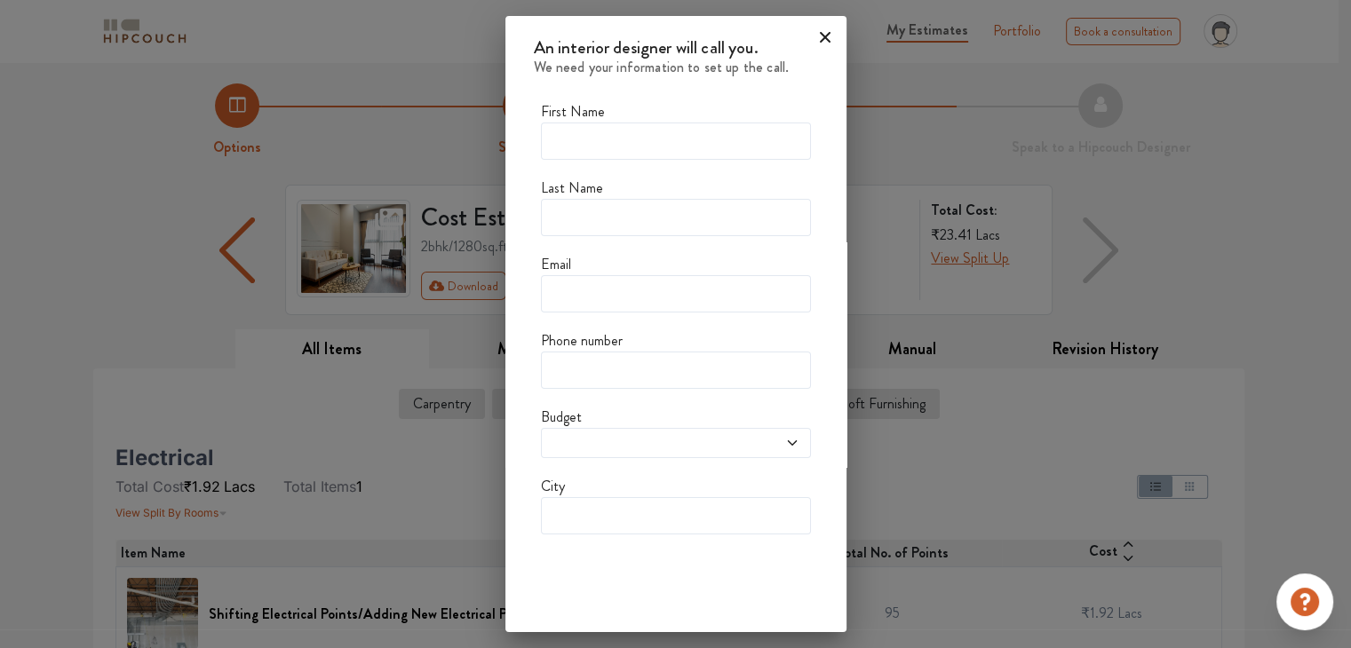
click at [820, 35] on icon at bounding box center [825, 37] width 11 height 11
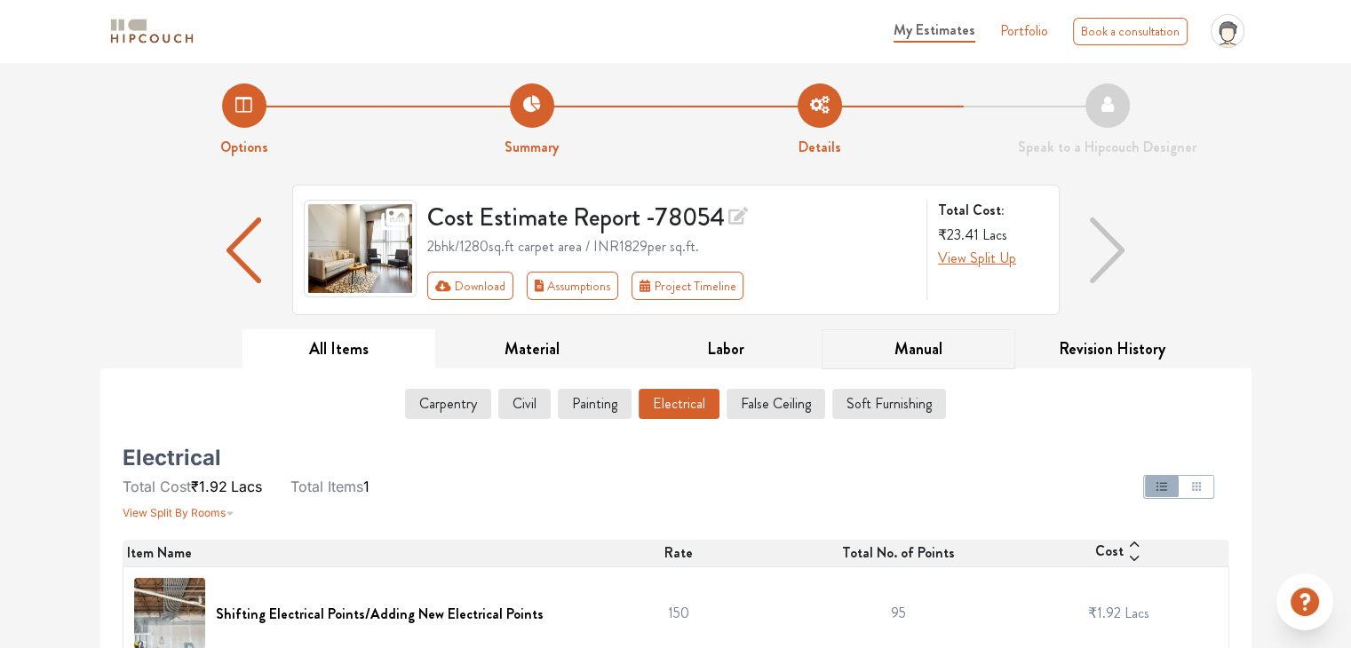
scroll to position [24, 0]
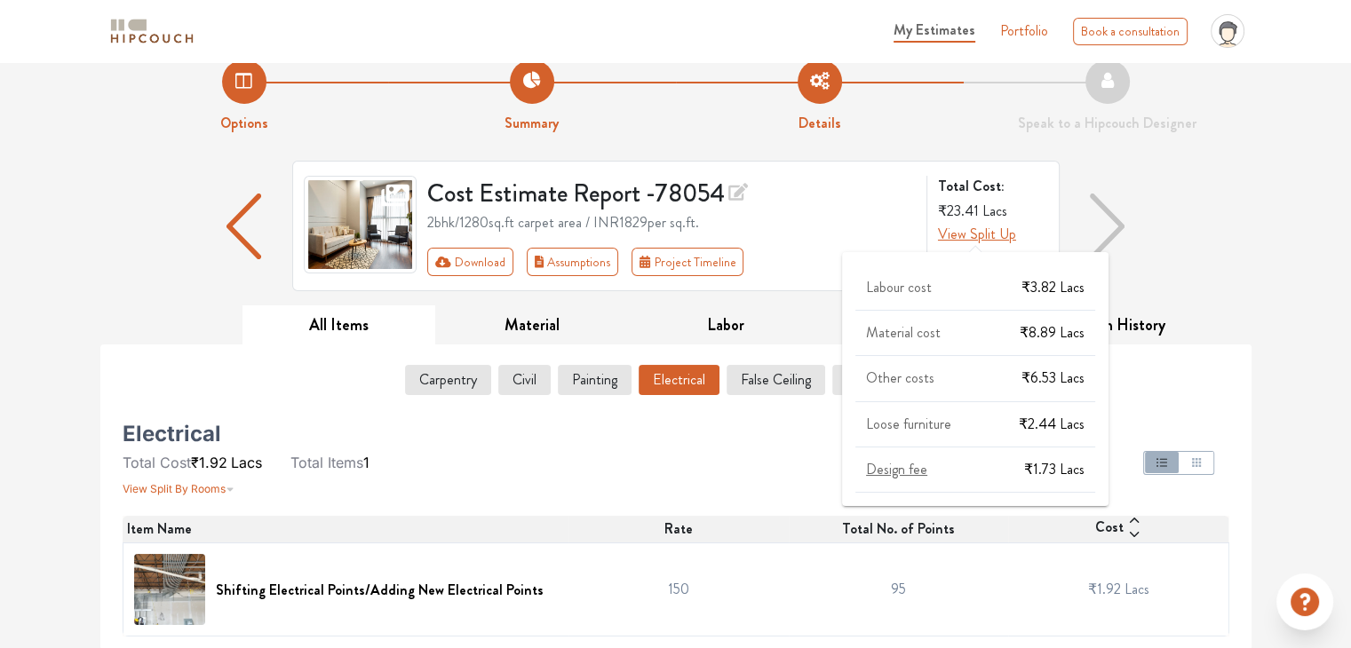
click at [902, 470] on span "Design fee" at bounding box center [896, 469] width 61 height 20
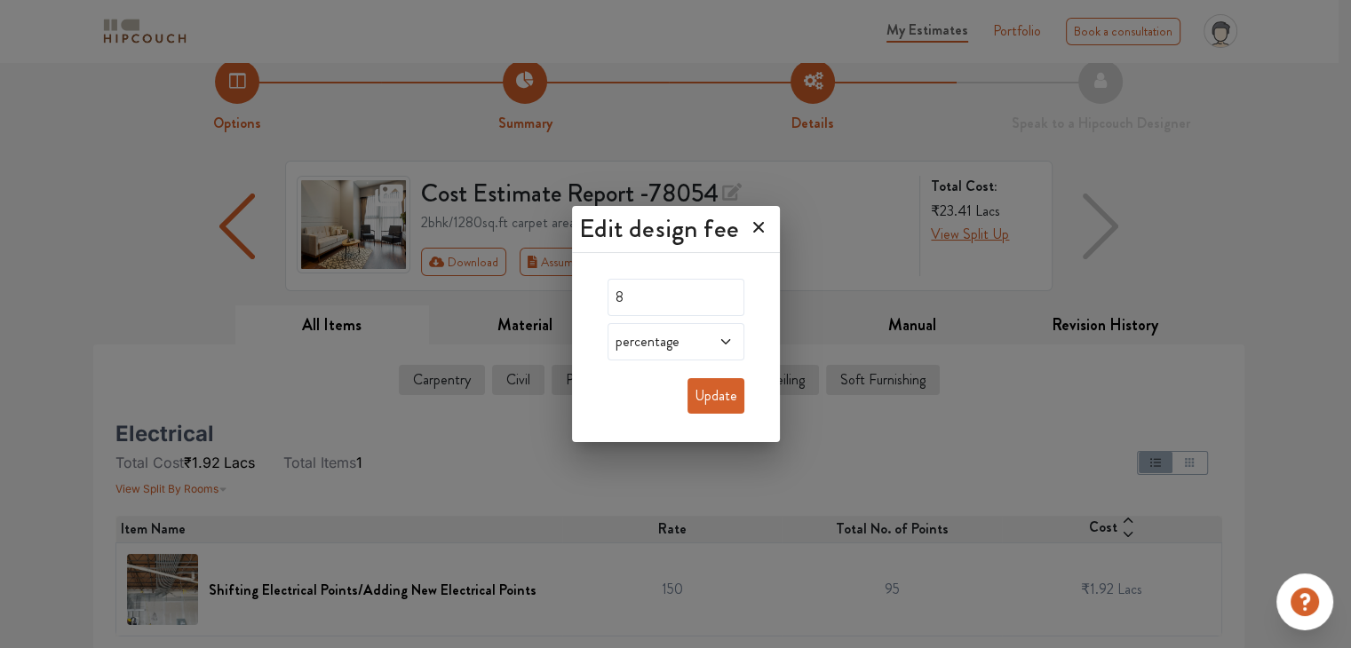
click at [760, 228] on icon at bounding box center [758, 227] width 11 height 11
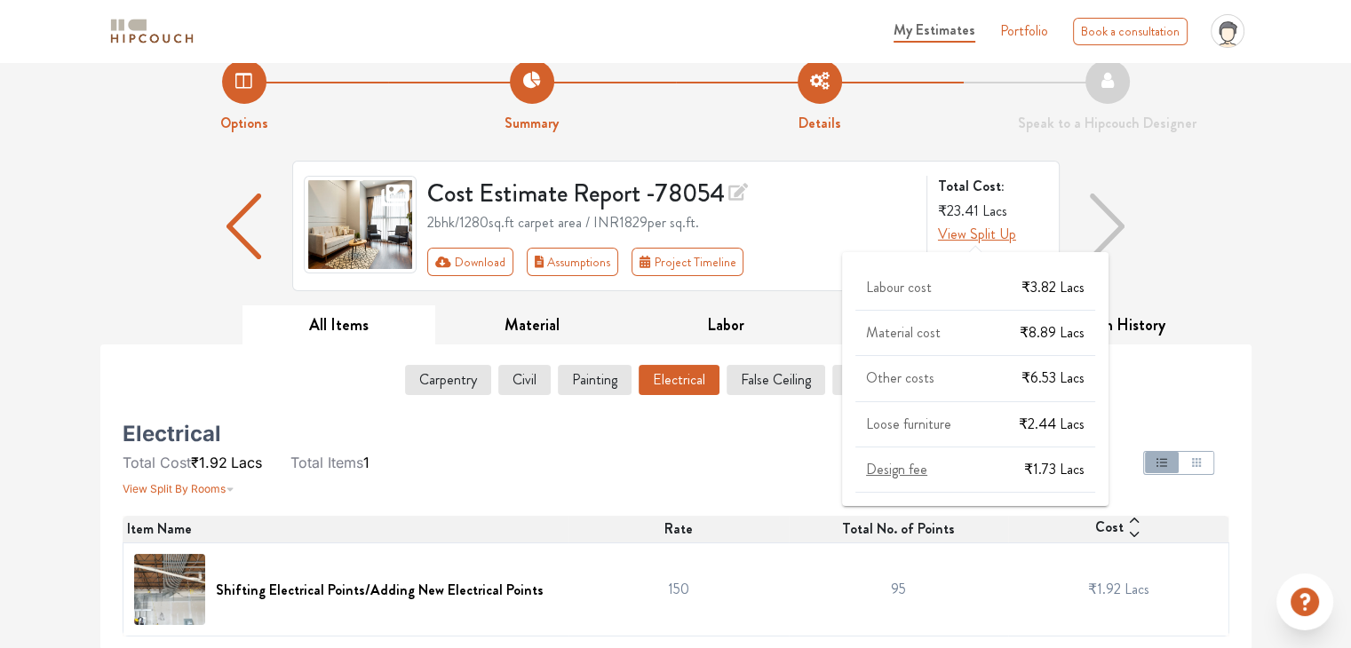
click at [979, 232] on span "View Split Up" at bounding box center [977, 234] width 78 height 20
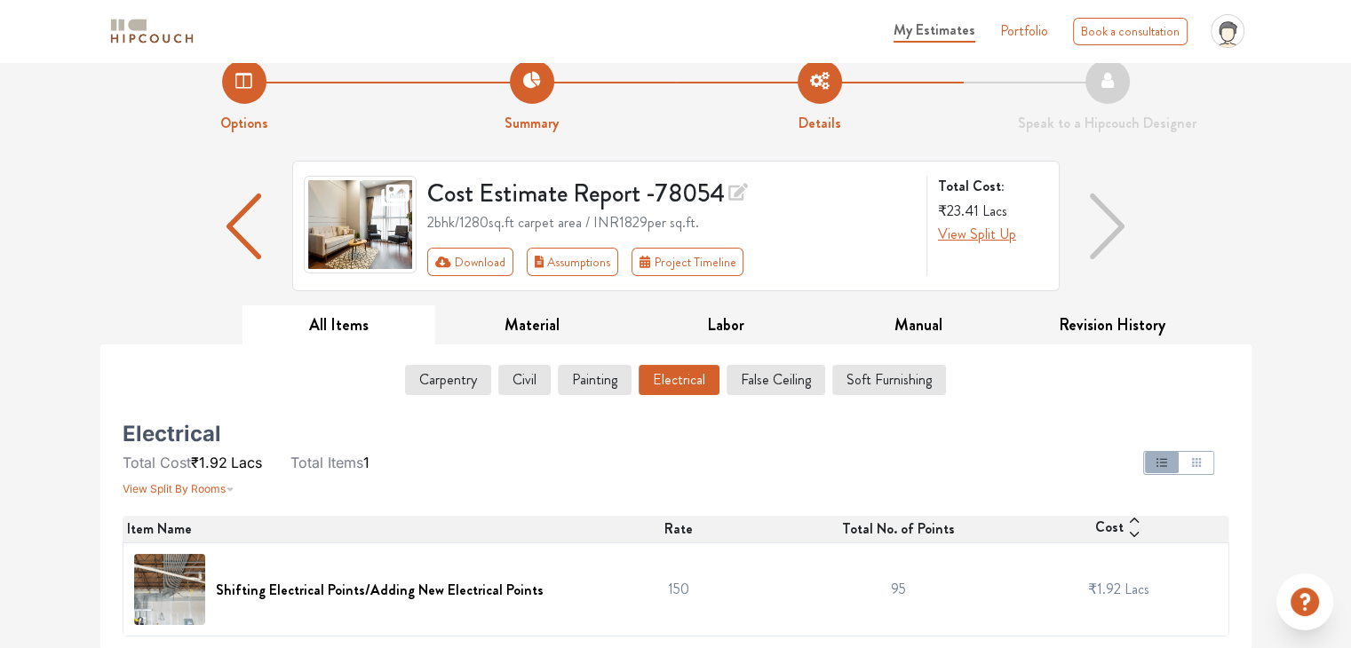
click at [1319, 232] on div "Options Summary Details Speak to a Hipcouch Designer Cost Estimate Report - 780…" at bounding box center [675, 344] width 1351 height 612
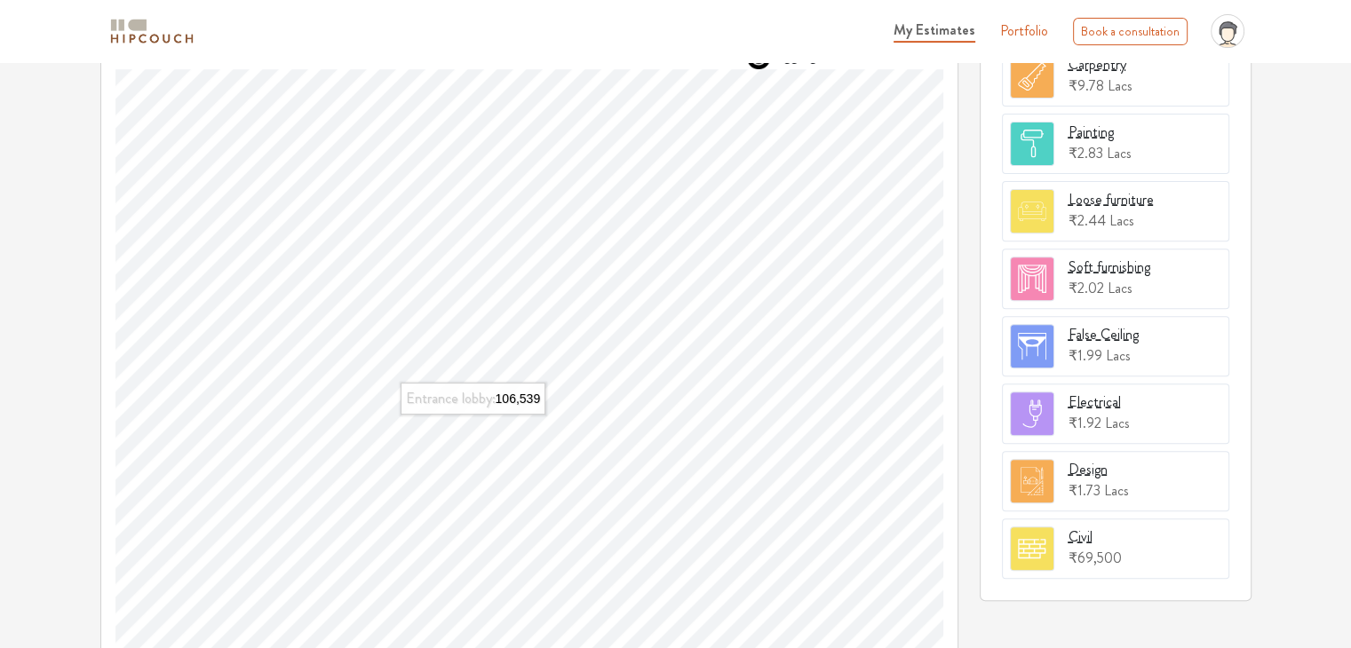
scroll to position [687, 0]
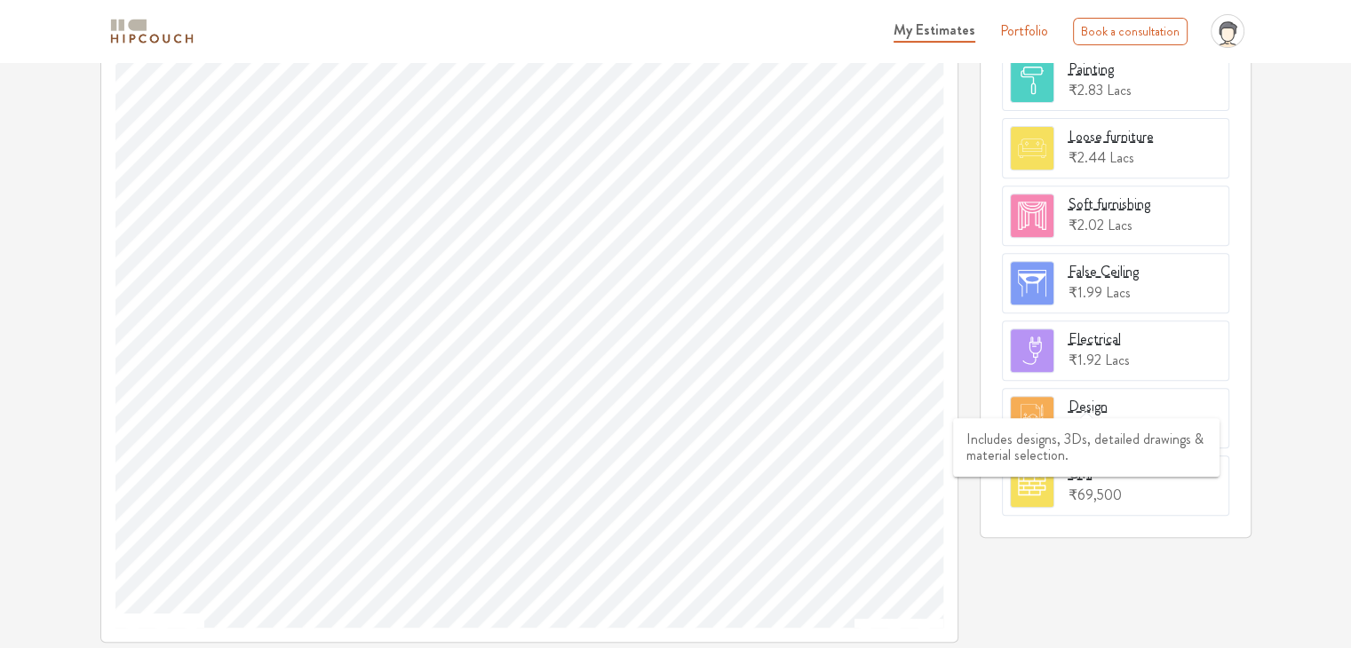
click at [1089, 409] on span at bounding box center [1086, 413] width 14 height 10
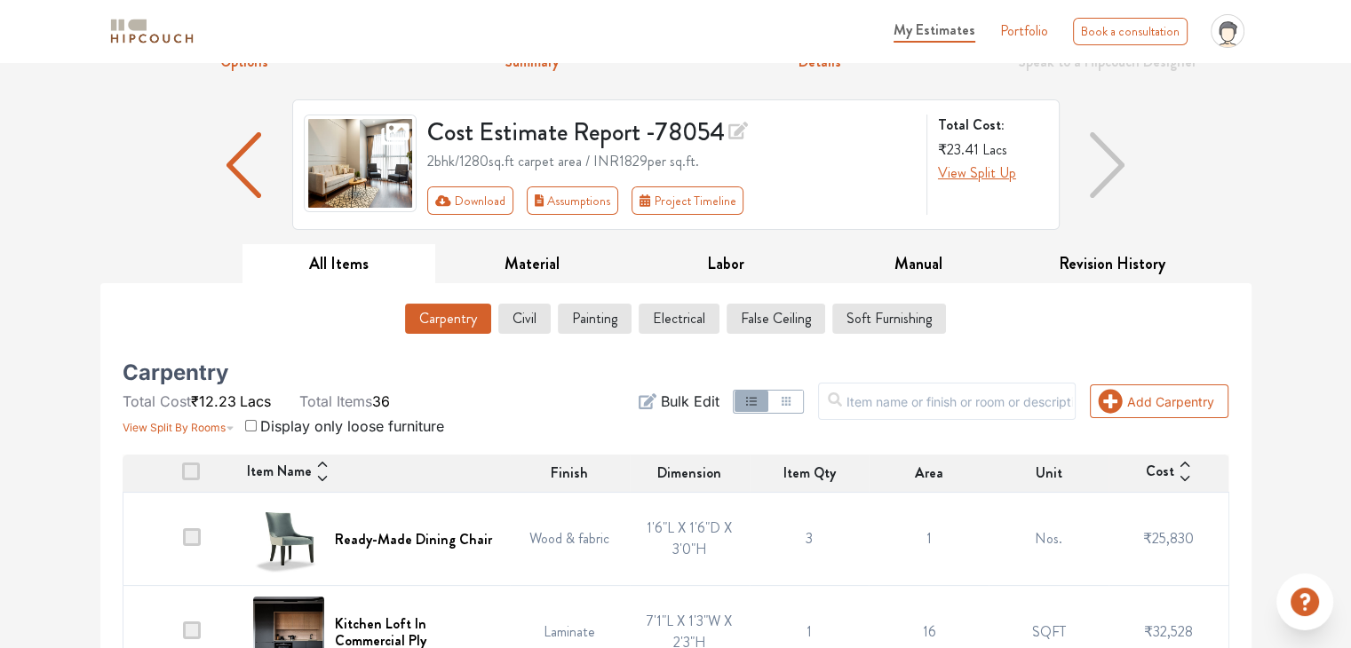
scroll to position [87, 0]
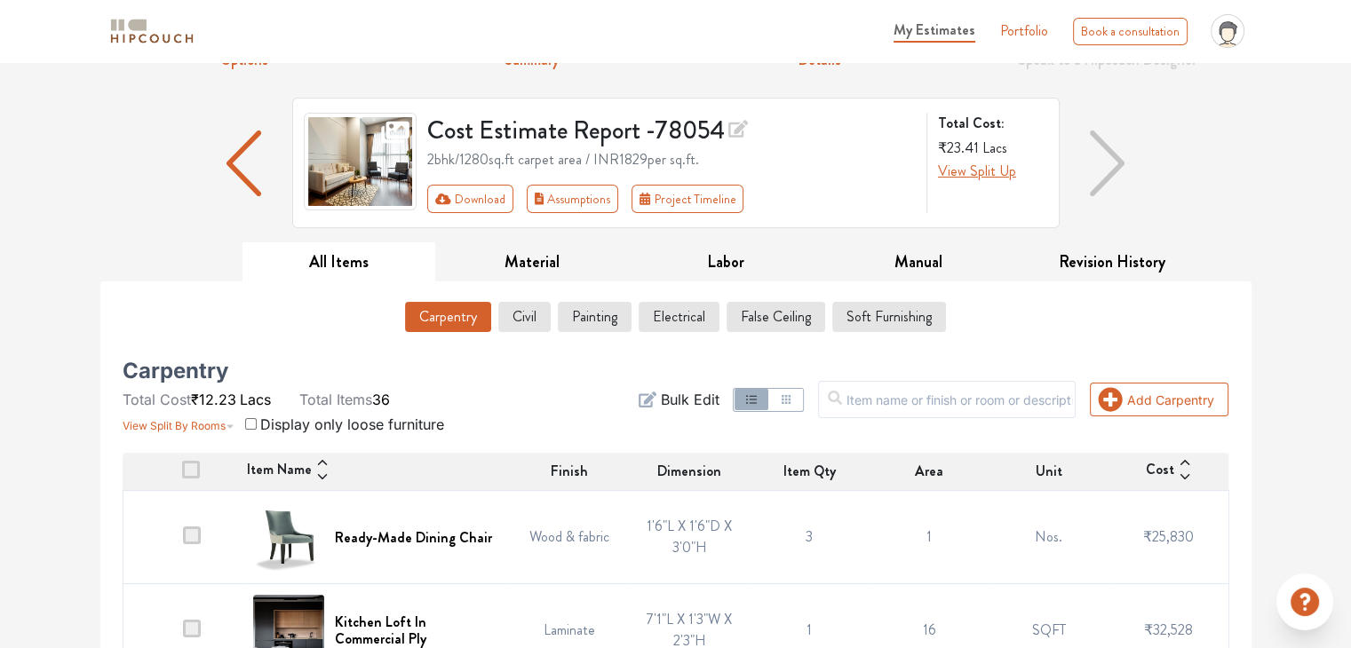
click at [138, 31] on img at bounding box center [151, 31] width 89 height 31
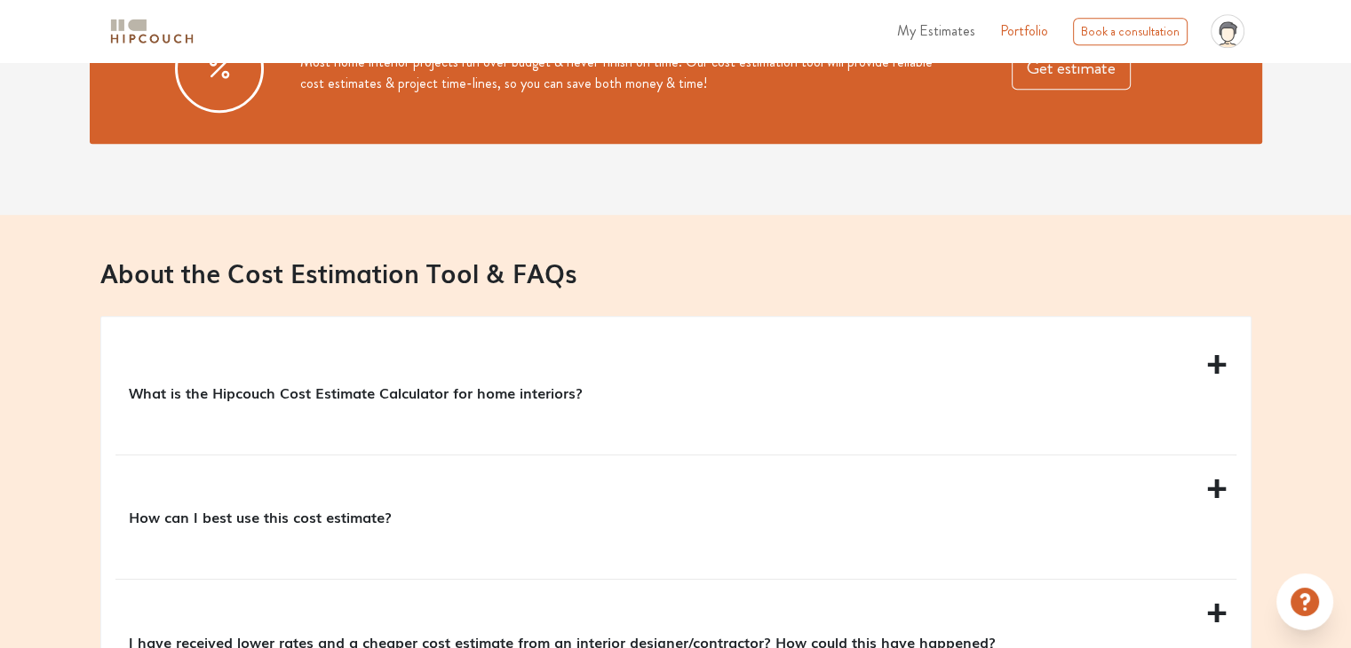
scroll to position [1435, 0]
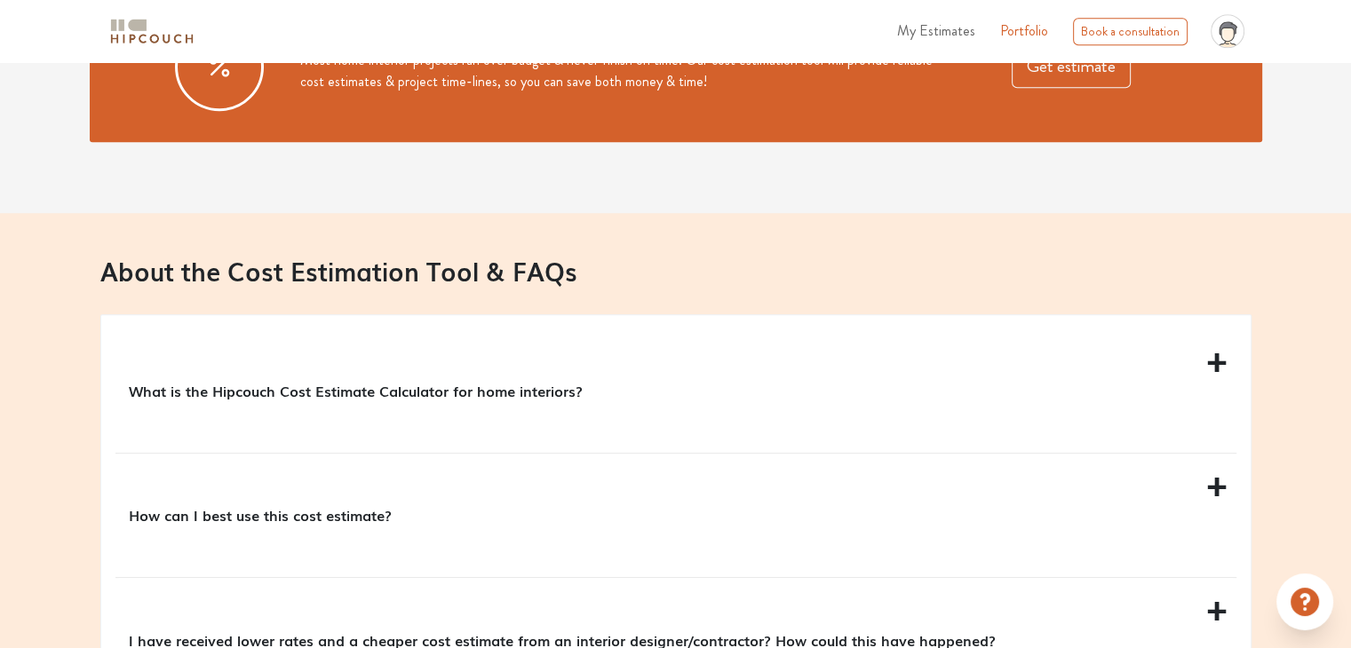
click at [551, 392] on p "What is the Hipcouch Cost Estimate Calculator for home interiors?" at bounding box center [672, 390] width 1087 height 21
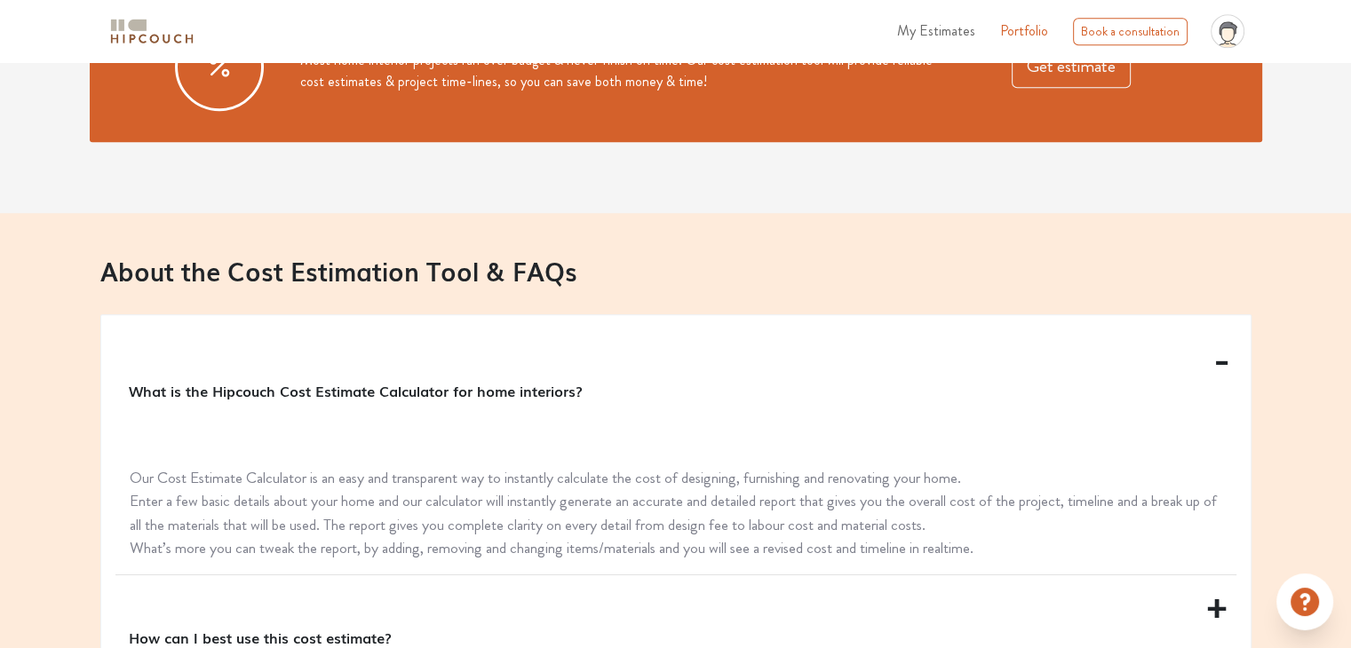
click at [551, 392] on p "What is the Hipcouch Cost Estimate Calculator for home interiors?" at bounding box center [672, 390] width 1087 height 21
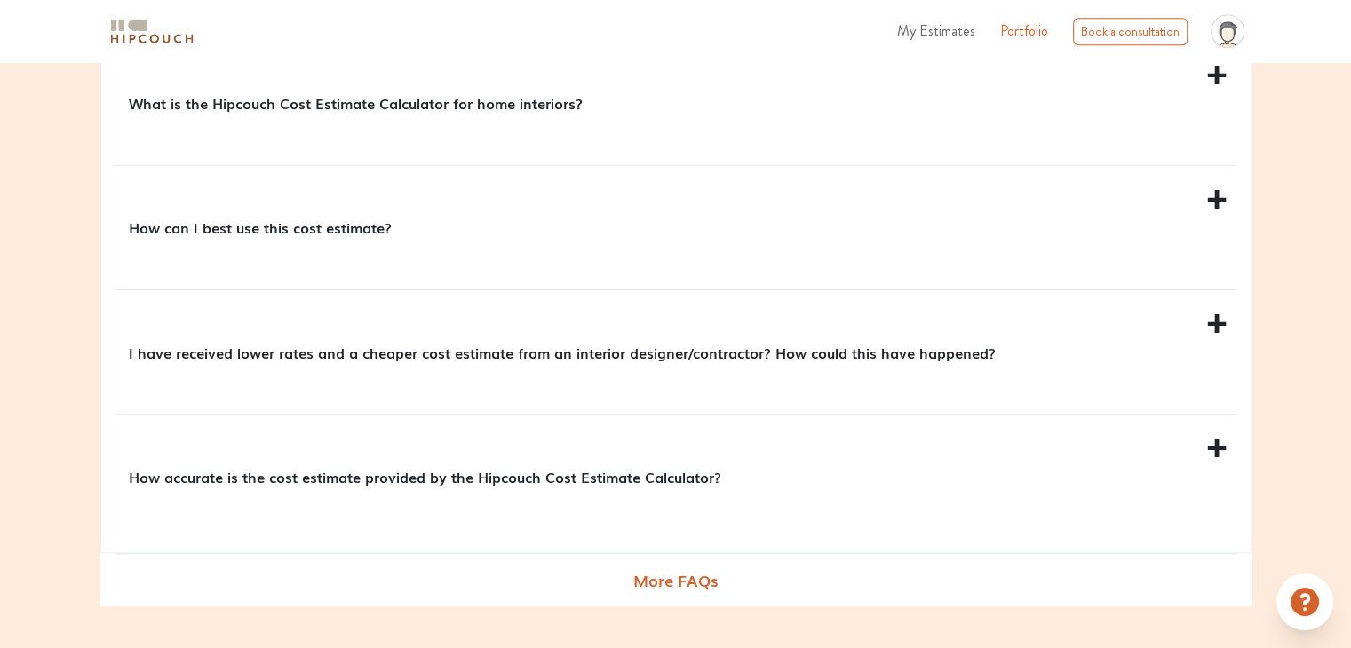
scroll to position [1723, 0]
click at [529, 464] on div "How accurate is the cost estimate provided by the Hipcouch Cost Estimate Calcul…" at bounding box center [675, 476] width 1121 height 123
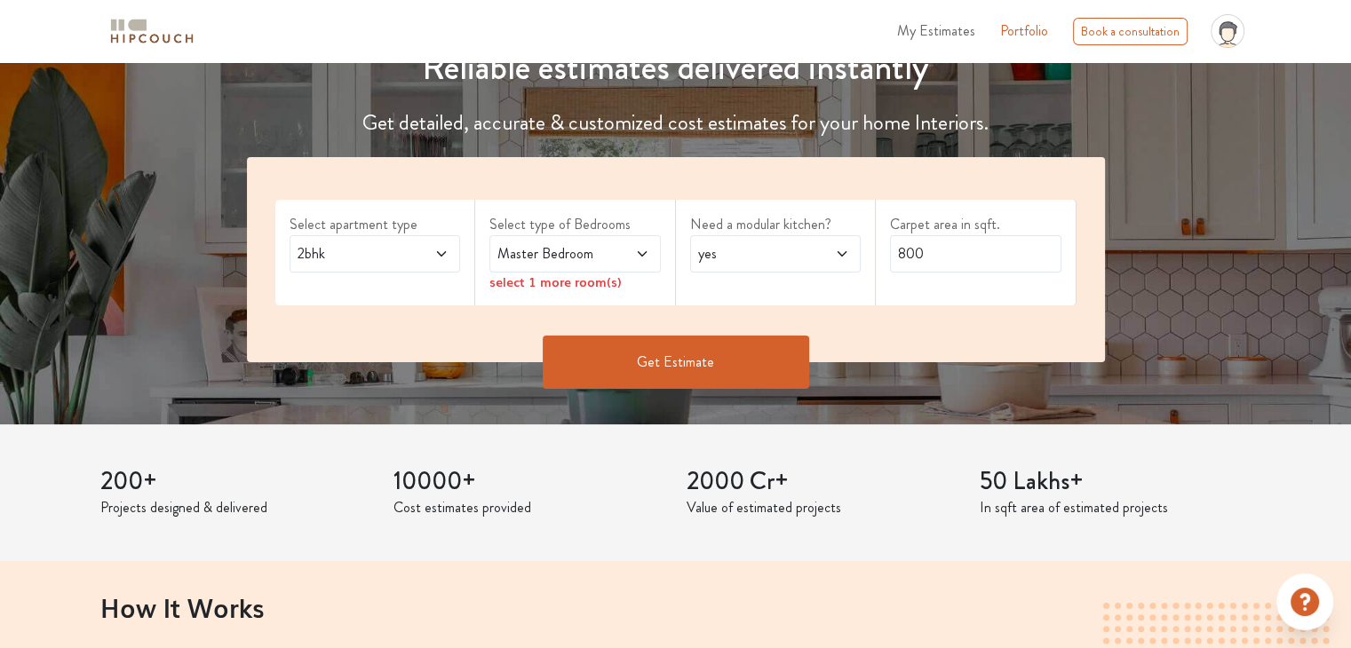
scroll to position [0, 0]
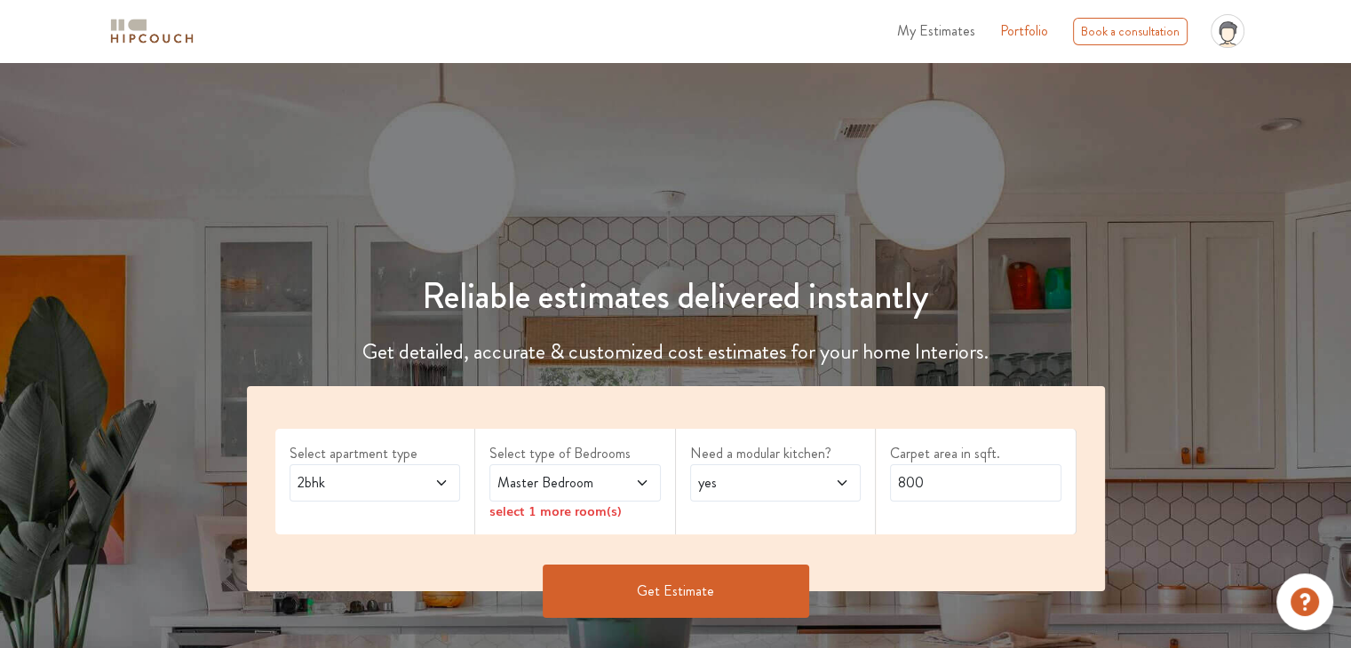
click at [1039, 32] on link "Portfolio" at bounding box center [1024, 30] width 48 height 21
click at [1291, 5] on nav "My Estimates Portfolio Book a consultation profile pic Upload Boq Logout" at bounding box center [675, 31] width 1351 height 62
click at [1232, 37] on icon "profile pic" at bounding box center [1227, 31] width 34 height 34
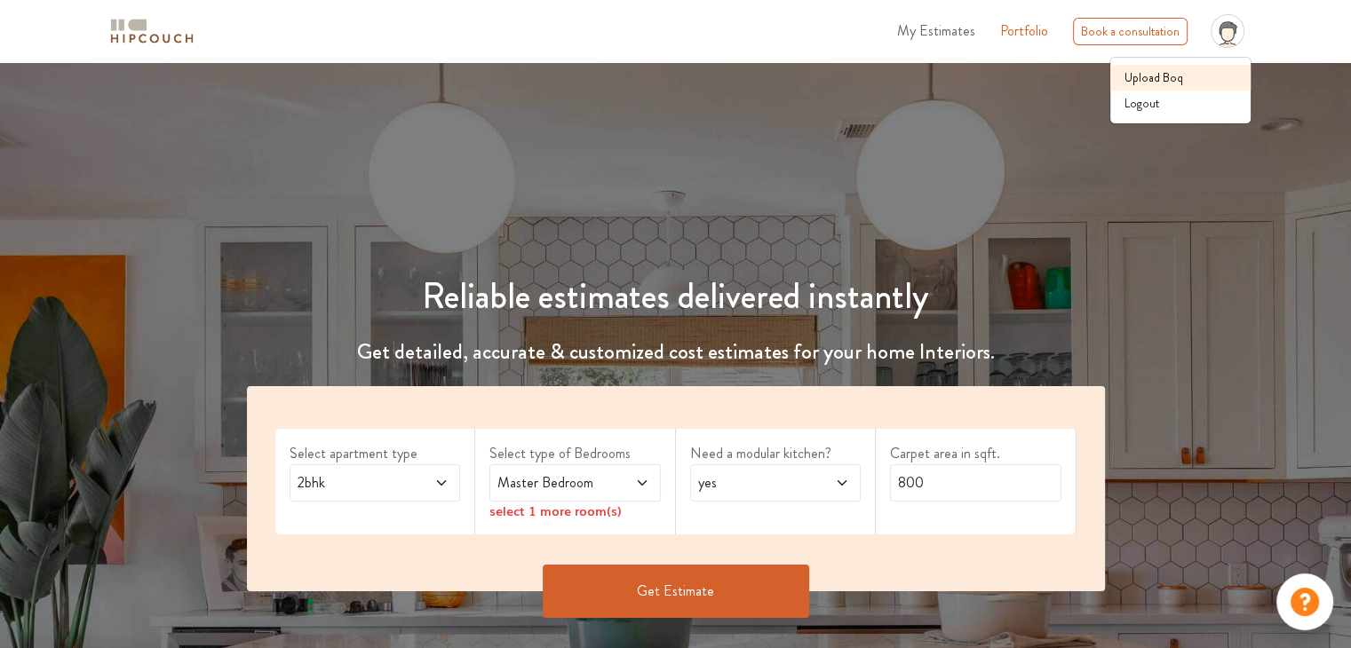
click at [1186, 86] on link "Upload Boq" at bounding box center [1180, 78] width 140 height 26
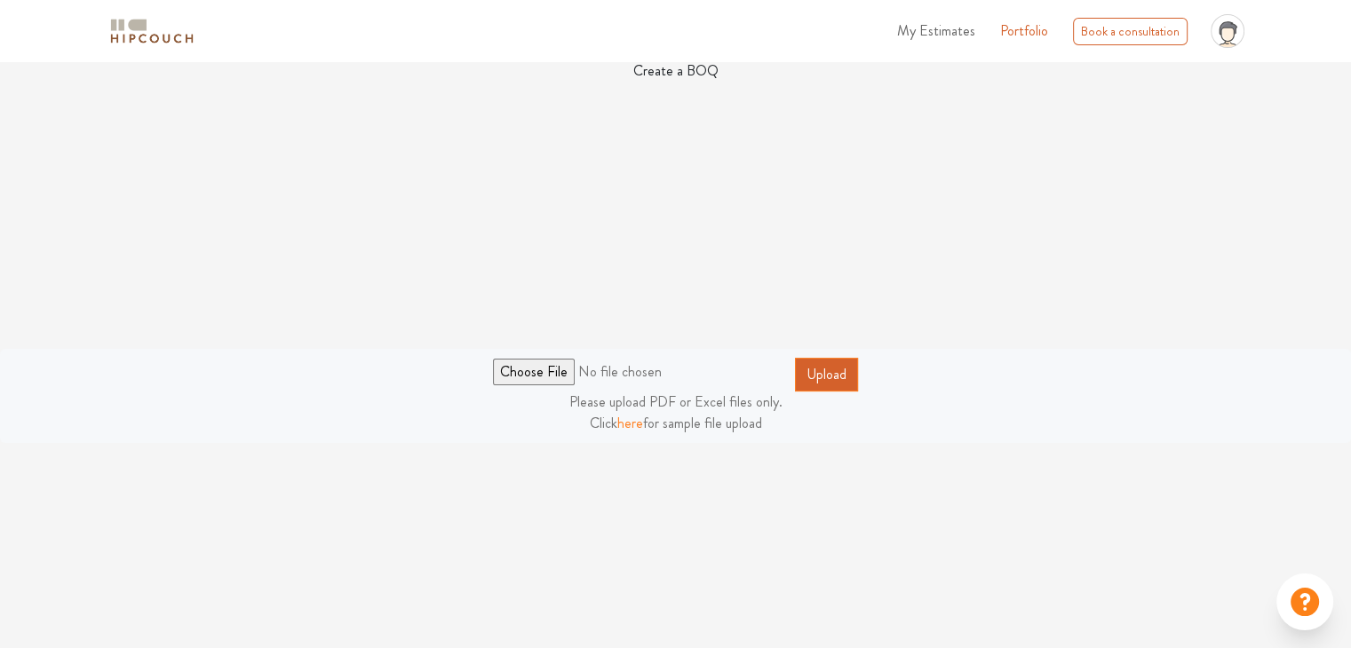
click at [636, 424] on link "here" at bounding box center [630, 423] width 26 height 20
